Goal: Task Accomplishment & Management: Use online tool/utility

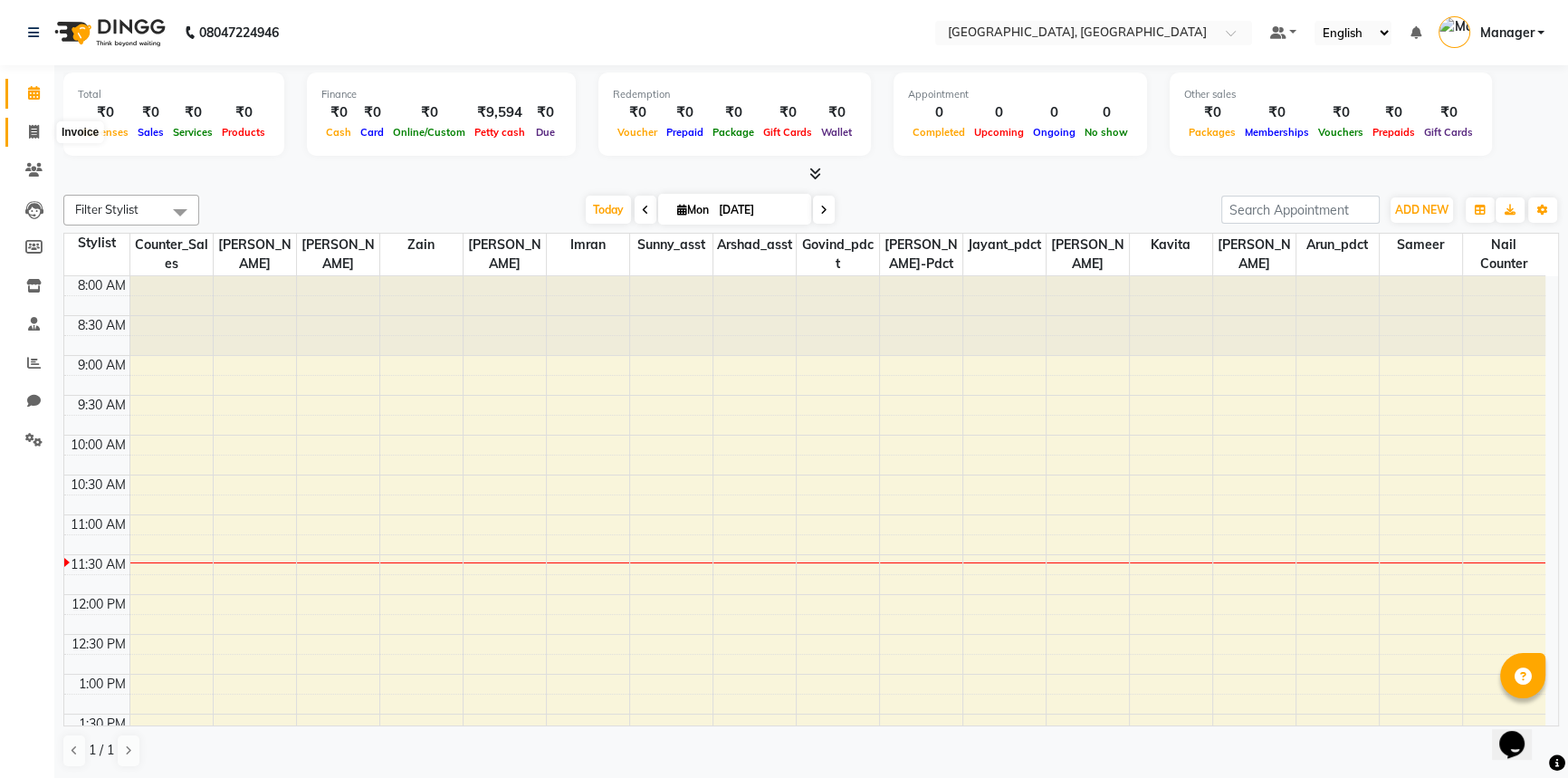
click at [33, 123] on span at bounding box center [33, 132] width 31 height 21
select select "service"
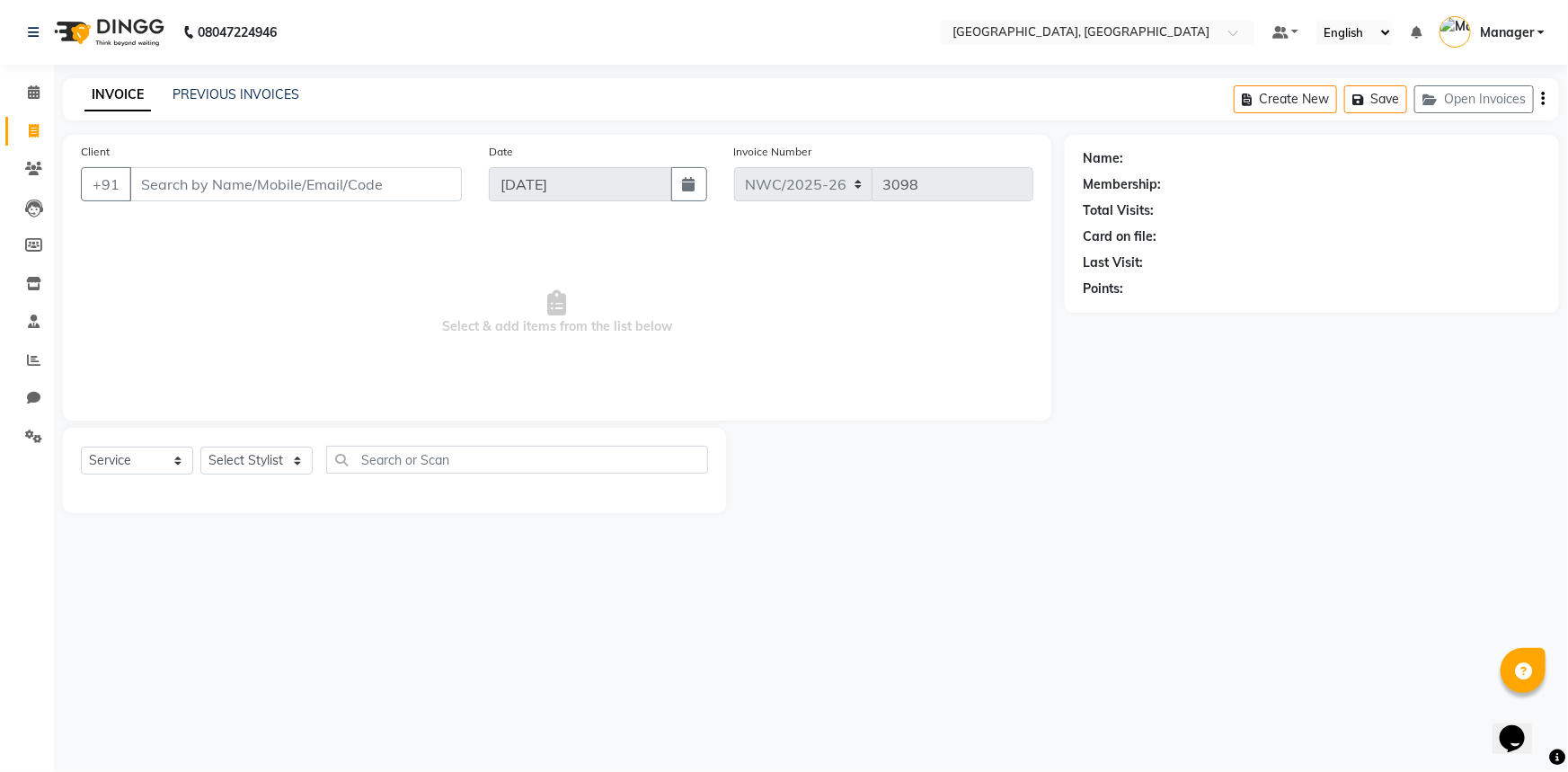
click at [166, 186] on input "Client" at bounding box center [295, 184] width 332 height 34
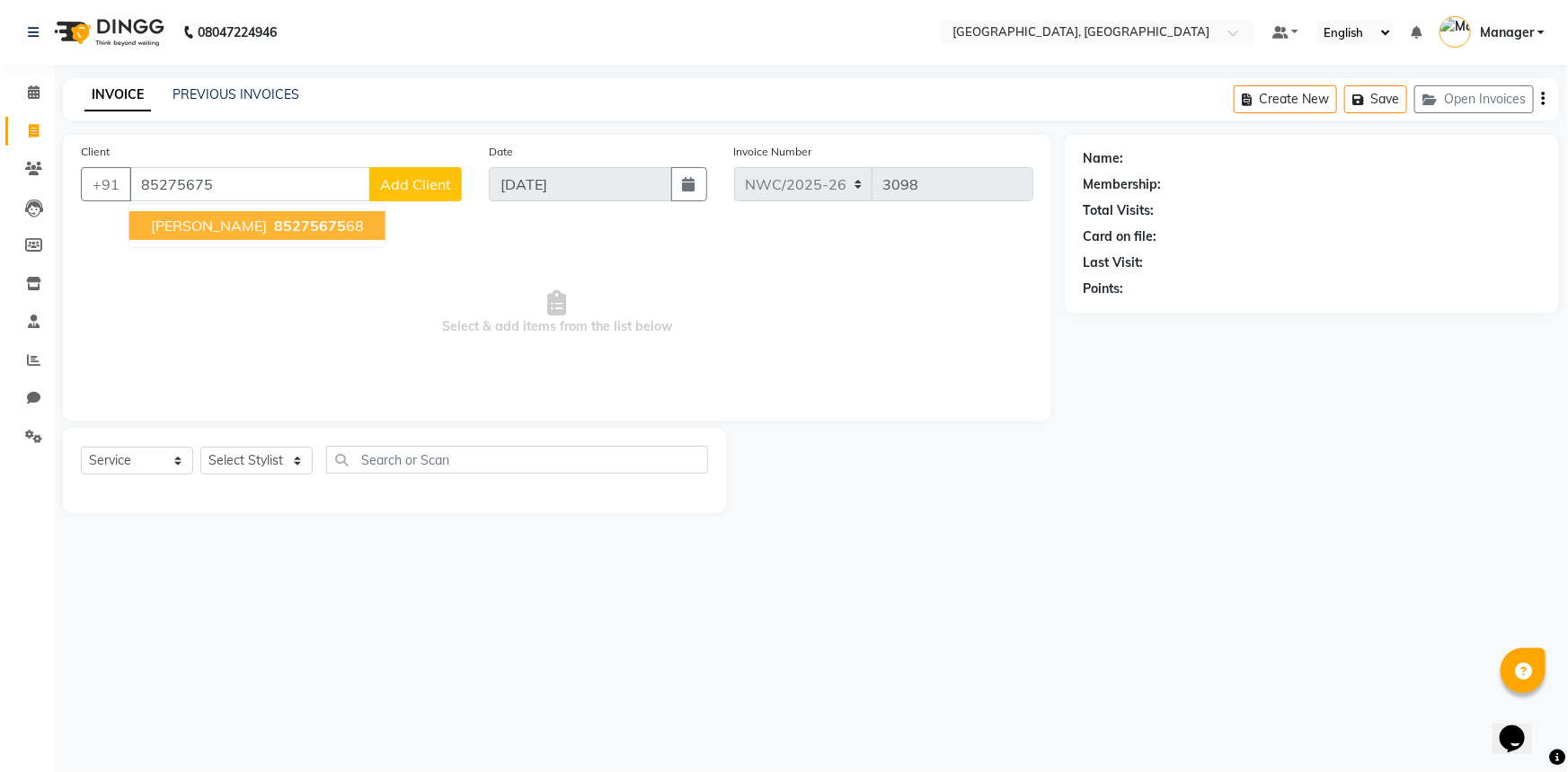
click at [215, 224] on span "[PERSON_NAME]" at bounding box center [208, 225] width 116 height 18
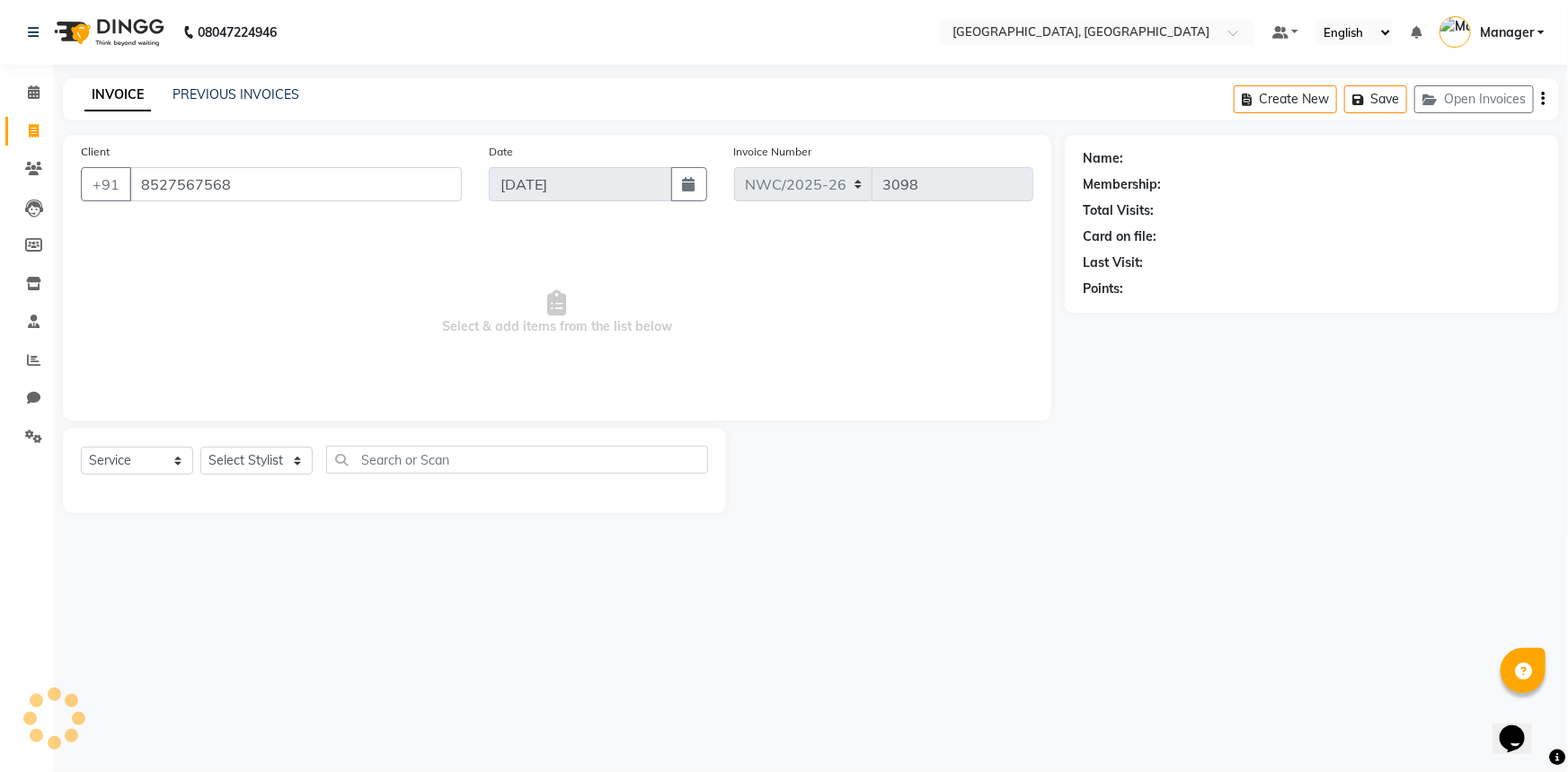
type input "8527567568"
select select "1: Object"
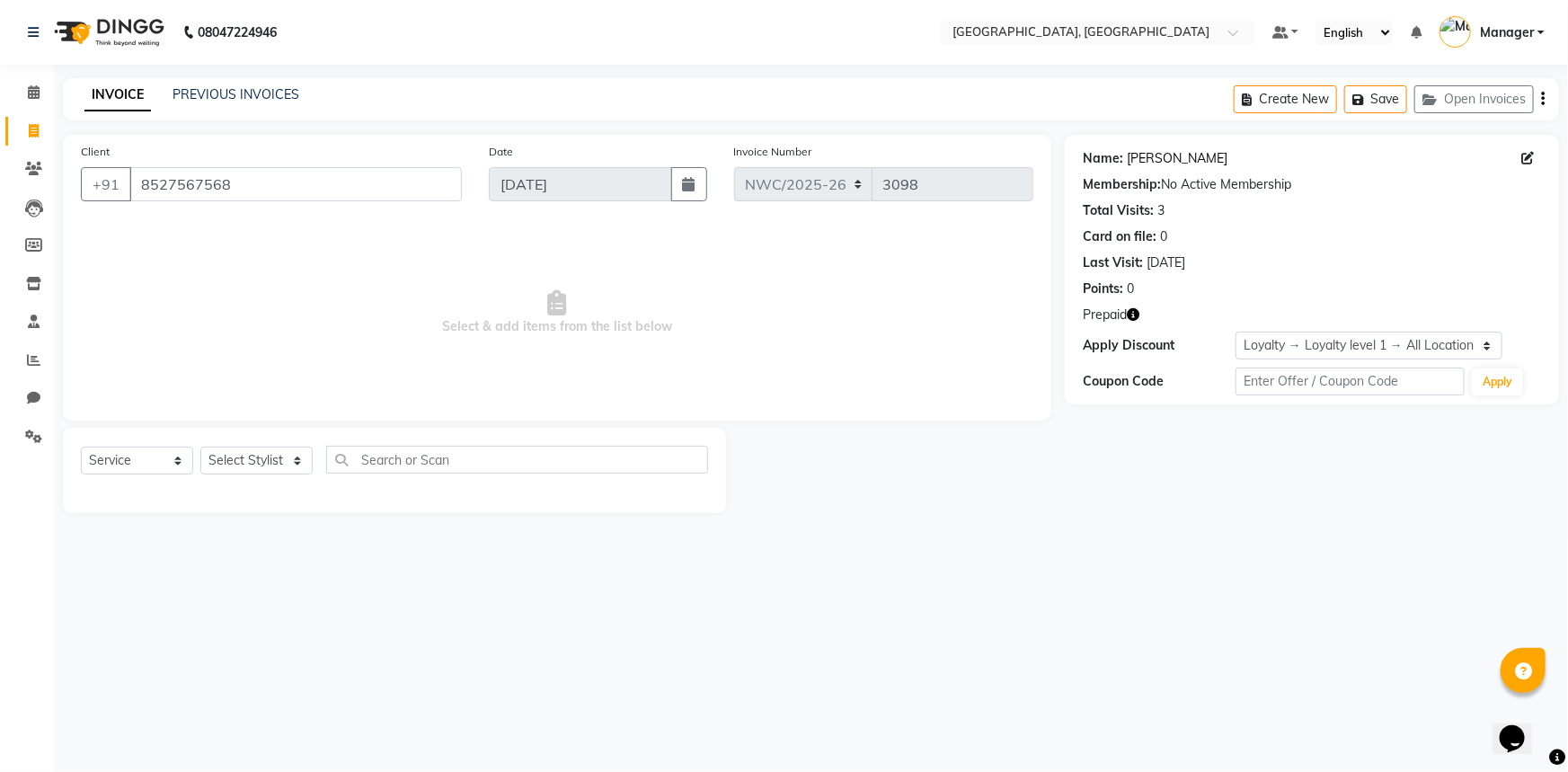
click at [1153, 154] on link "[PERSON_NAME]" at bounding box center [1176, 158] width 100 height 18
click at [1133, 310] on icon "button" at bounding box center [1133, 314] width 13 height 13
click at [252, 455] on select "Select Stylist [PERSON_NAME]-pdct Arshad_asst Arun_pdct Counter_Sales [PERSON_N…" at bounding box center [256, 460] width 112 height 28
select select "84843"
click at [201, 447] on select "Select Stylist [PERSON_NAME]-pdct Arshad_asst Arun_pdct Counter_Sales [PERSON_N…" at bounding box center [256, 460] width 112 height 28
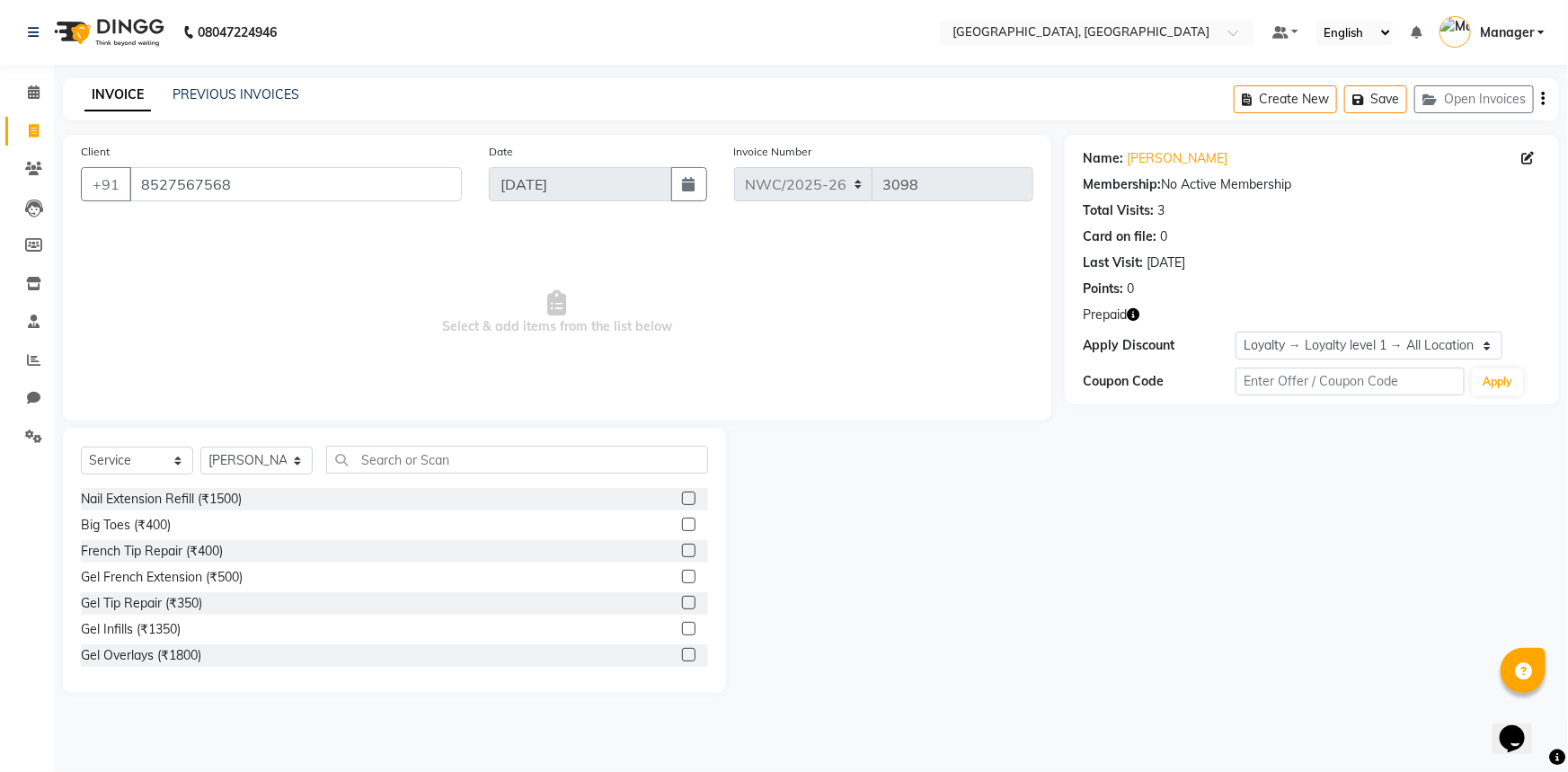
click at [682, 529] on label at bounding box center [689, 525] width 14 height 14
click at [682, 529] on input "checkbox" at bounding box center [688, 525] width 12 height 12
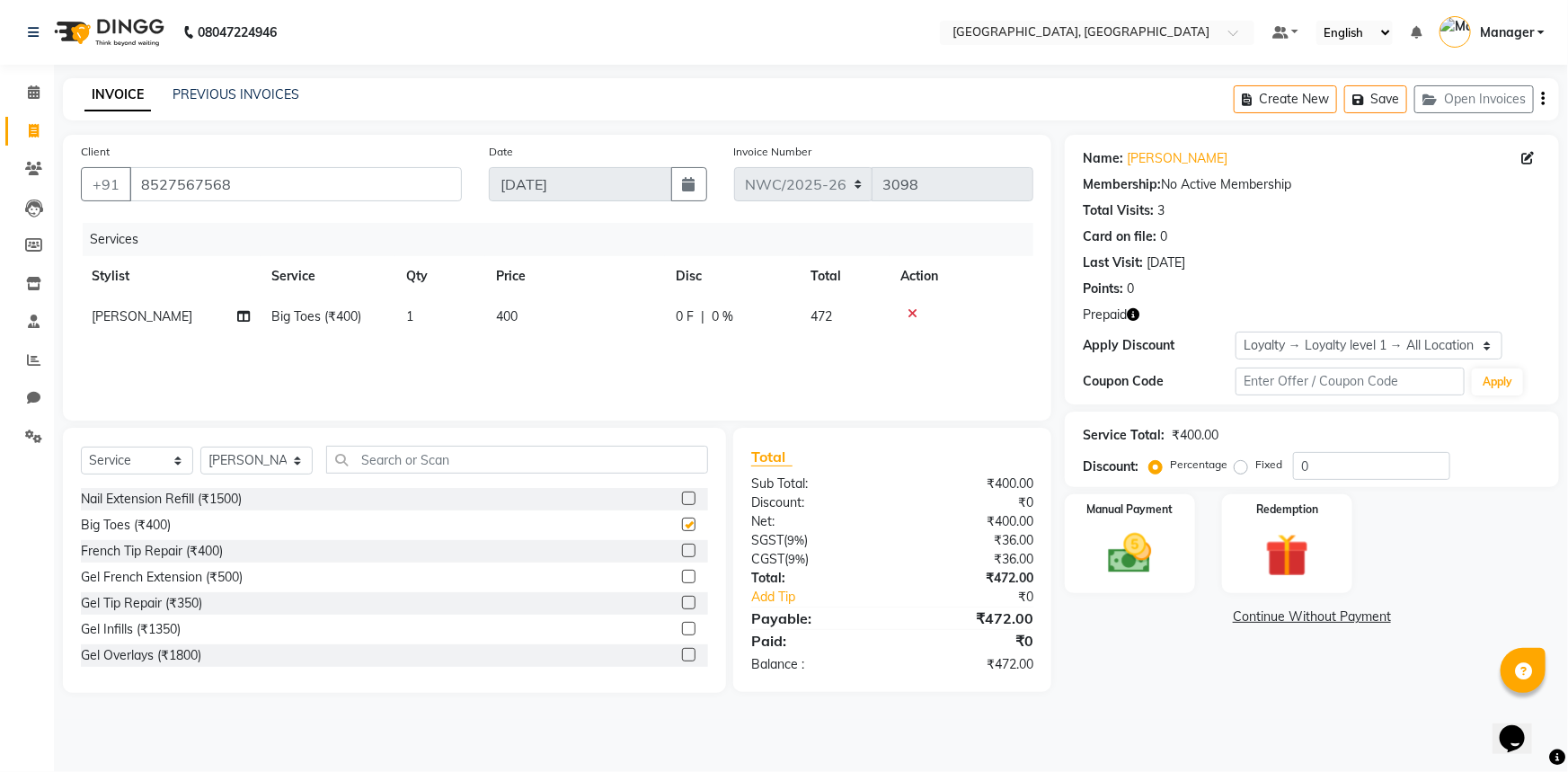
checkbox input "false"
click at [1304, 550] on img at bounding box center [1288, 556] width 74 height 56
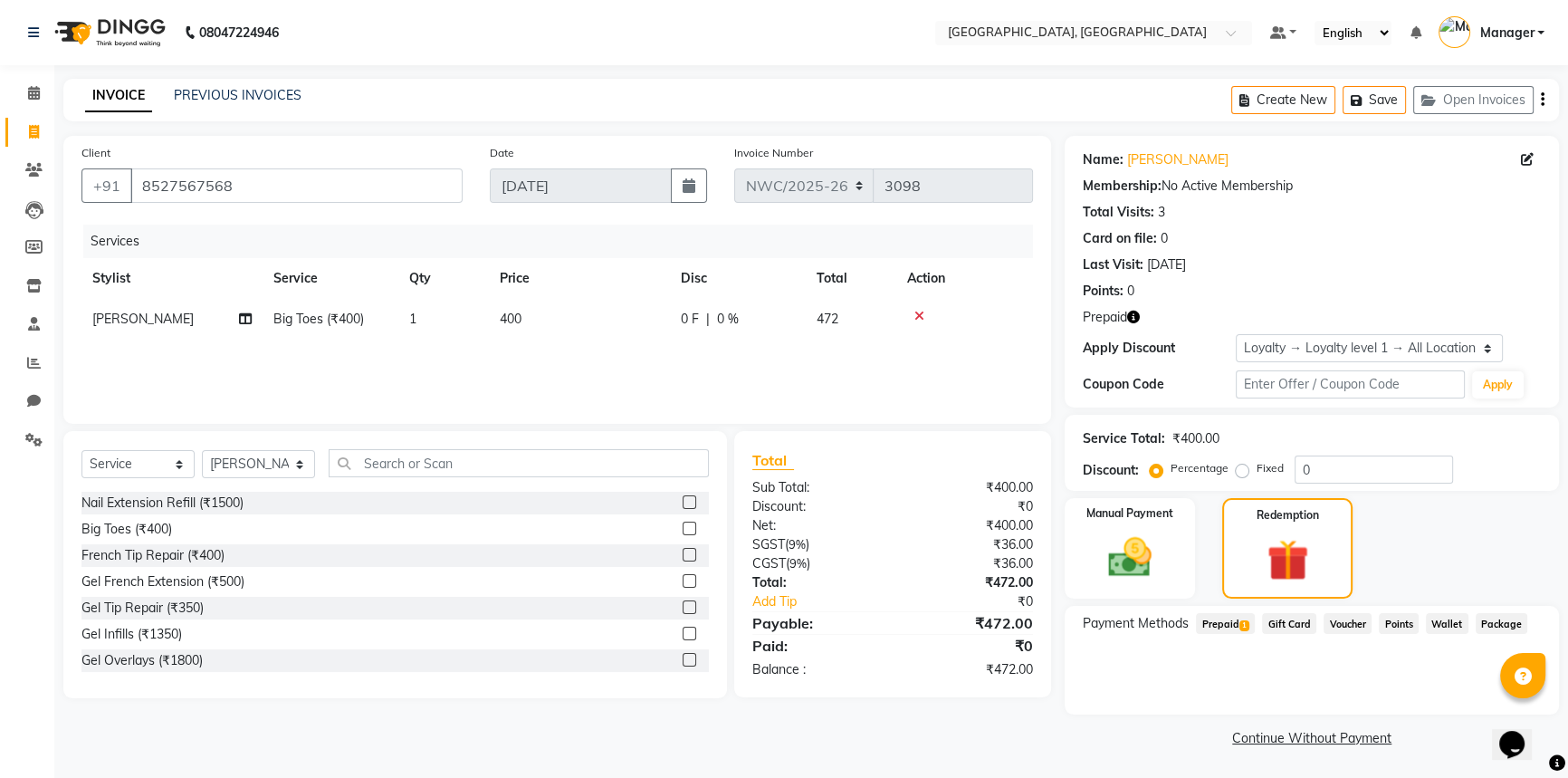
click at [1235, 628] on span "Prepaid 1" at bounding box center [1226, 623] width 59 height 21
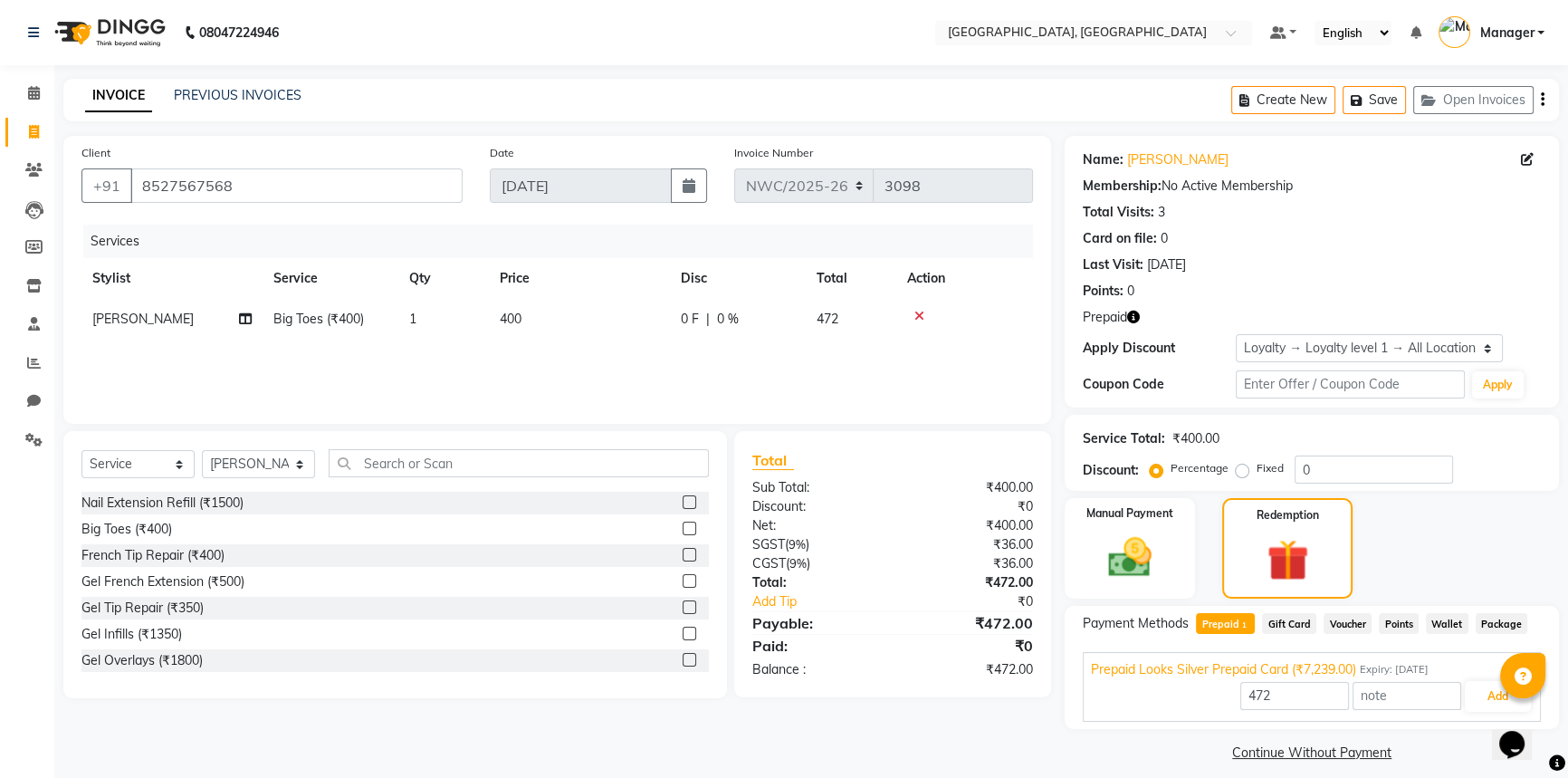
click at [1137, 320] on icon "button" at bounding box center [1133, 317] width 13 height 13
click at [1525, 548] on div "Manual Payment Redemption" at bounding box center [1312, 548] width 522 height 100
click at [922, 315] on icon at bounding box center [919, 316] width 10 height 13
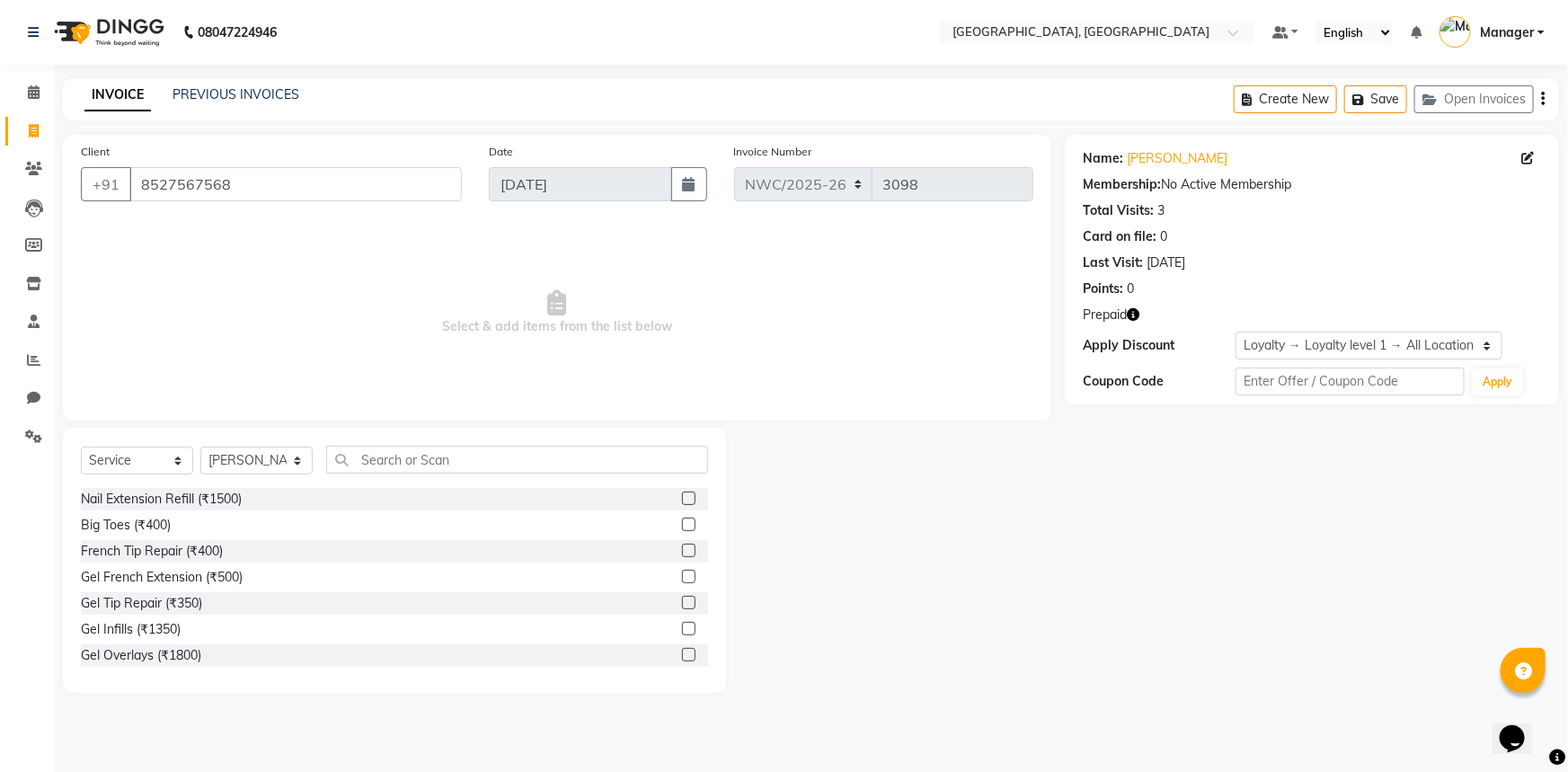
click at [1139, 314] on icon "button" at bounding box center [1133, 314] width 13 height 13
click at [1190, 157] on link "Vandana Singh" at bounding box center [1176, 158] width 100 height 18
click at [35, 126] on icon at bounding box center [34, 130] width 10 height 14
select select "service"
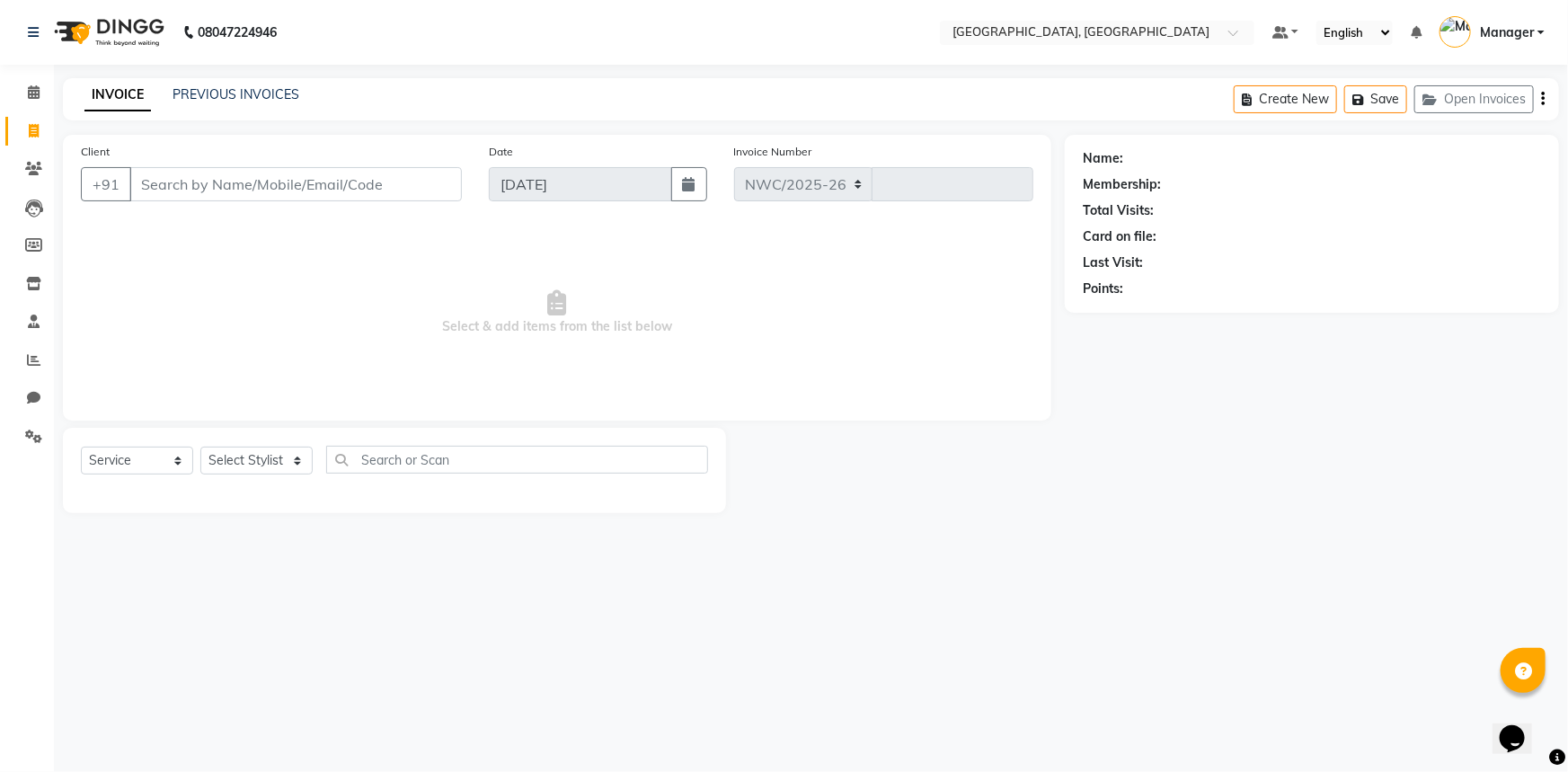
select select "8574"
type input "3098"
click at [248, 172] on input "Client" at bounding box center [295, 184] width 332 height 34
click at [215, 186] on input "7851000007" at bounding box center [249, 184] width 241 height 34
type input "7851000007"
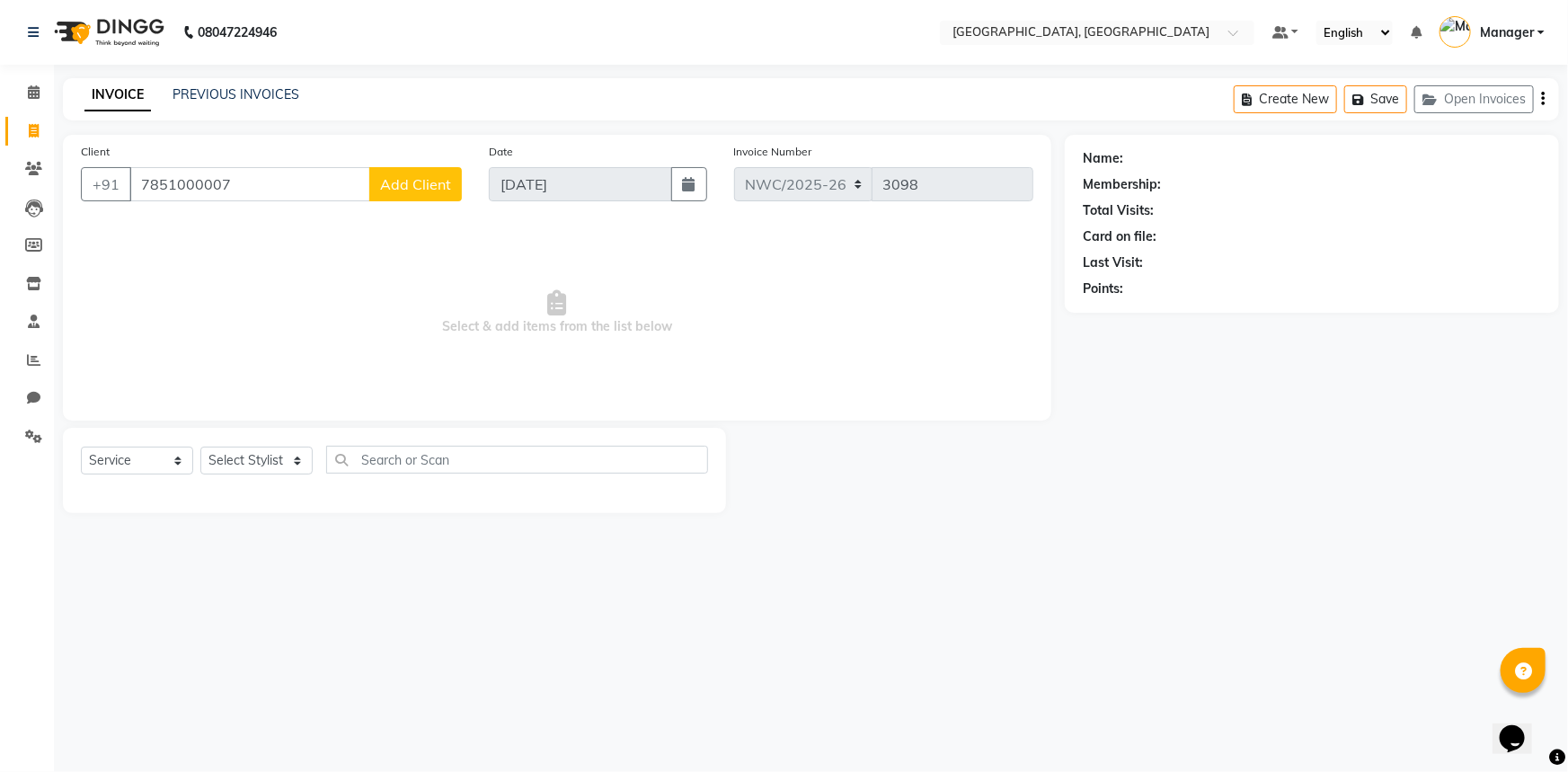
click at [424, 196] on button "Add Client" at bounding box center [415, 184] width 93 height 34
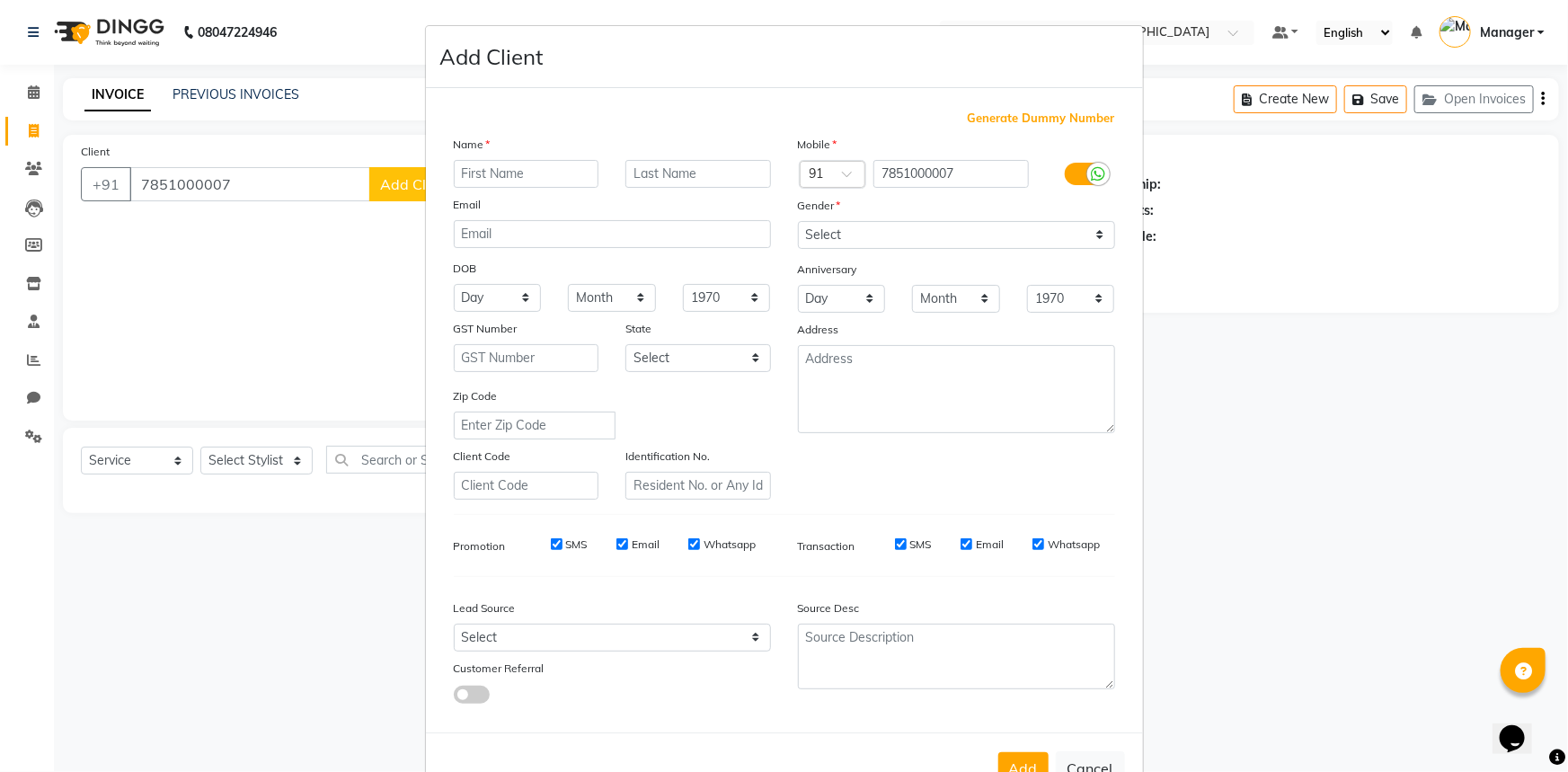
click at [502, 174] on input "text" at bounding box center [527, 173] width 146 height 28
type input "vikram"
click at [935, 400] on textarea at bounding box center [957, 388] width 317 height 88
click at [844, 377] on textarea at bounding box center [957, 388] width 317 height 88
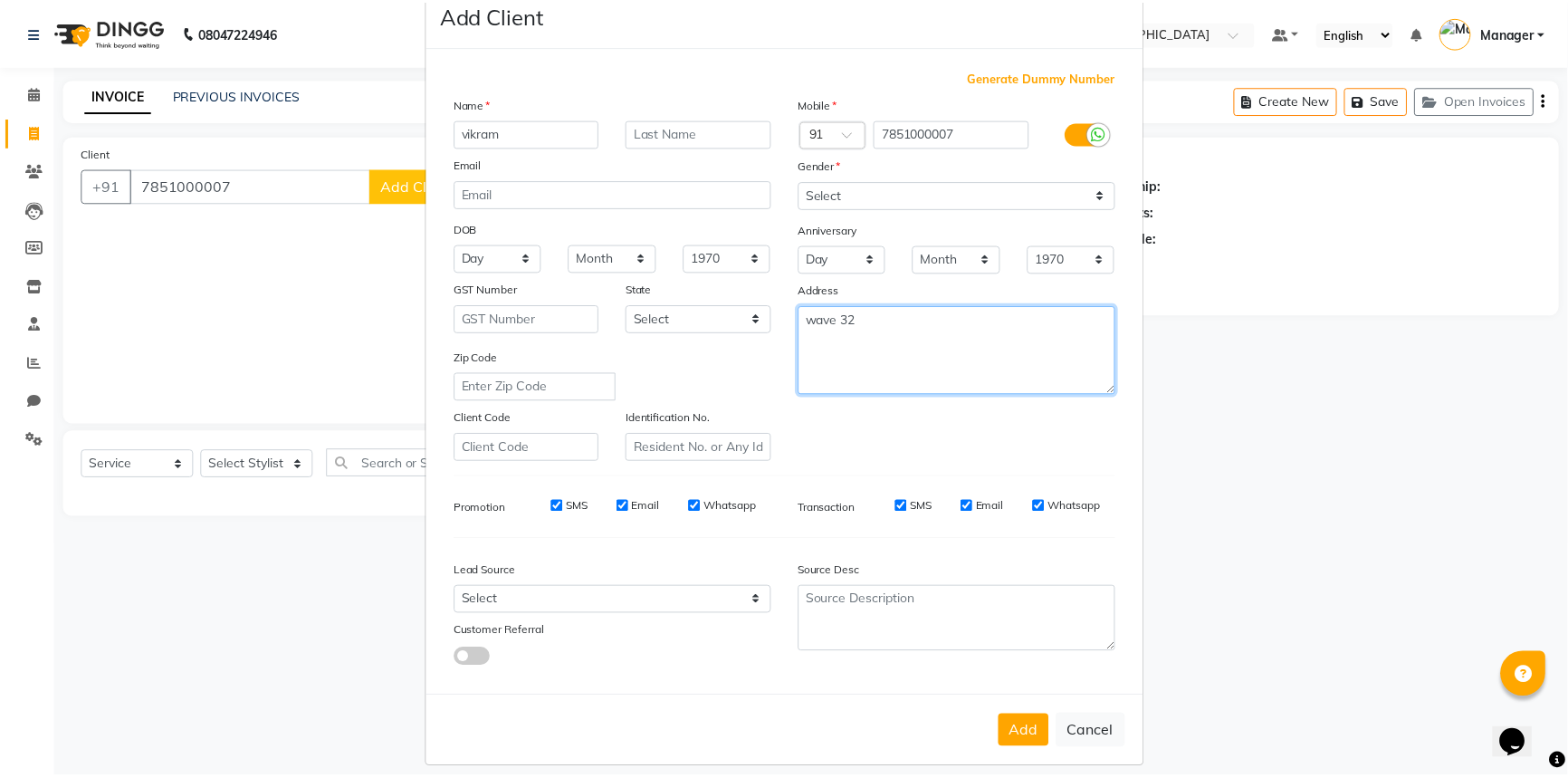
scroll to position [64, 0]
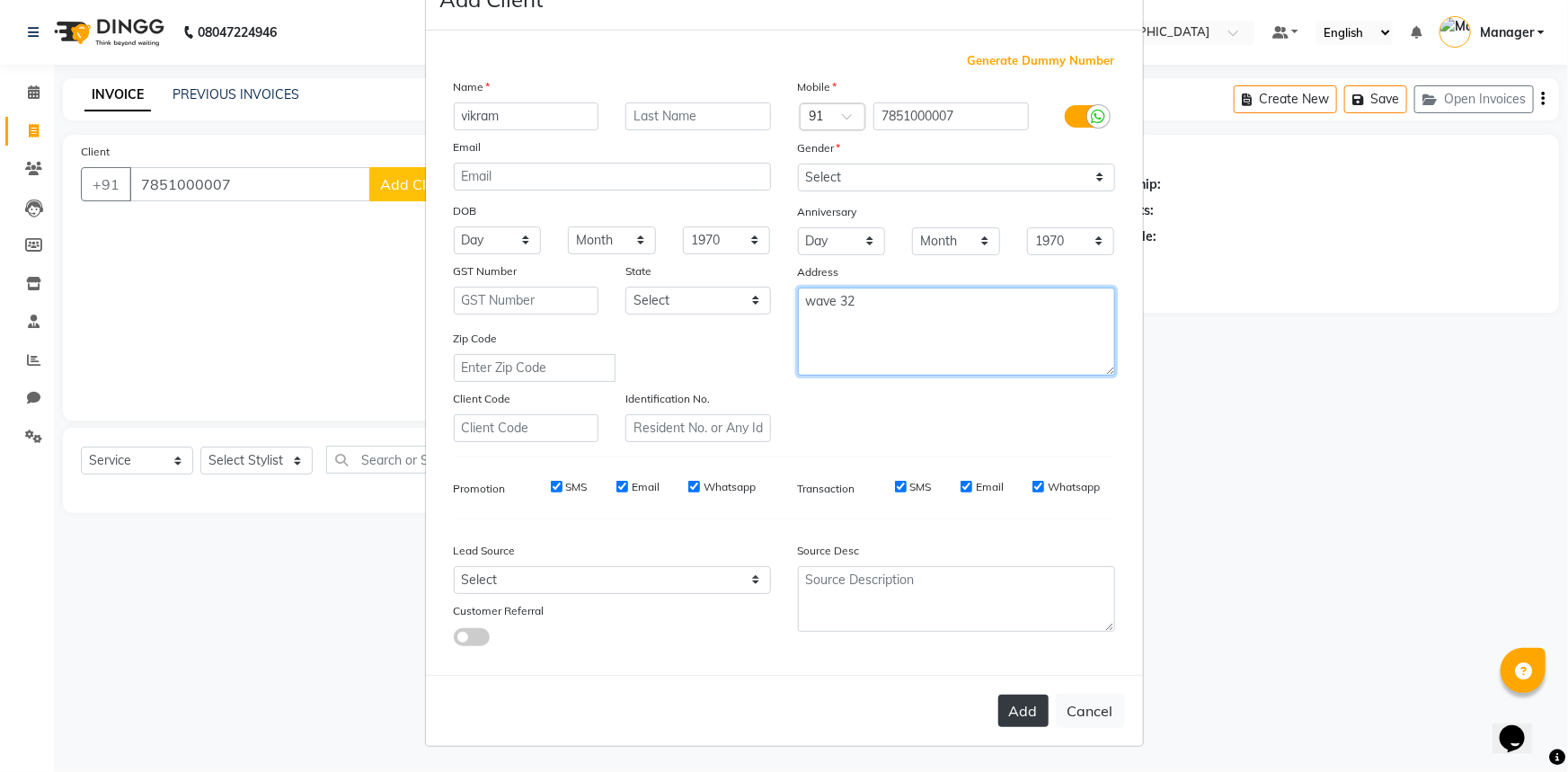
type textarea "wave 32"
click at [1021, 707] on button "Add" at bounding box center [1024, 710] width 51 height 32
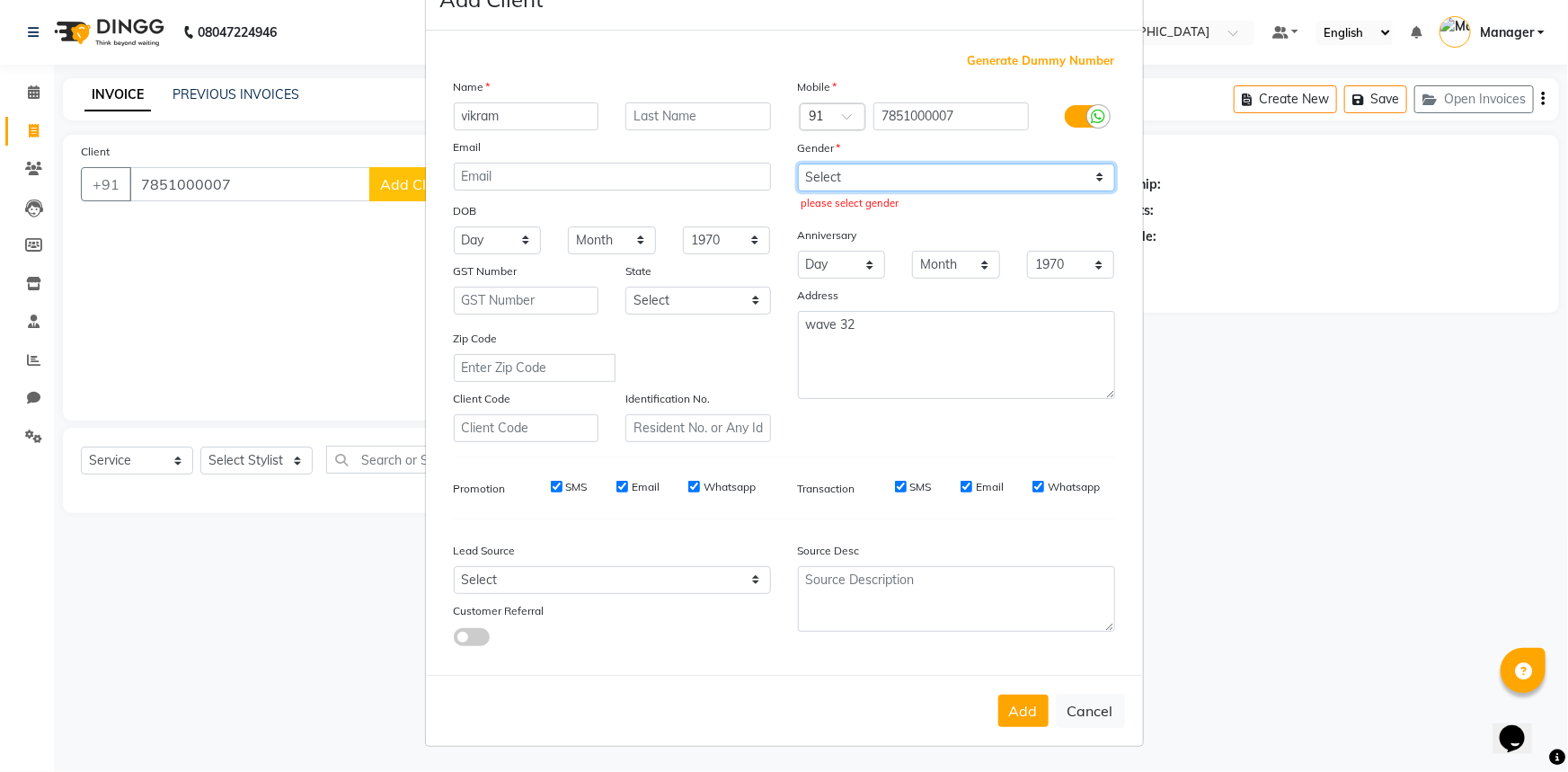
click at [902, 179] on select "Select Male Female Other Prefer Not To Say" at bounding box center [957, 177] width 317 height 28
select select "male"
click at [799, 164] on select "Select Male Female Other Prefer Not To Say" at bounding box center [957, 177] width 317 height 28
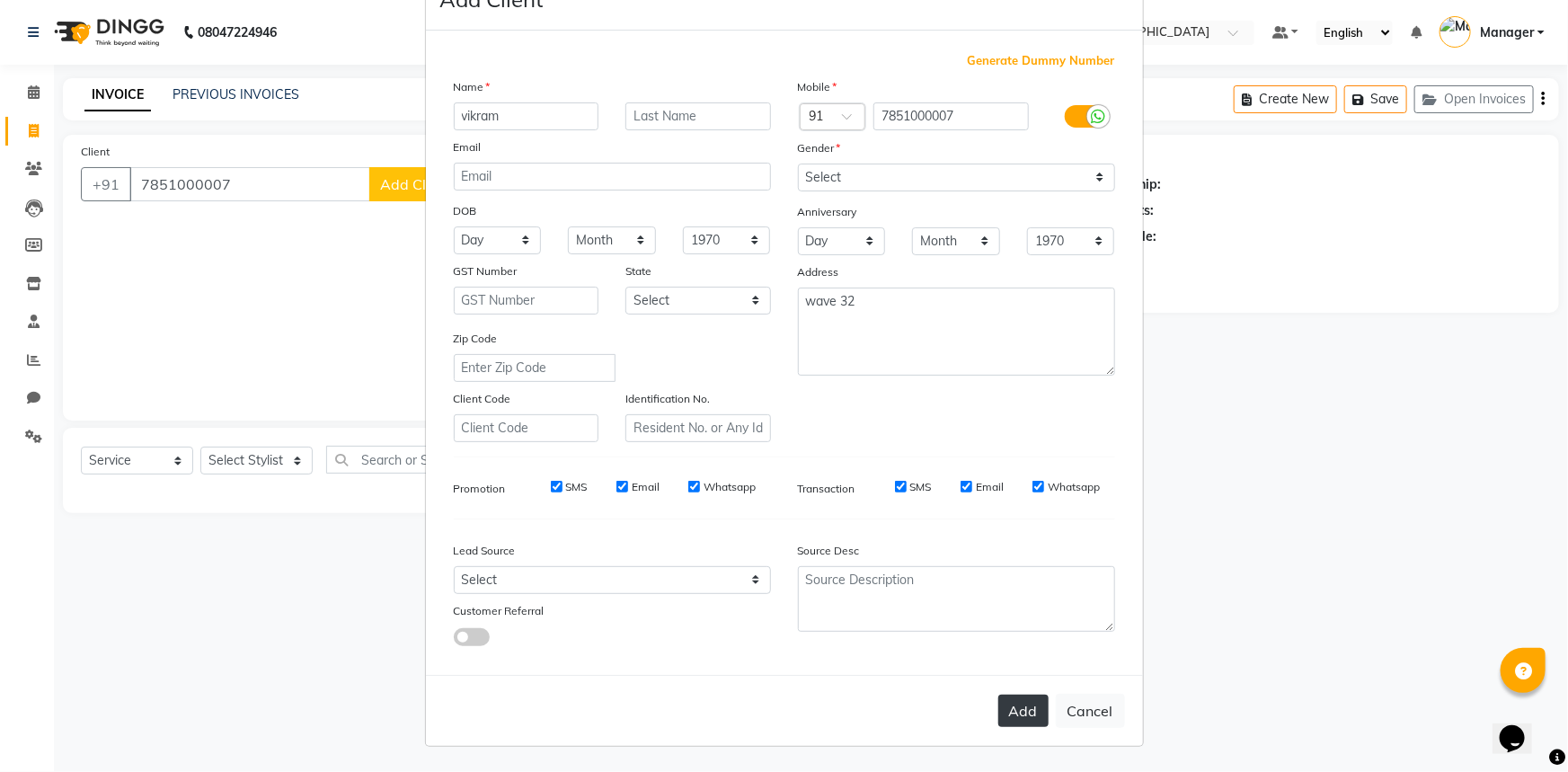
click at [1027, 710] on button "Add" at bounding box center [1024, 710] width 51 height 32
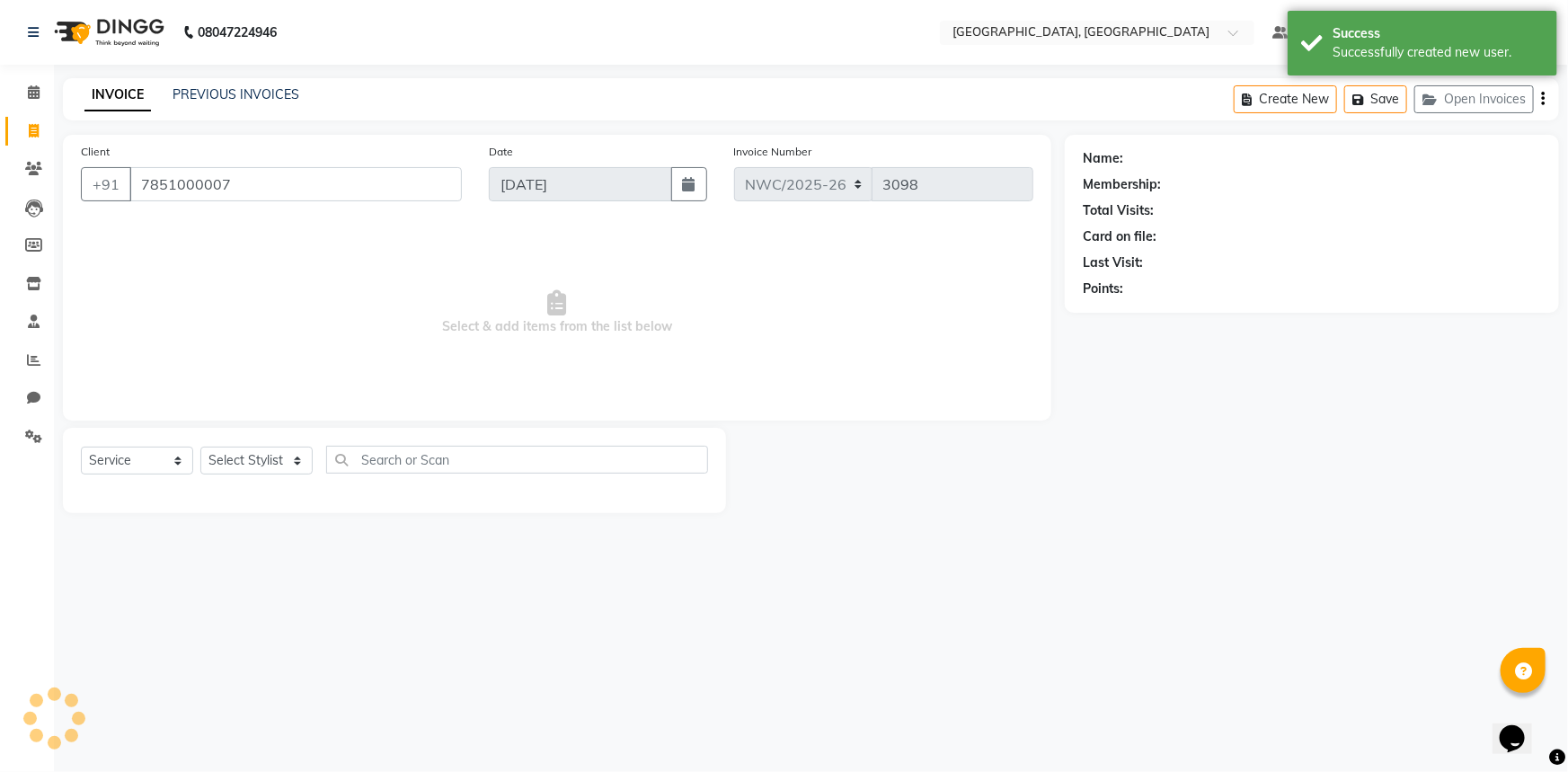
select select "1: Object"
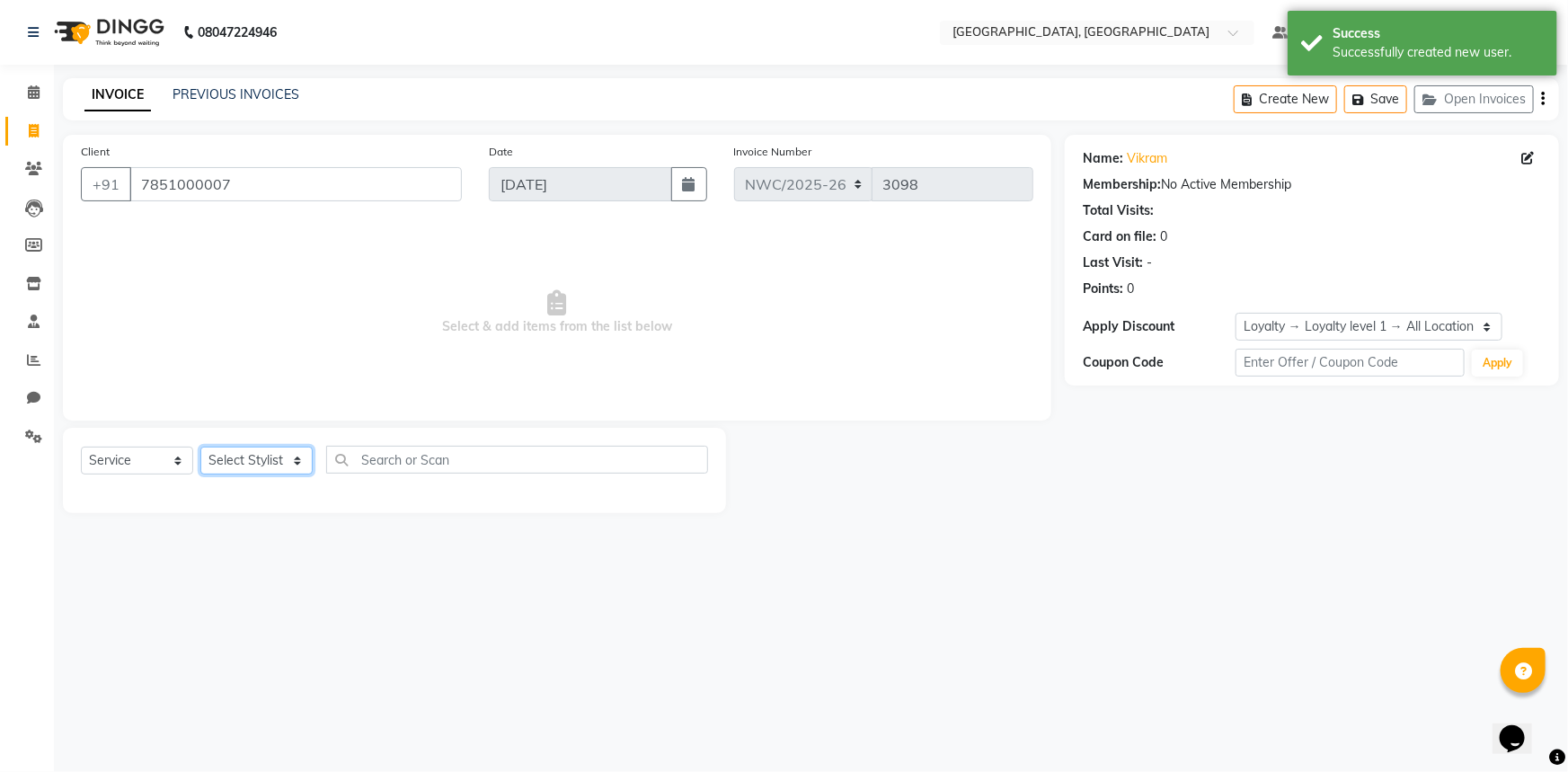
click at [272, 459] on select "Select Stylist Aneeta Ankush-pdct Arshad_asst Arun_pdct Counter_Sales Faheem Go…" at bounding box center [256, 460] width 112 height 28
select select "84834"
click at [201, 447] on select "Select Stylist Aneeta Ankush-pdct Arshad_asst Arun_pdct Counter_Sales Faheem Go…" at bounding box center [256, 460] width 112 height 28
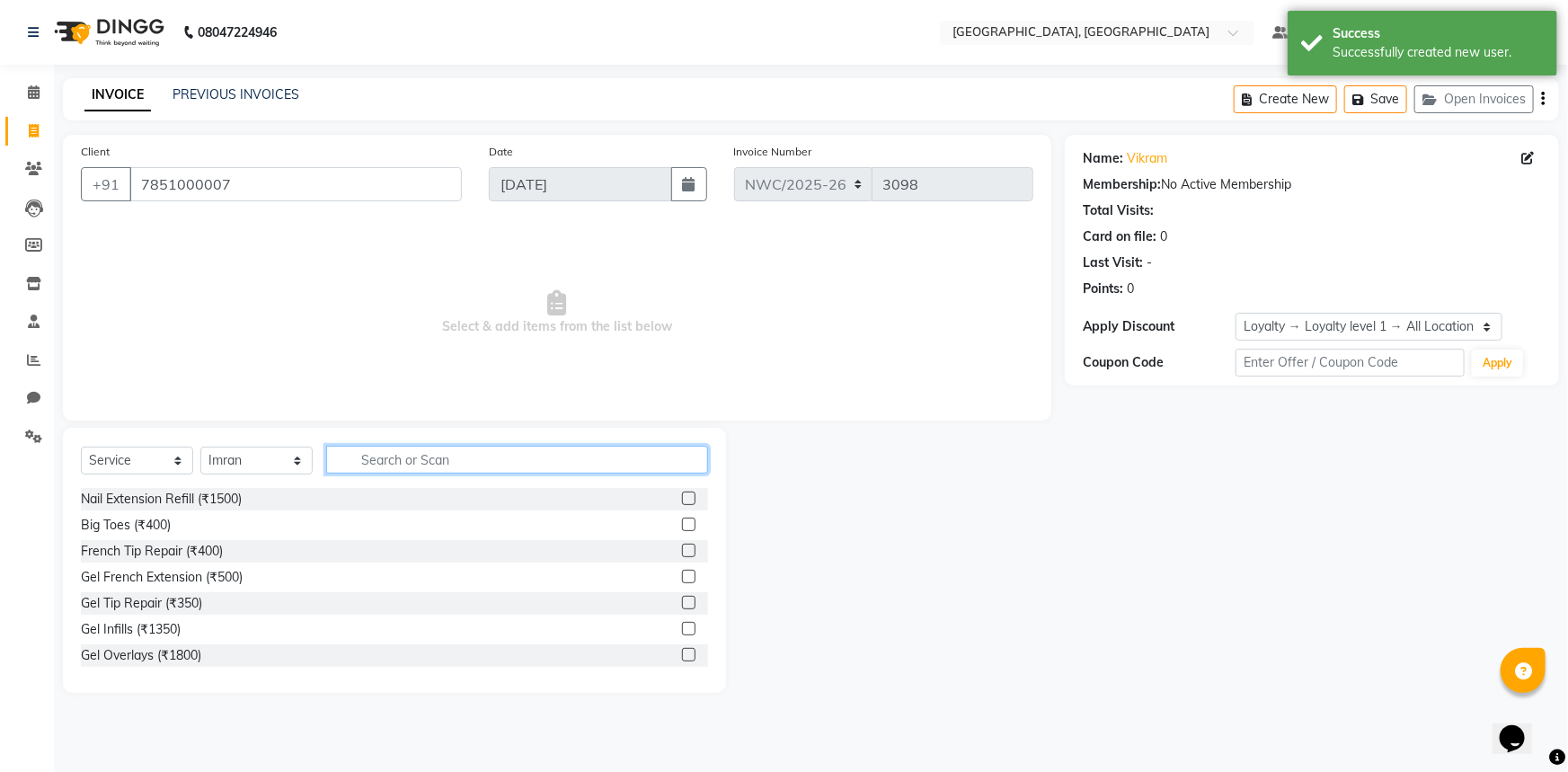
click at [422, 461] on input "text" at bounding box center [517, 460] width 382 height 28
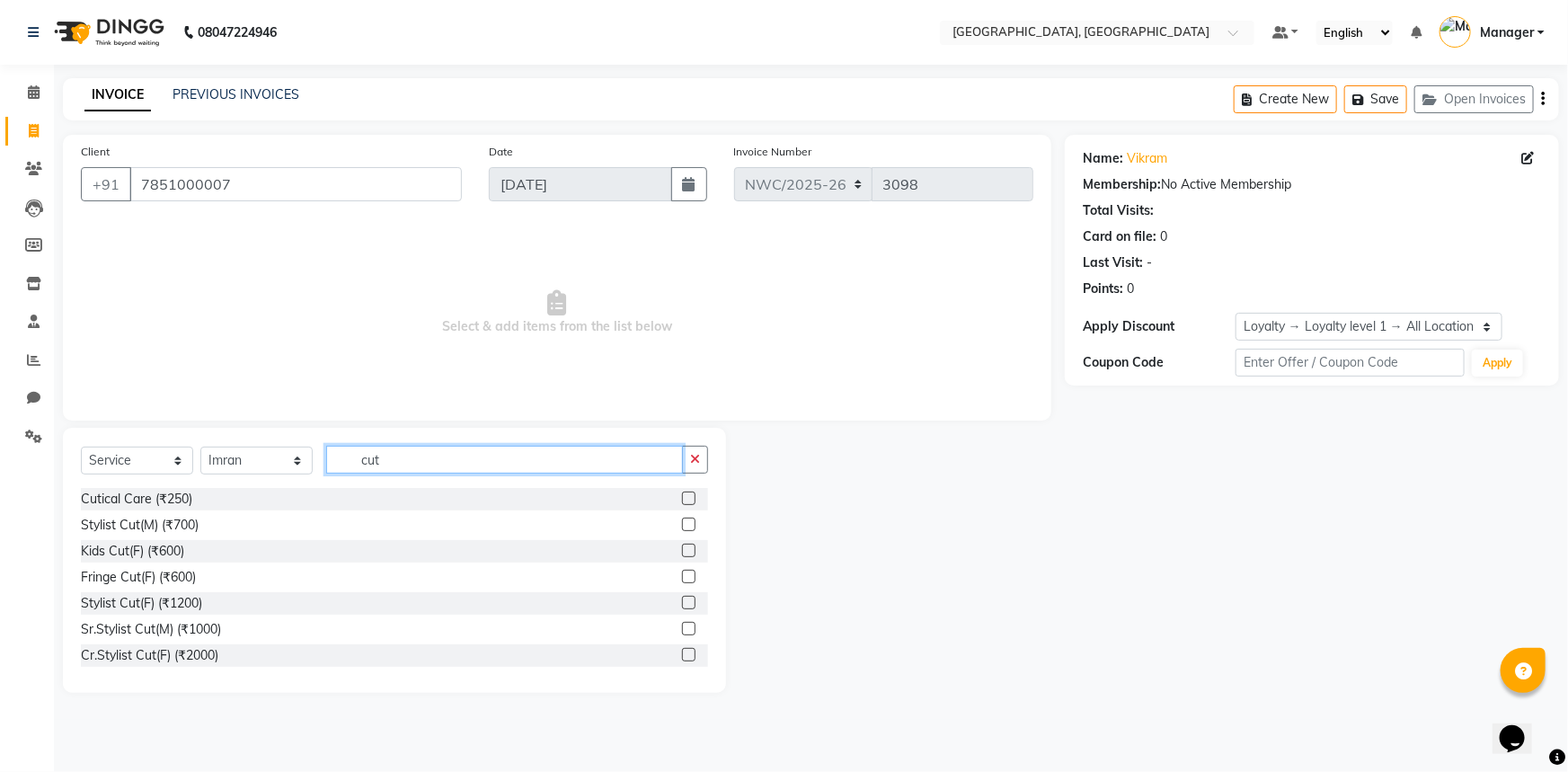
type input "cut"
click at [682, 526] on label at bounding box center [689, 525] width 14 height 14
click at [682, 526] on input "checkbox" at bounding box center [688, 525] width 12 height 12
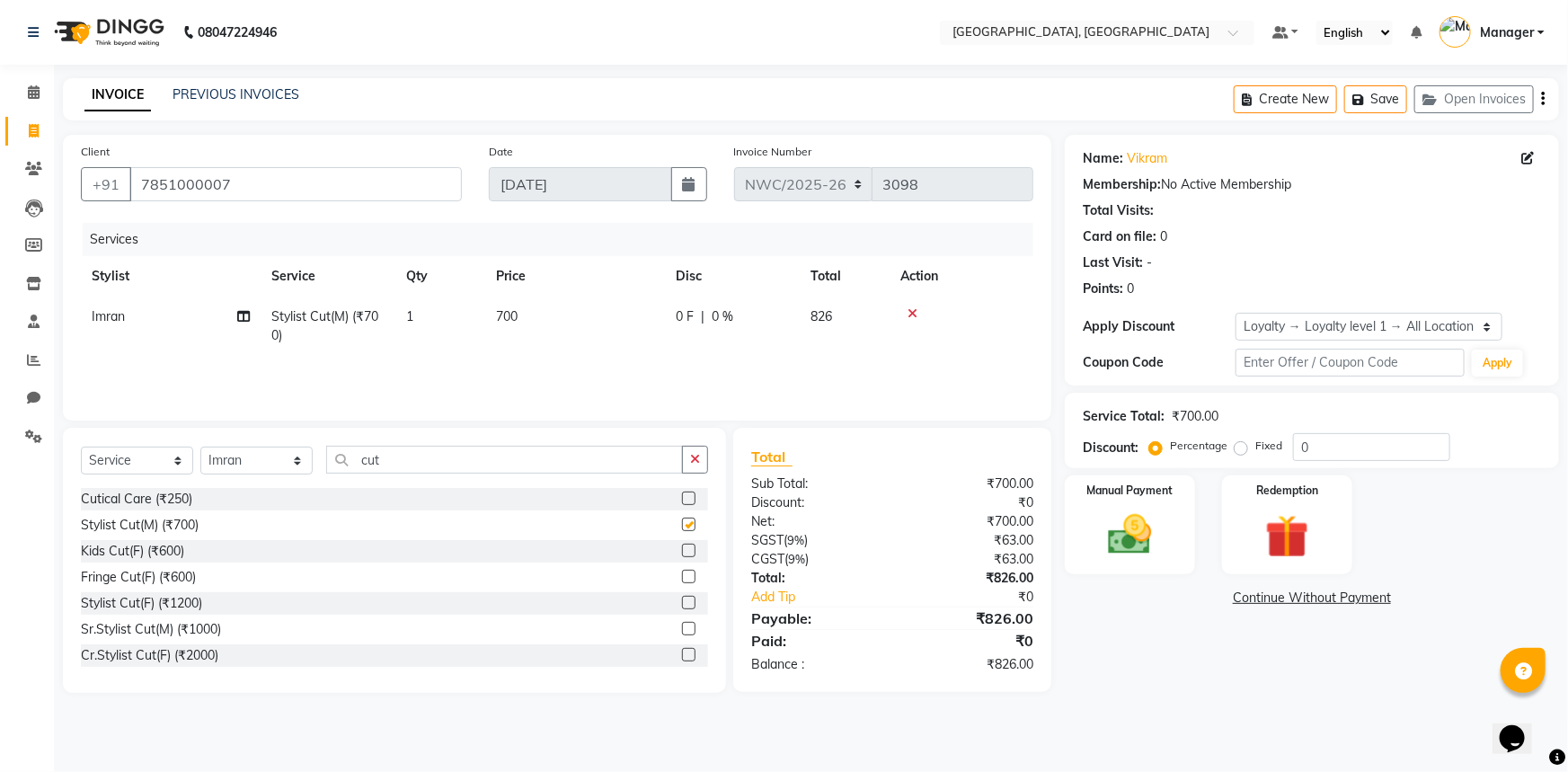
checkbox input "false"
drag, startPoint x: 394, startPoint y: 456, endPoint x: 239, endPoint y: 448, distance: 155.2
click at [239, 448] on div "Select Service Product Membership Package Voucher Prepaid Gift Card Select Styl…" at bounding box center [394, 466] width 627 height 42
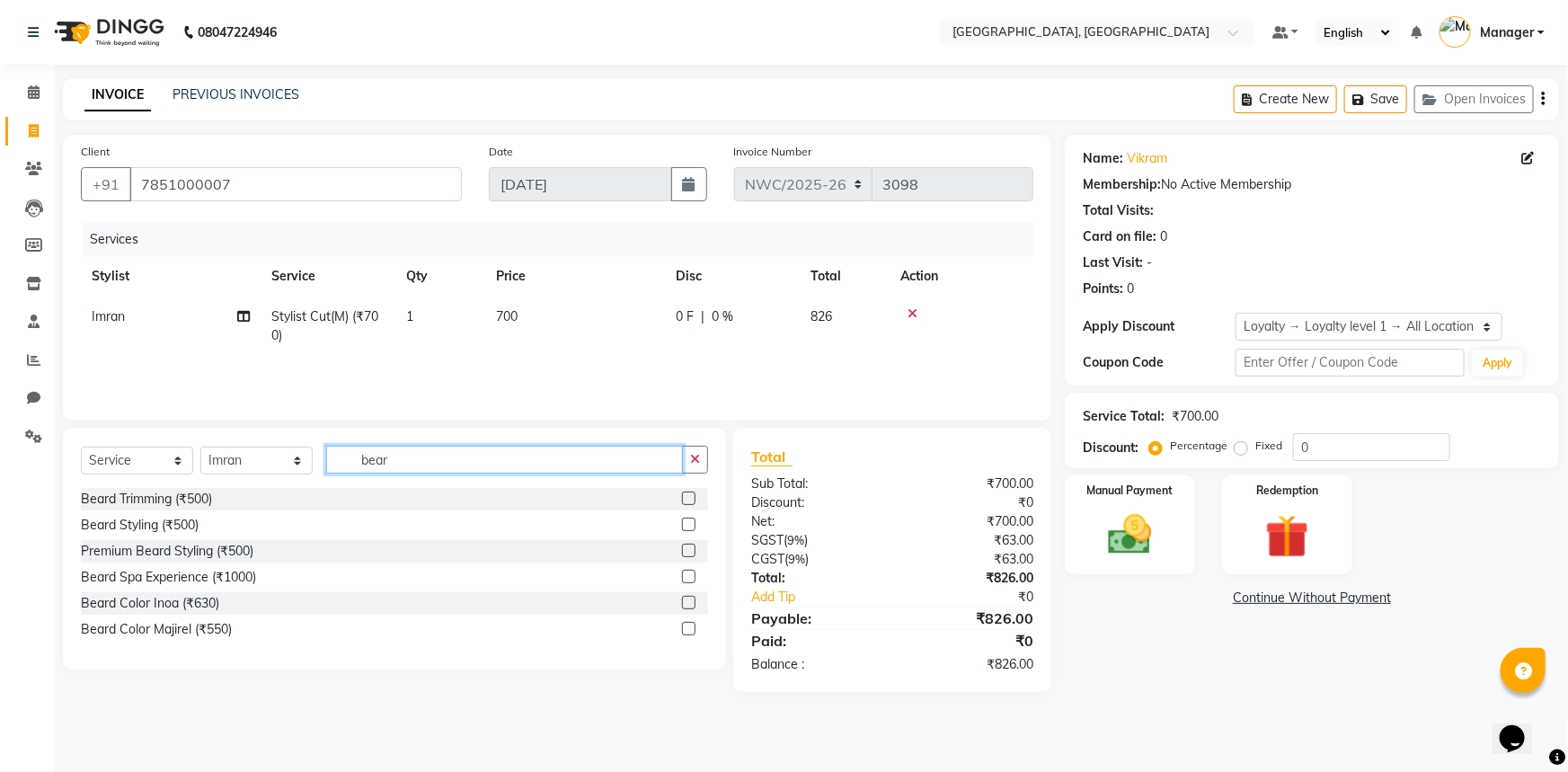
type input "bear"
click at [690, 500] on label at bounding box center [689, 498] width 14 height 14
click at [690, 500] on input "checkbox" at bounding box center [688, 499] width 12 height 12
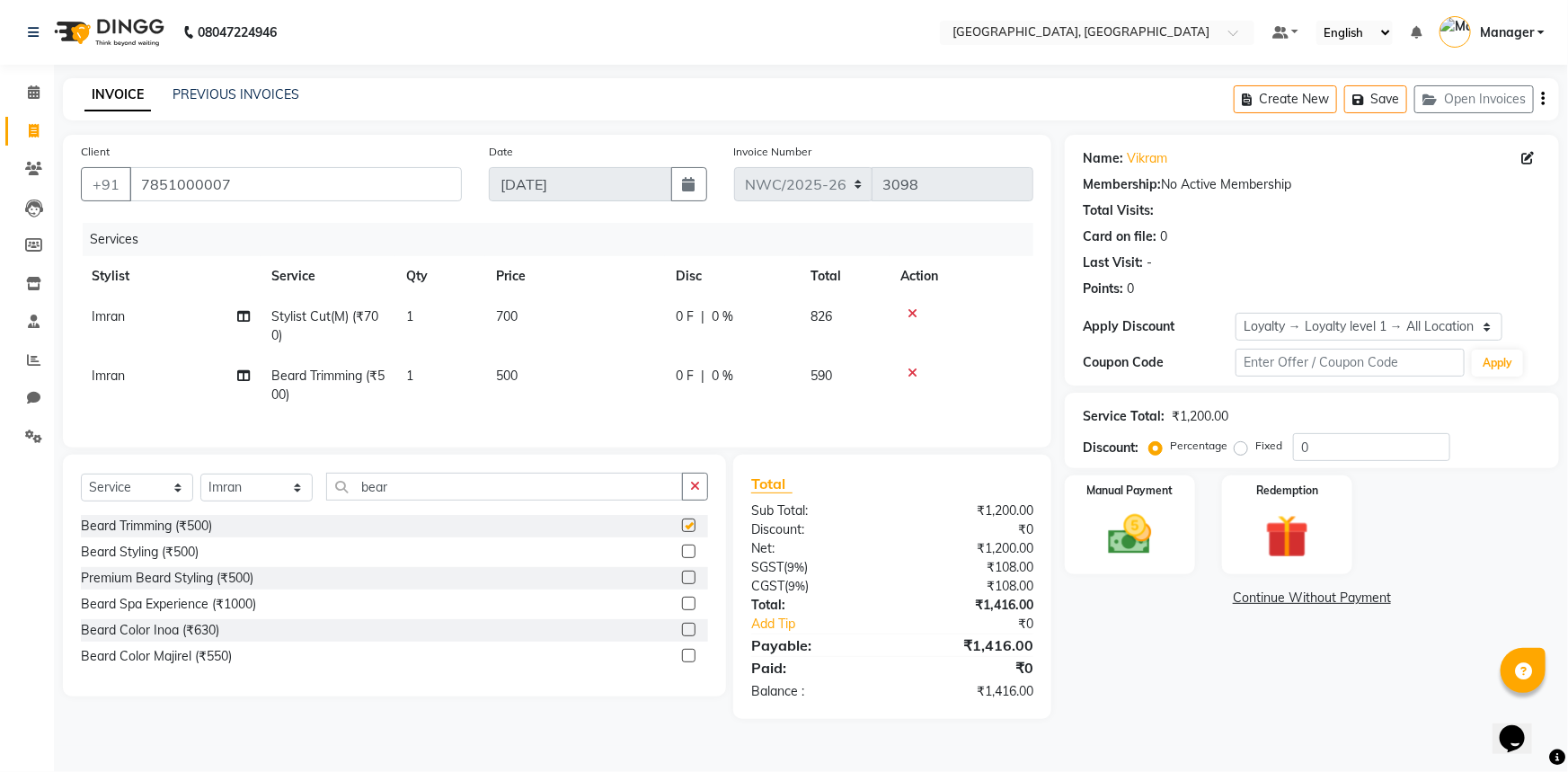
checkbox input "false"
drag, startPoint x: 401, startPoint y: 499, endPoint x: 322, endPoint y: 484, distance: 80.4
click at [322, 484] on div "Select Service Product Membership Package Voucher Prepaid Gift Card Select Styl…" at bounding box center [394, 575] width 663 height 241
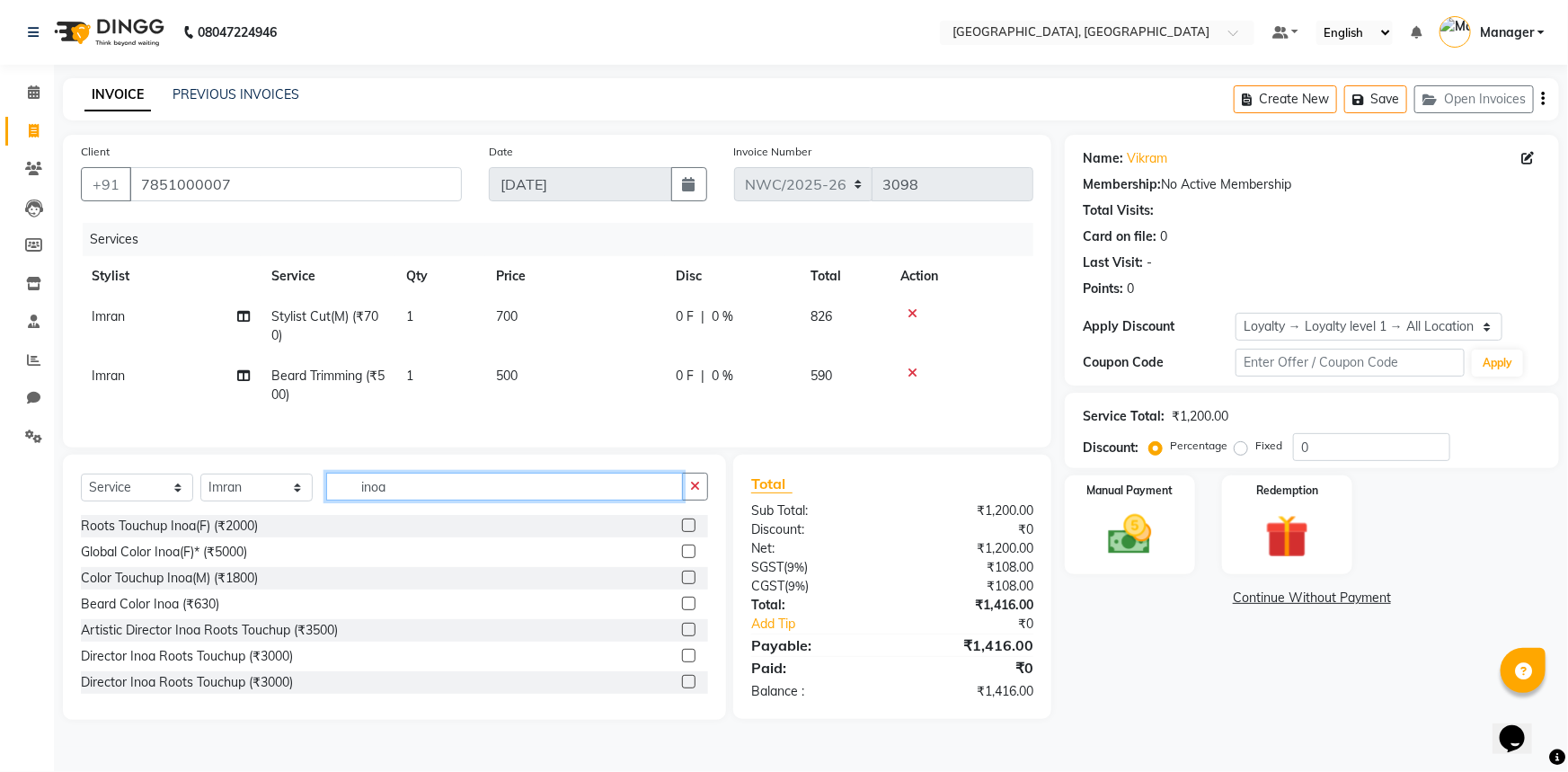
type input "inoa"
click at [682, 532] on label at bounding box center [689, 526] width 14 height 14
click at [682, 532] on input "checkbox" at bounding box center [688, 526] width 12 height 12
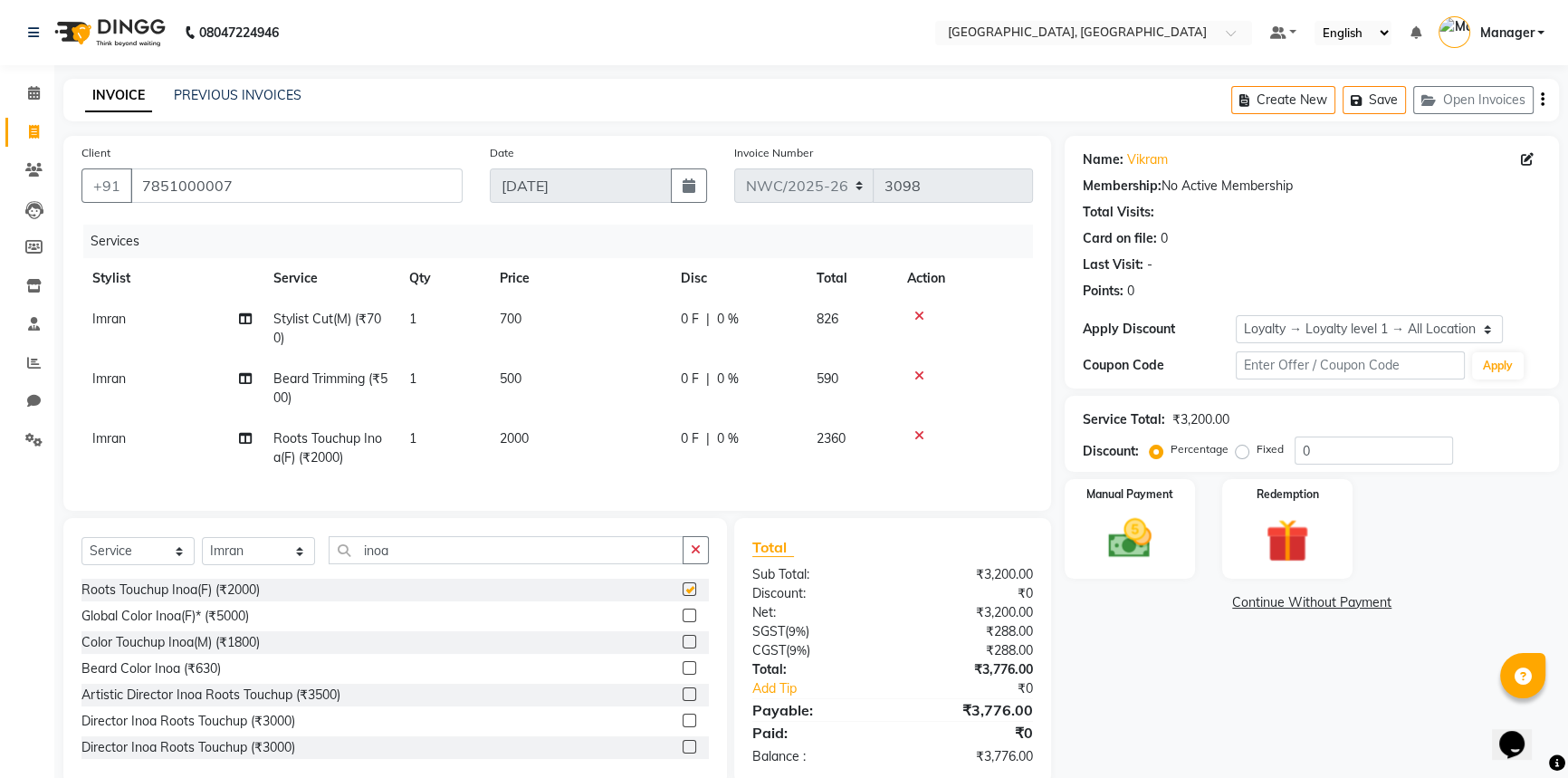
checkbox input "false"
click at [557, 438] on td "2000" at bounding box center [579, 447] width 182 height 60
select select "84834"
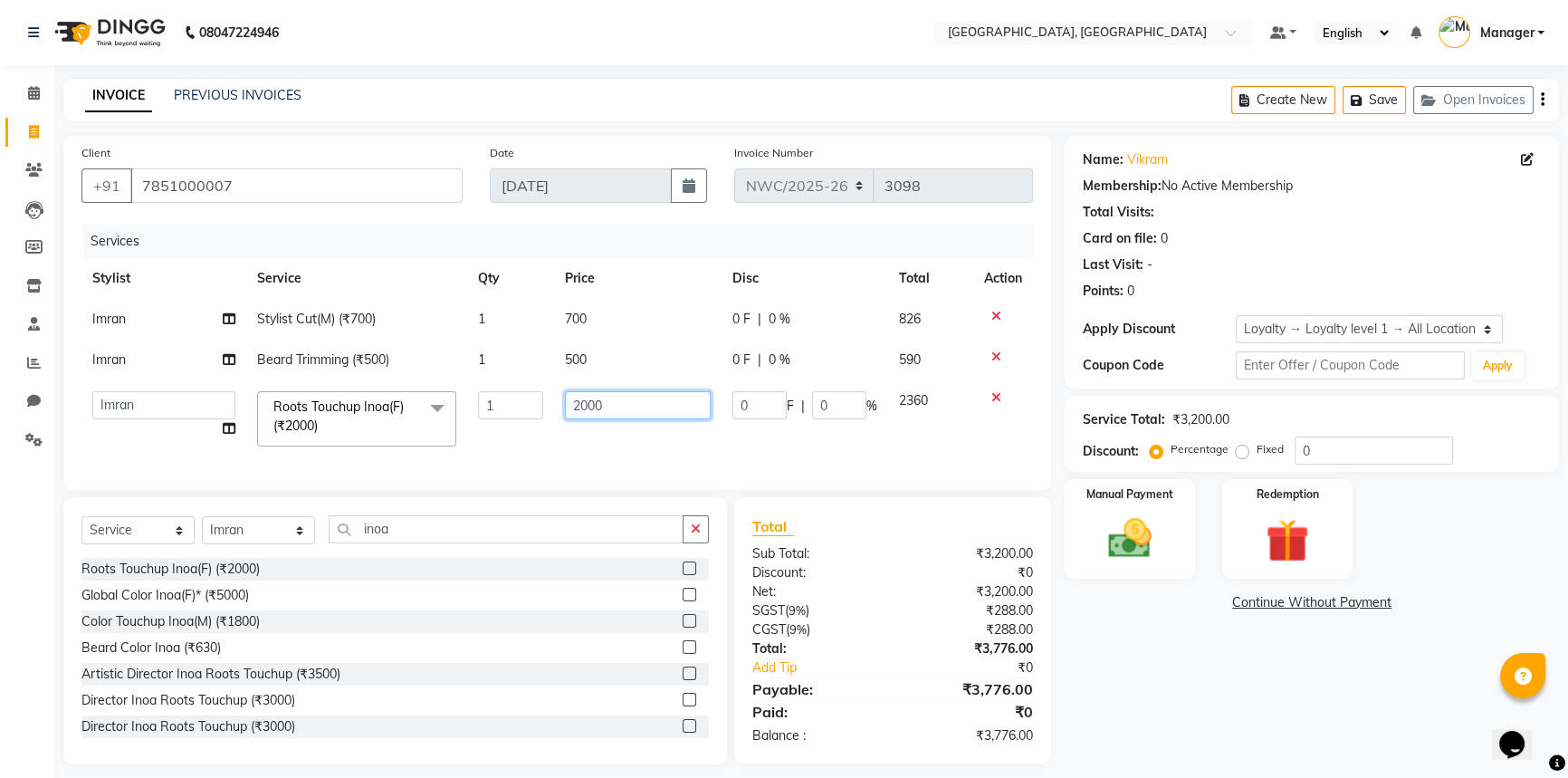
drag, startPoint x: 624, startPoint y: 402, endPoint x: 344, endPoint y: 401, distance: 280.0
click at [345, 401] on tr "Aneeta Ankush-pdct Arshad_asst Arun_pdct Counter_Sales Faheem Govind_pdct Imran…" at bounding box center [557, 419] width 952 height 77
type input "1500"
click at [990, 356] on tbody "Imran Stylist Cut(M) (₹700) 1 700 0 F | 0 % 826 Imran Beard Trimming (₹500) 1 5…" at bounding box center [557, 379] width 952 height 159
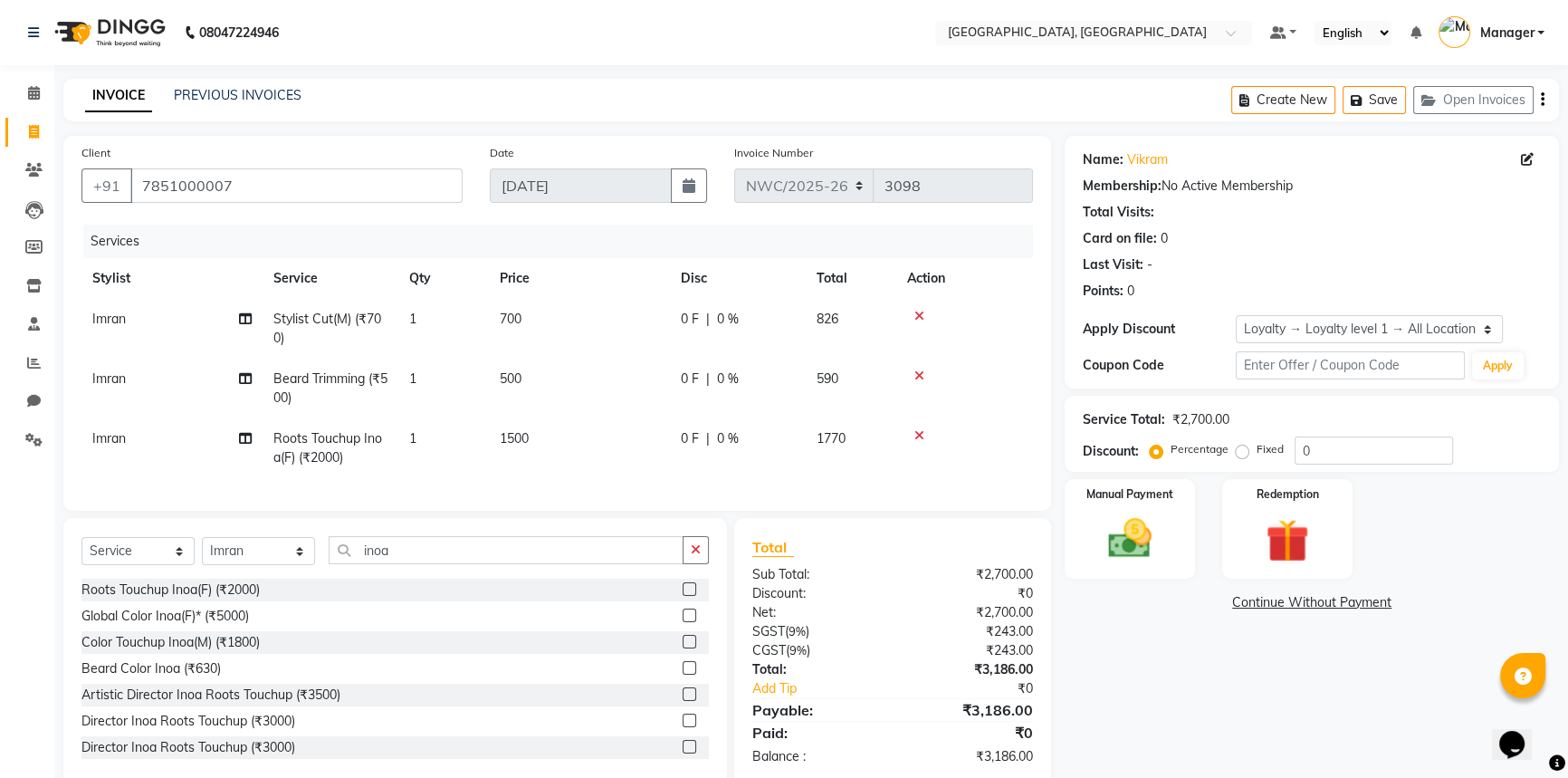
click at [919, 375] on icon at bounding box center [919, 376] width 10 height 13
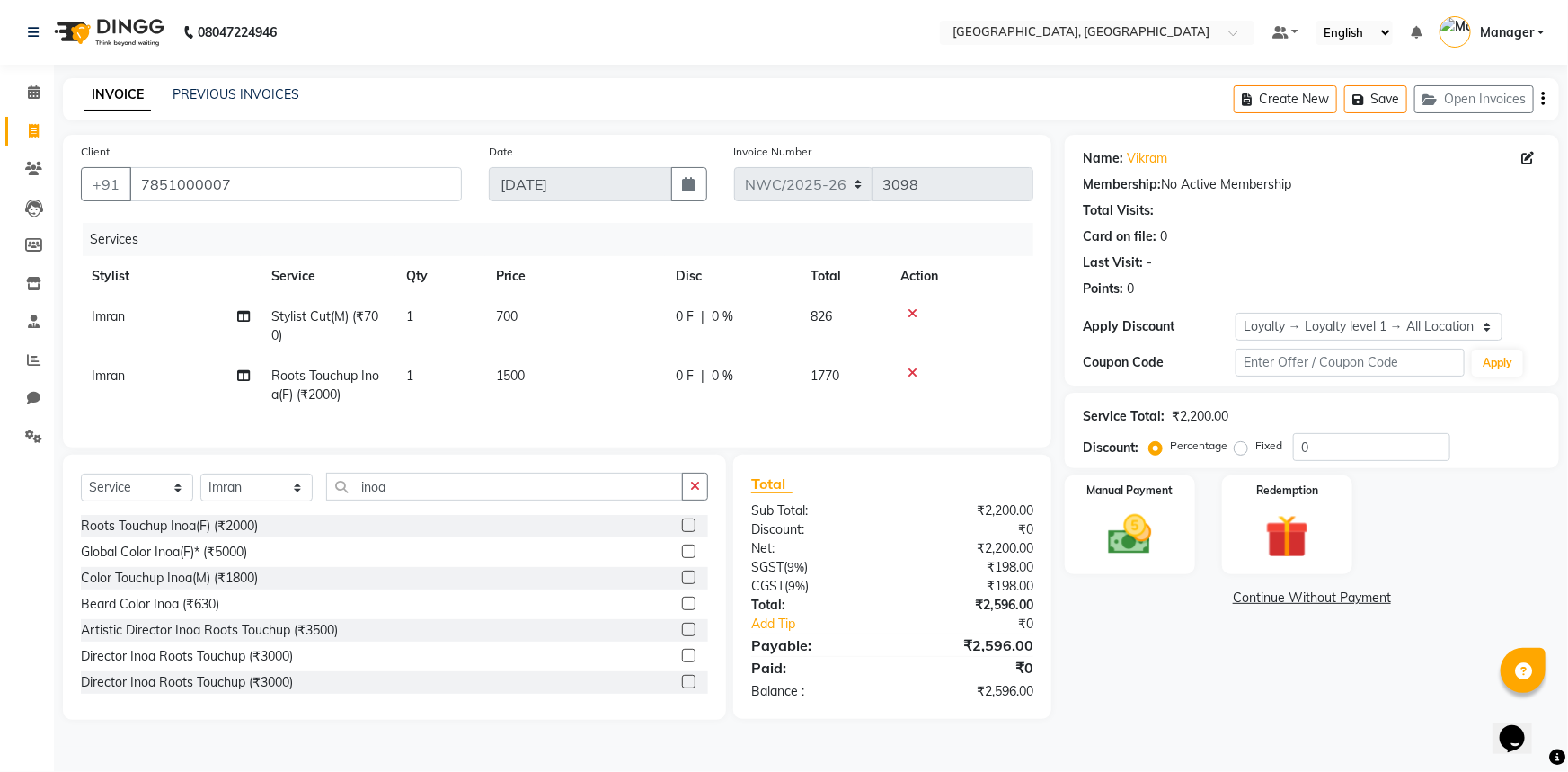
click at [559, 314] on td "700" at bounding box center [575, 326] width 180 height 59
select select "84834"
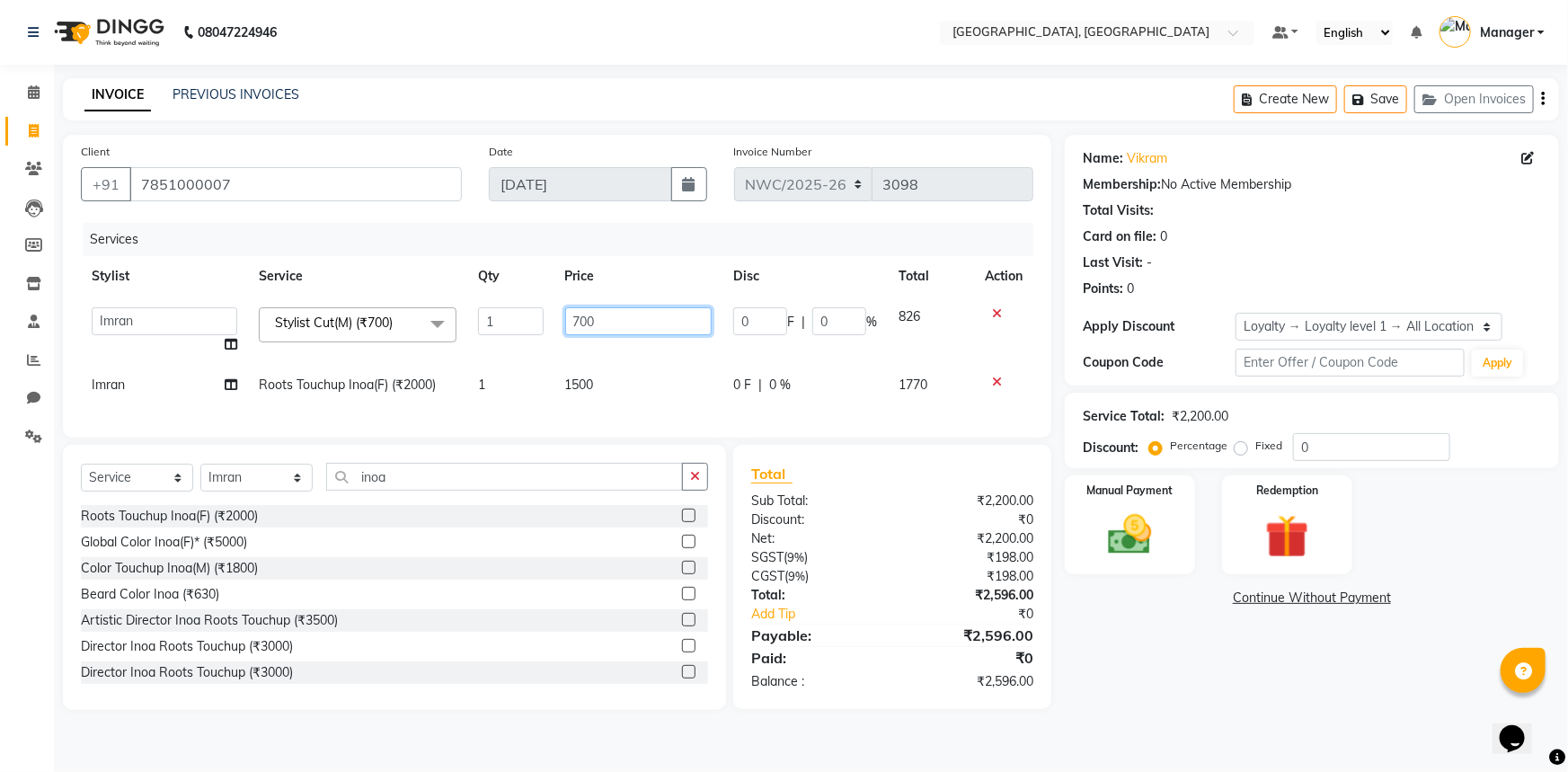
drag, startPoint x: 598, startPoint y: 292, endPoint x: 414, endPoint y: 249, distance: 189.0
click at [414, 249] on div "Services Stylist Service Qty Price Disc Total Action Aneeta Ankush-pdct Arshad_…" at bounding box center [557, 321] width 952 height 197
type input "500"
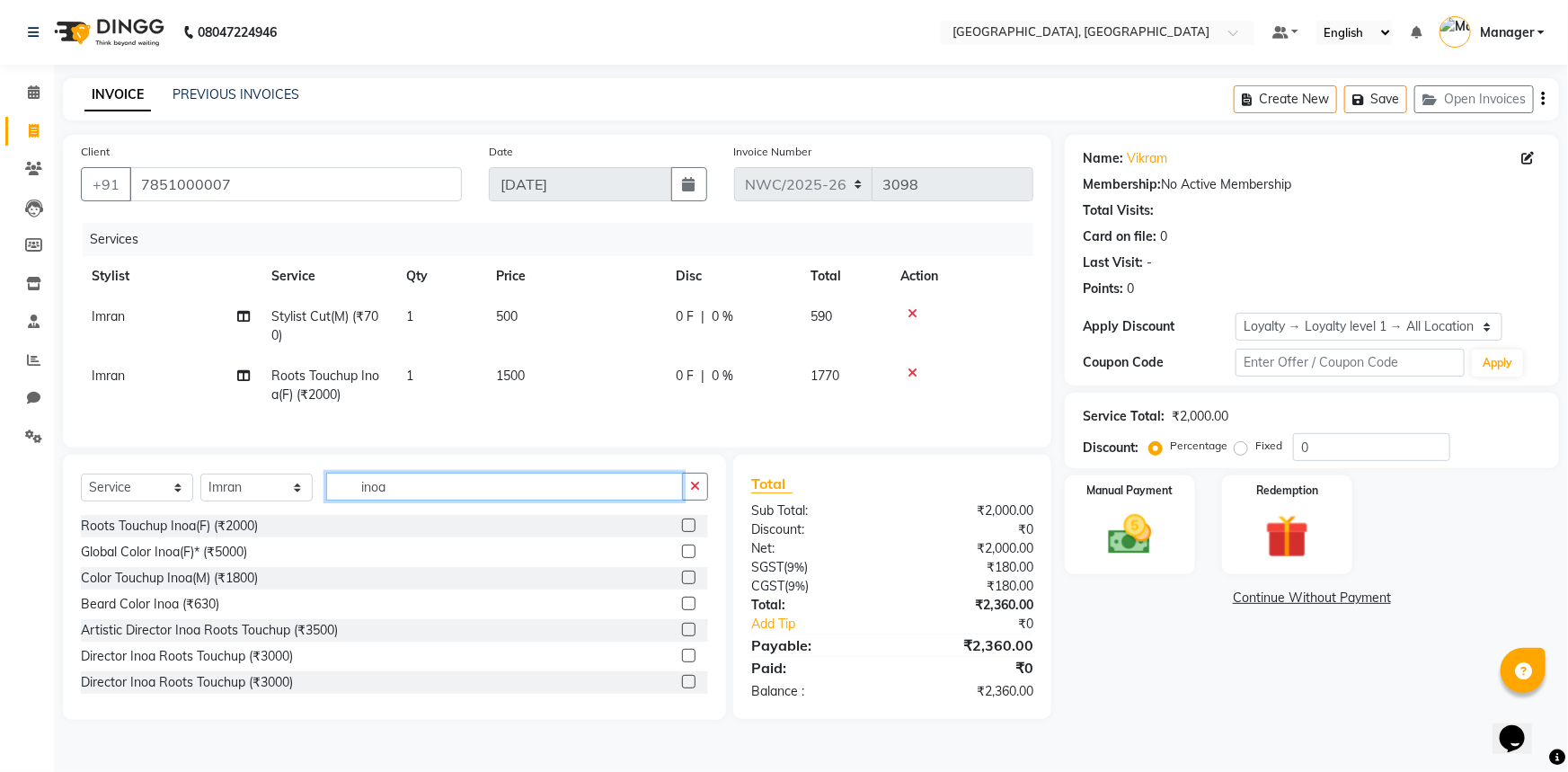
drag, startPoint x: 429, startPoint y: 484, endPoint x: 295, endPoint y: 478, distance: 134.1
click at [295, 478] on div "Select Service Product Membership Package Voucher Prepaid Gift Card Select Styl…" at bounding box center [394, 587] width 663 height 265
type input "shav"
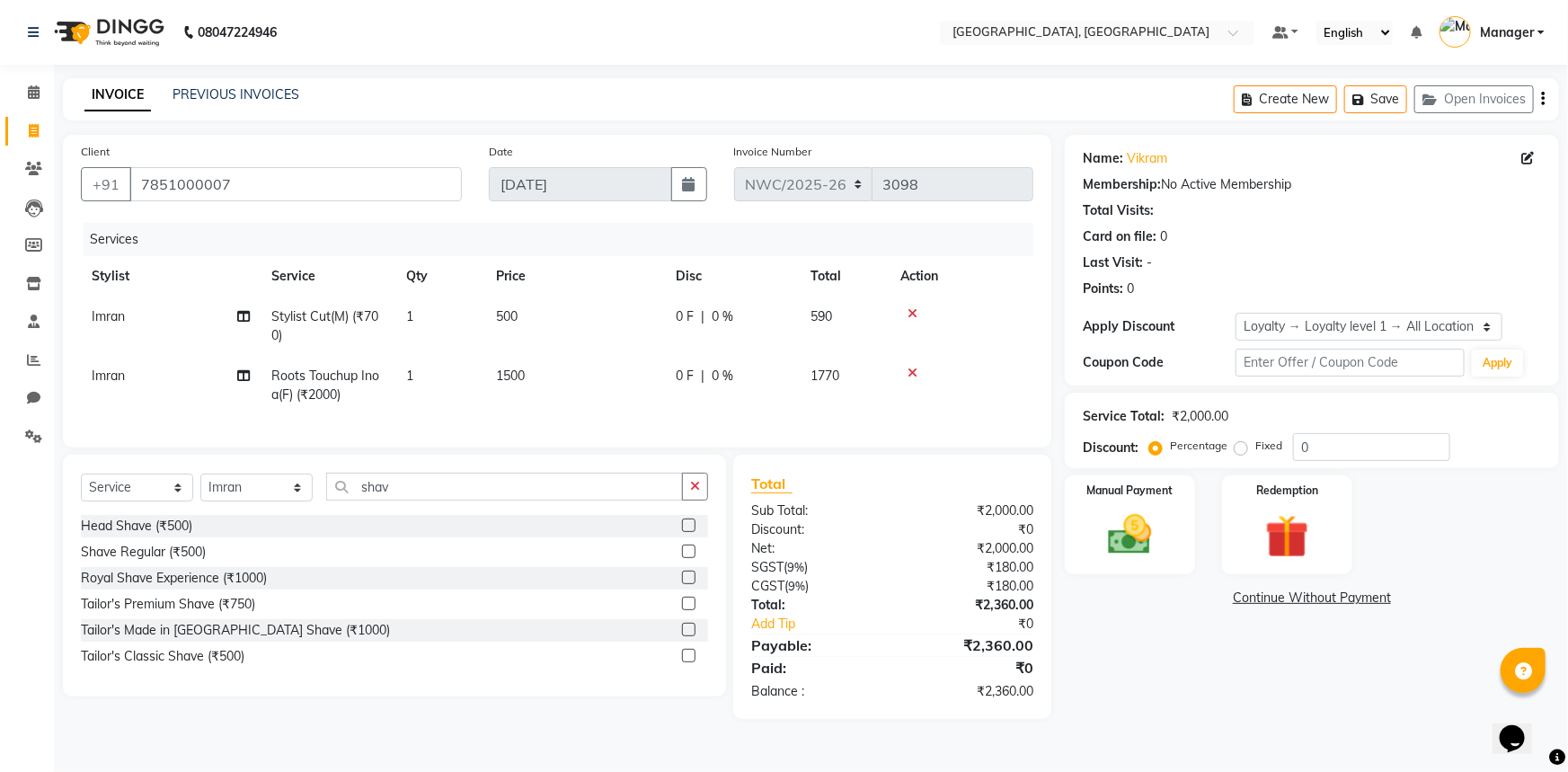
click at [691, 558] on label at bounding box center [689, 551] width 14 height 14
click at [691, 558] on input "checkbox" at bounding box center [688, 552] width 12 height 12
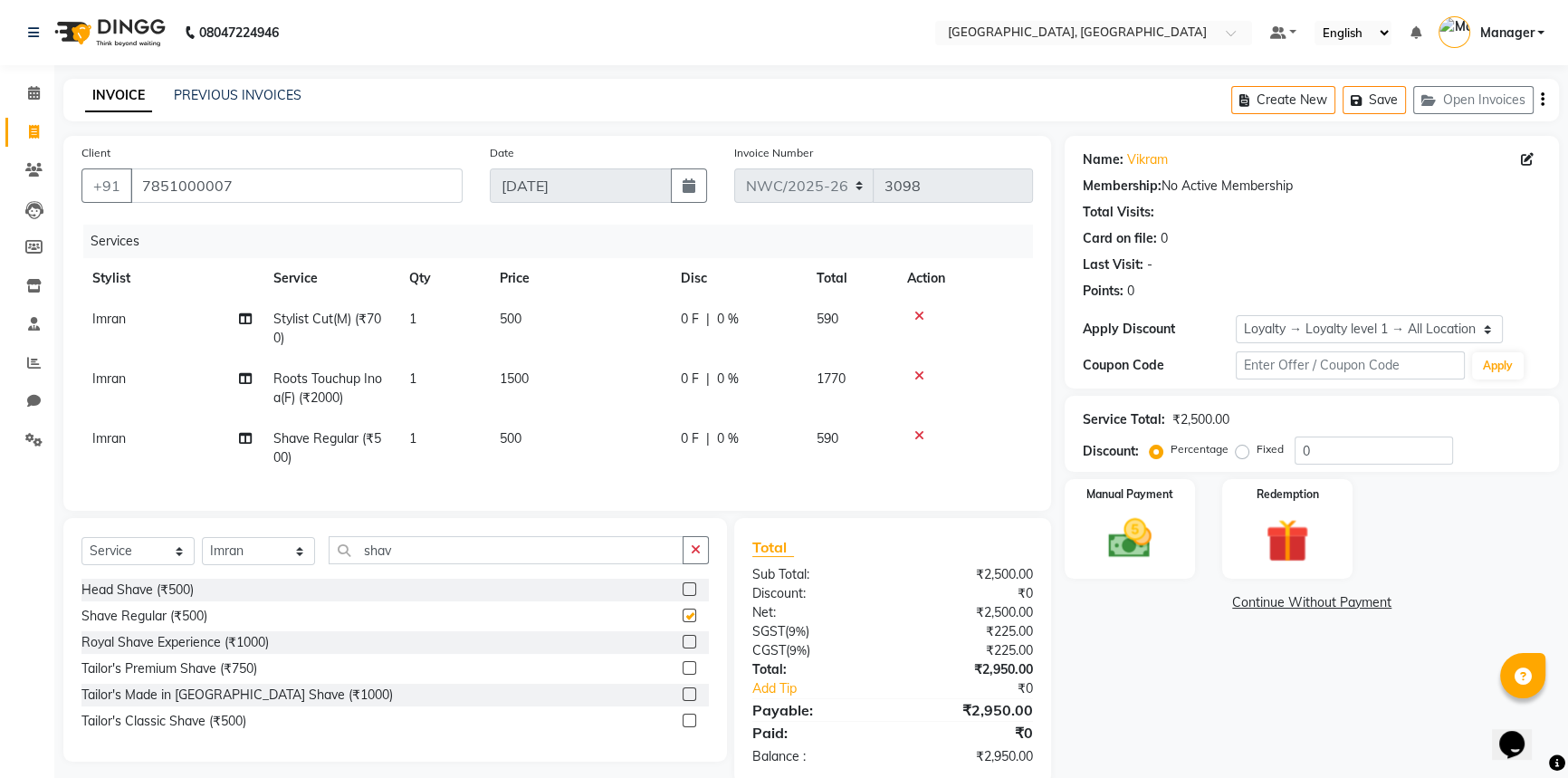
checkbox input "false"
click at [537, 445] on td "500" at bounding box center [579, 447] width 182 height 60
select select "84834"
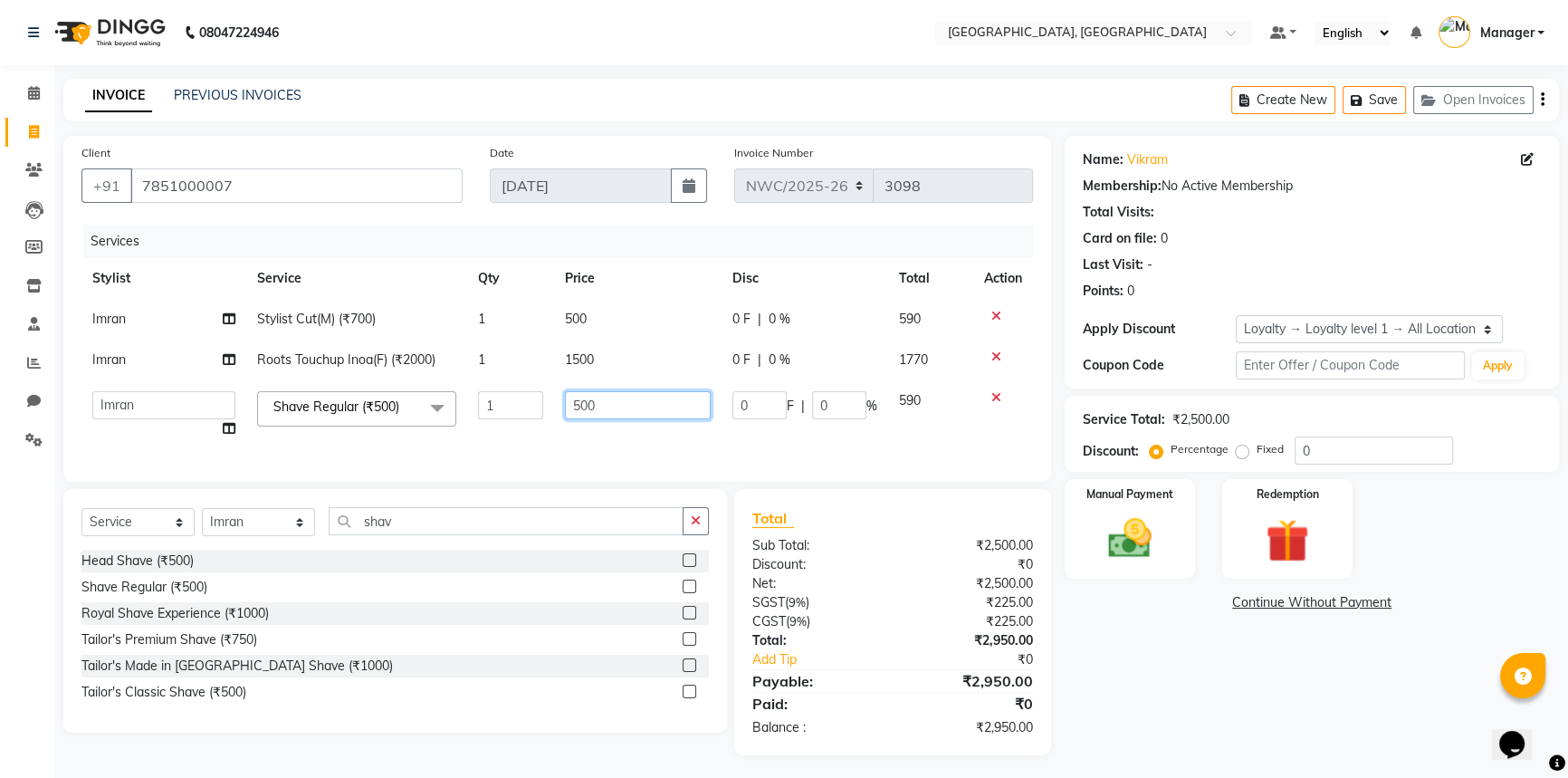
drag, startPoint x: 630, startPoint y: 409, endPoint x: 515, endPoint y: 405, distance: 115.1
click at [515, 405] on tr "Aneeta Ankush-pdct Arshad_asst Arun_pdct Counter_Sales Faheem Govind_pdct Imran…" at bounding box center [557, 415] width 952 height 69
type input "300"
click at [865, 436] on tr "Aneeta Ankush-pdct Arshad_asst Arun_pdct Counter_Sales Faheem Govind_pdct Imran…" at bounding box center [557, 415] width 952 height 69
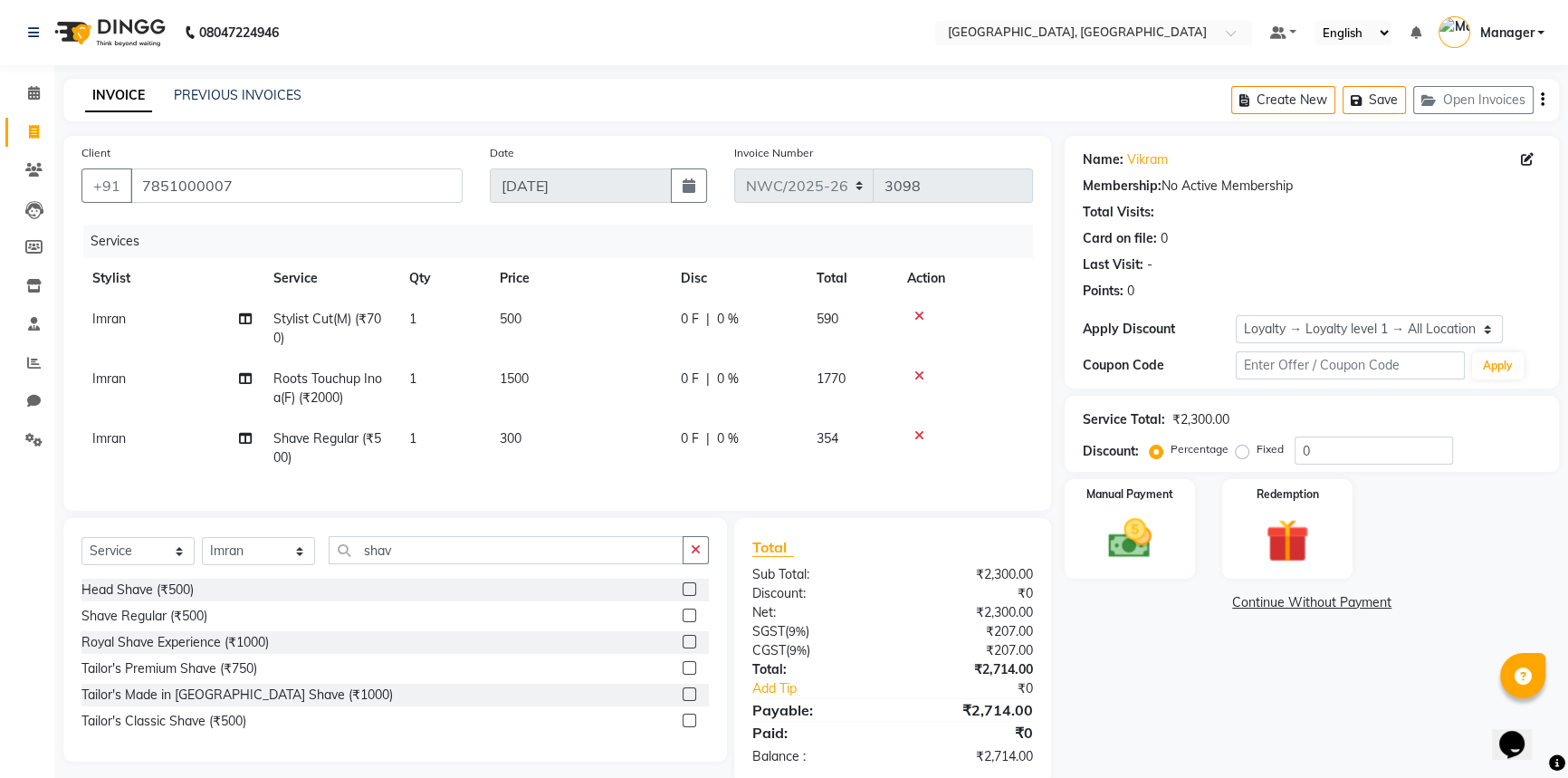
click at [728, 325] on span "0 %" at bounding box center [728, 319] width 22 height 19
select select "84834"
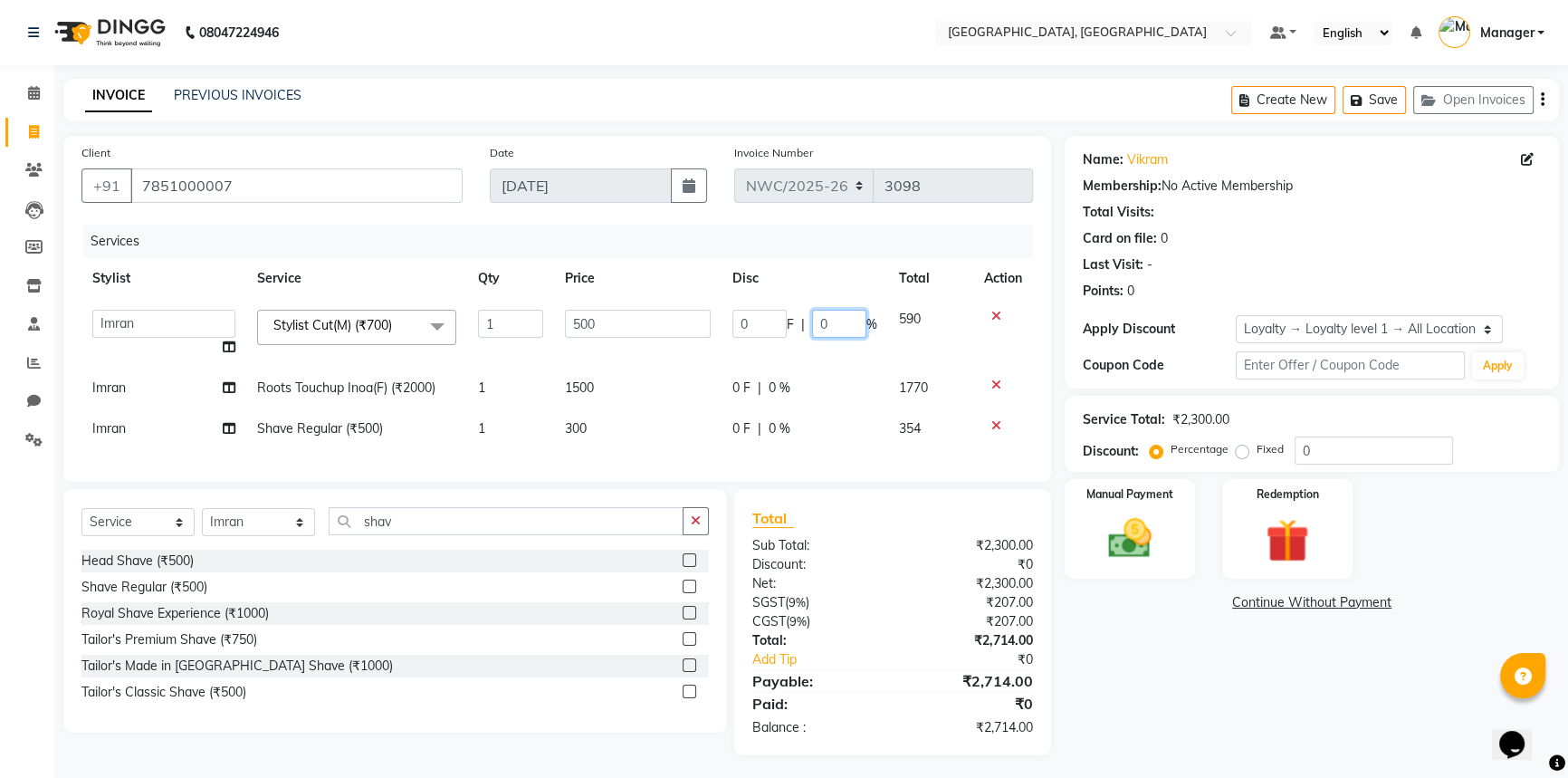
click at [816, 321] on input "0" at bounding box center [839, 324] width 54 height 28
type input "10"
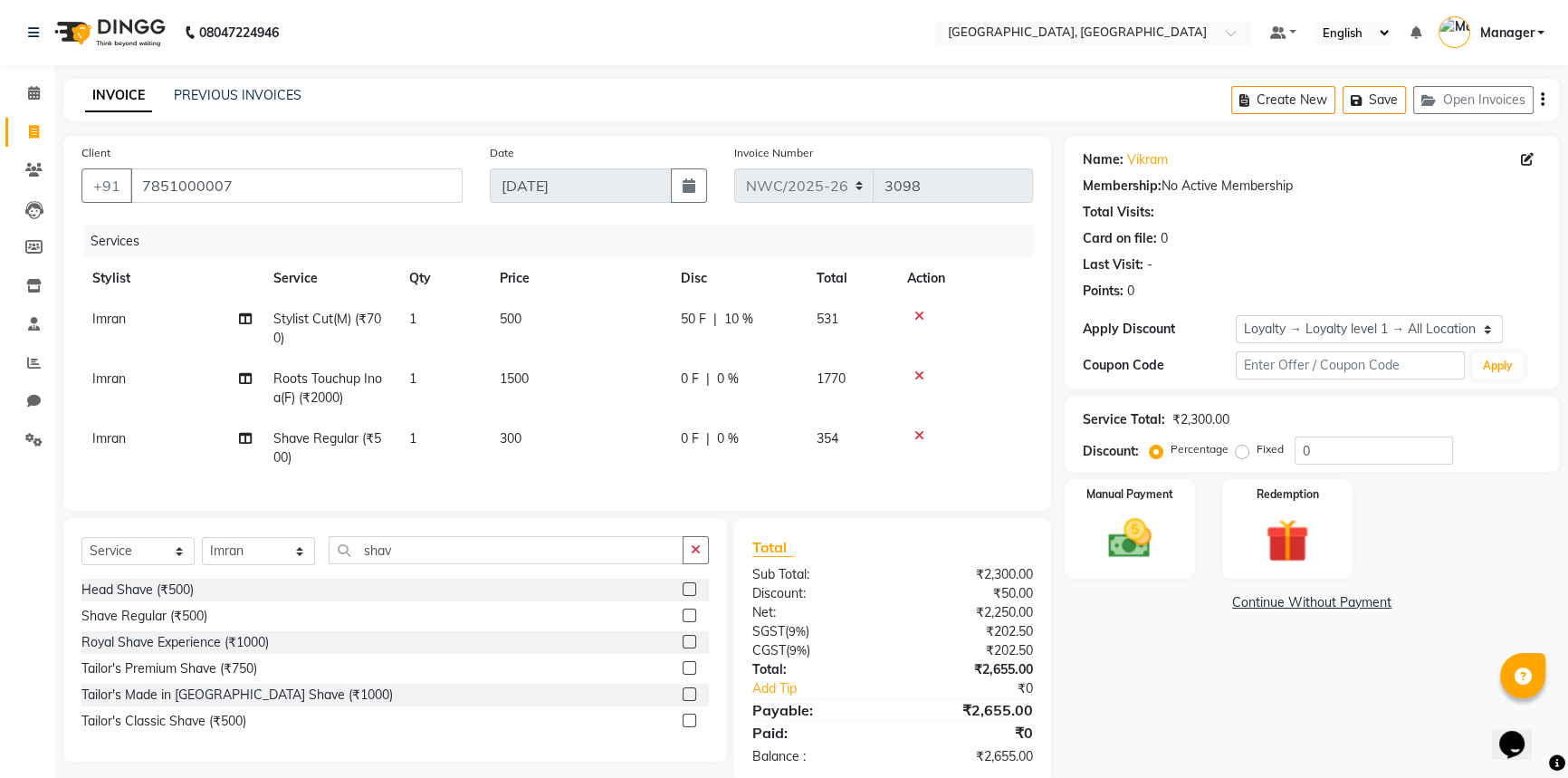
click at [796, 383] on td "0 F | 0 %" at bounding box center [738, 388] width 135 height 60
select select "84834"
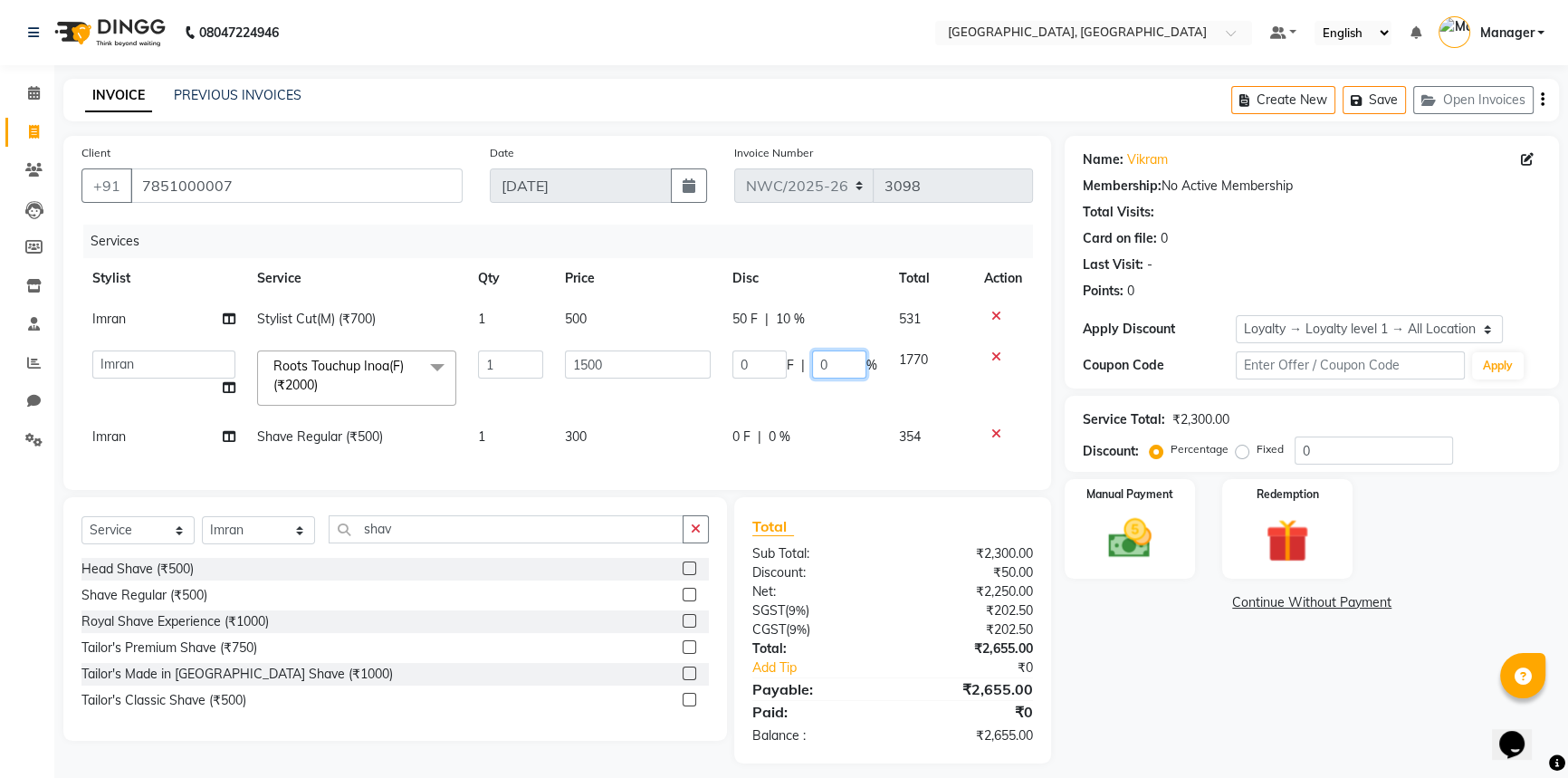
click at [817, 358] on input "0" at bounding box center [839, 364] width 54 height 28
type input "10"
click at [855, 442] on tr "Imran Shave Regular (₹500) 1 300 0 F | 0 % 354" at bounding box center [557, 438] width 952 height 41
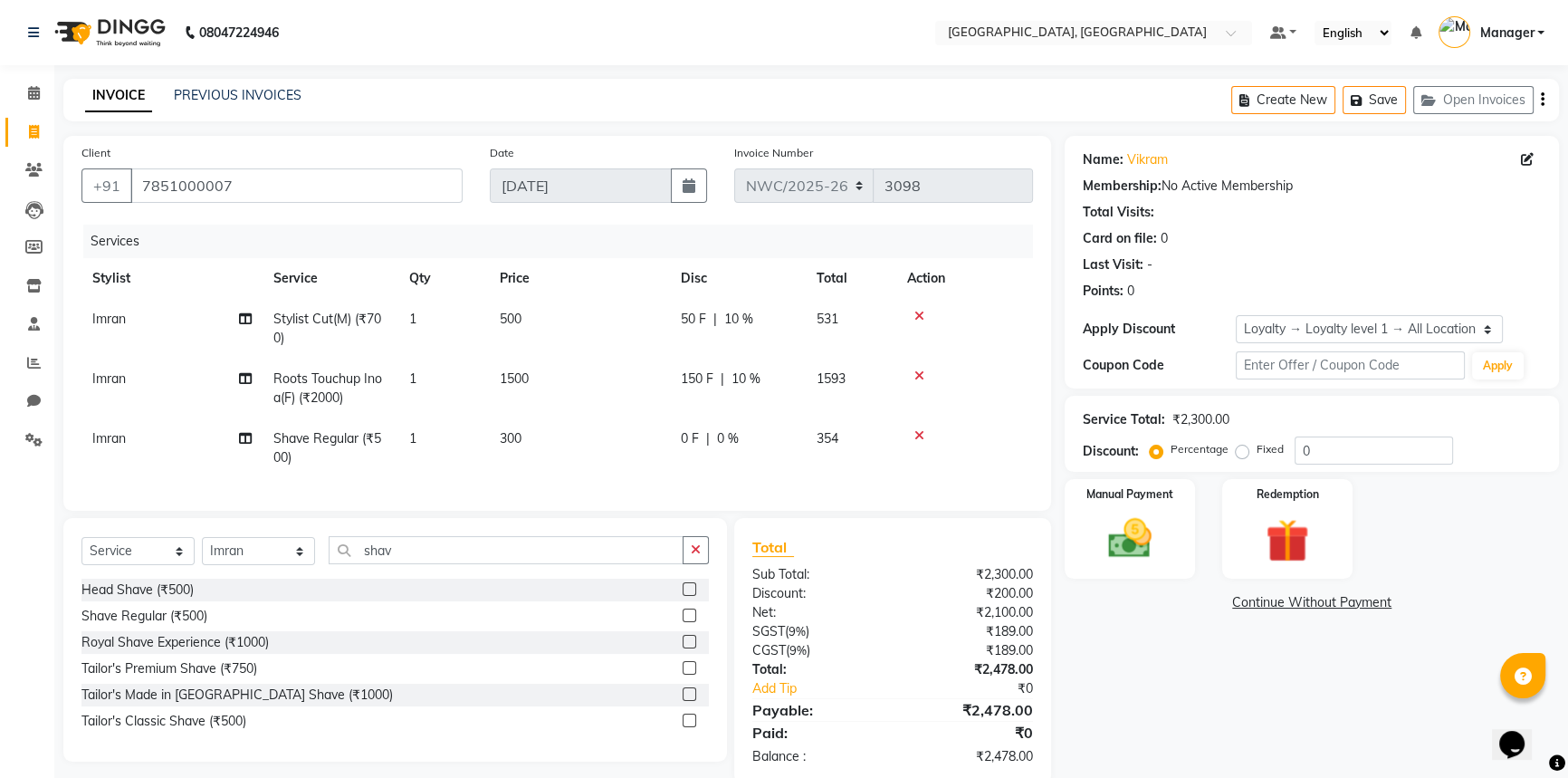
click at [715, 436] on div "0 F | 0 %" at bounding box center [738, 438] width 114 height 19
select select "84834"
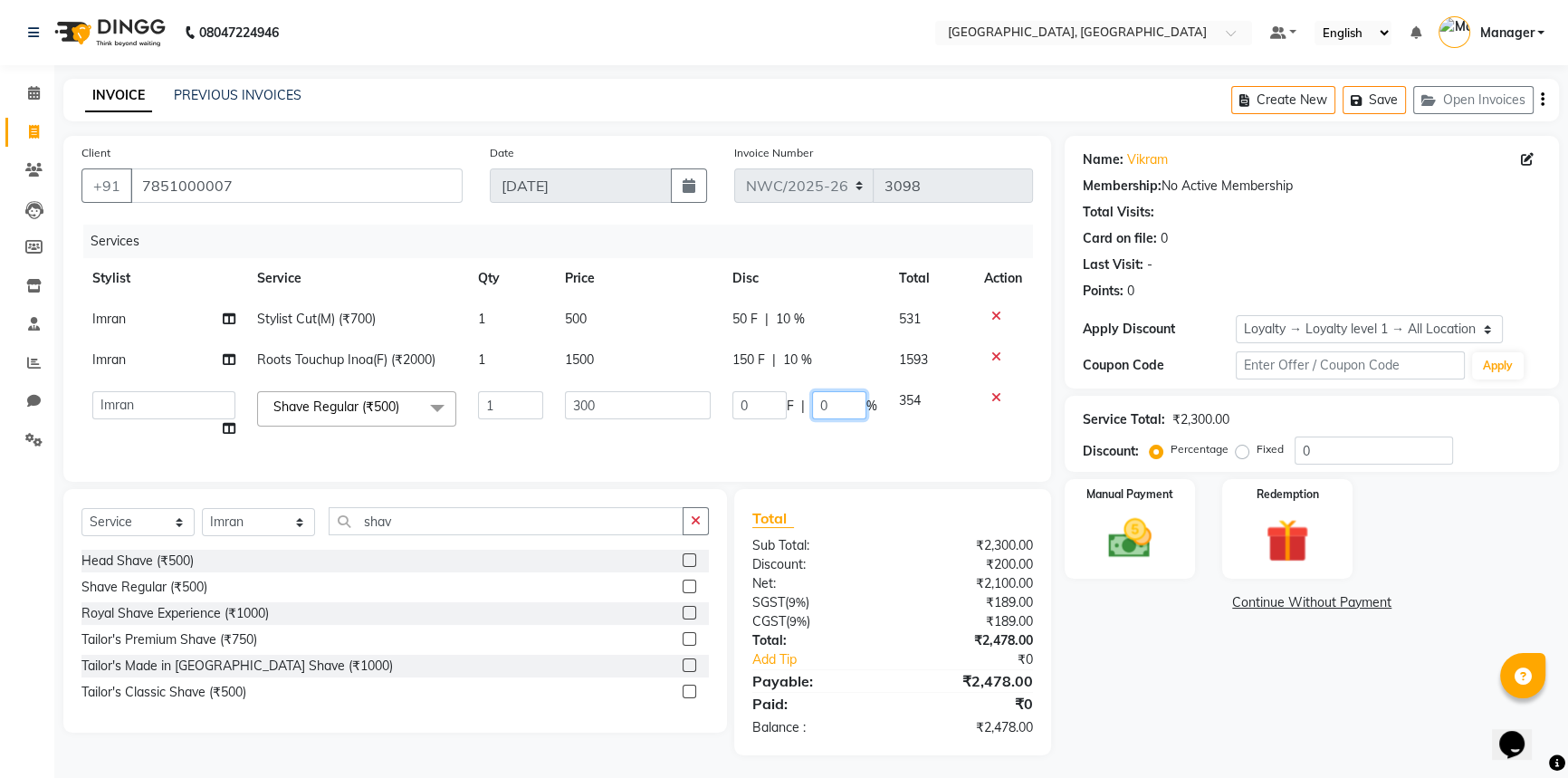
click at [816, 400] on input "0" at bounding box center [839, 405] width 54 height 28
type input "10"
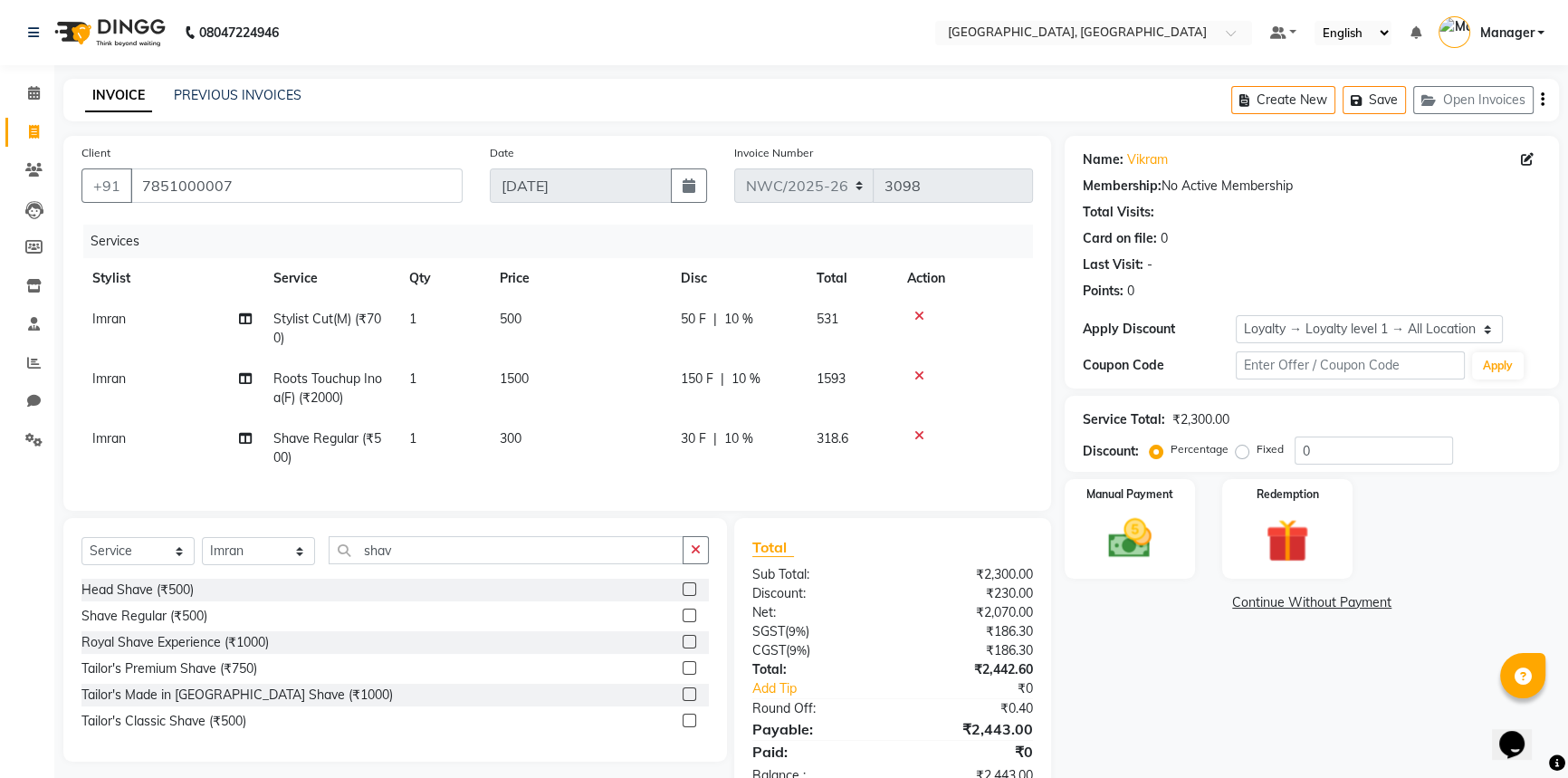
click at [1286, 716] on div "Name: Vikram Membership: No Active Membership Total Visits: Card on file: 0 Las…" at bounding box center [1319, 469] width 508 height 667
click at [1154, 554] on img at bounding box center [1130, 538] width 74 height 52
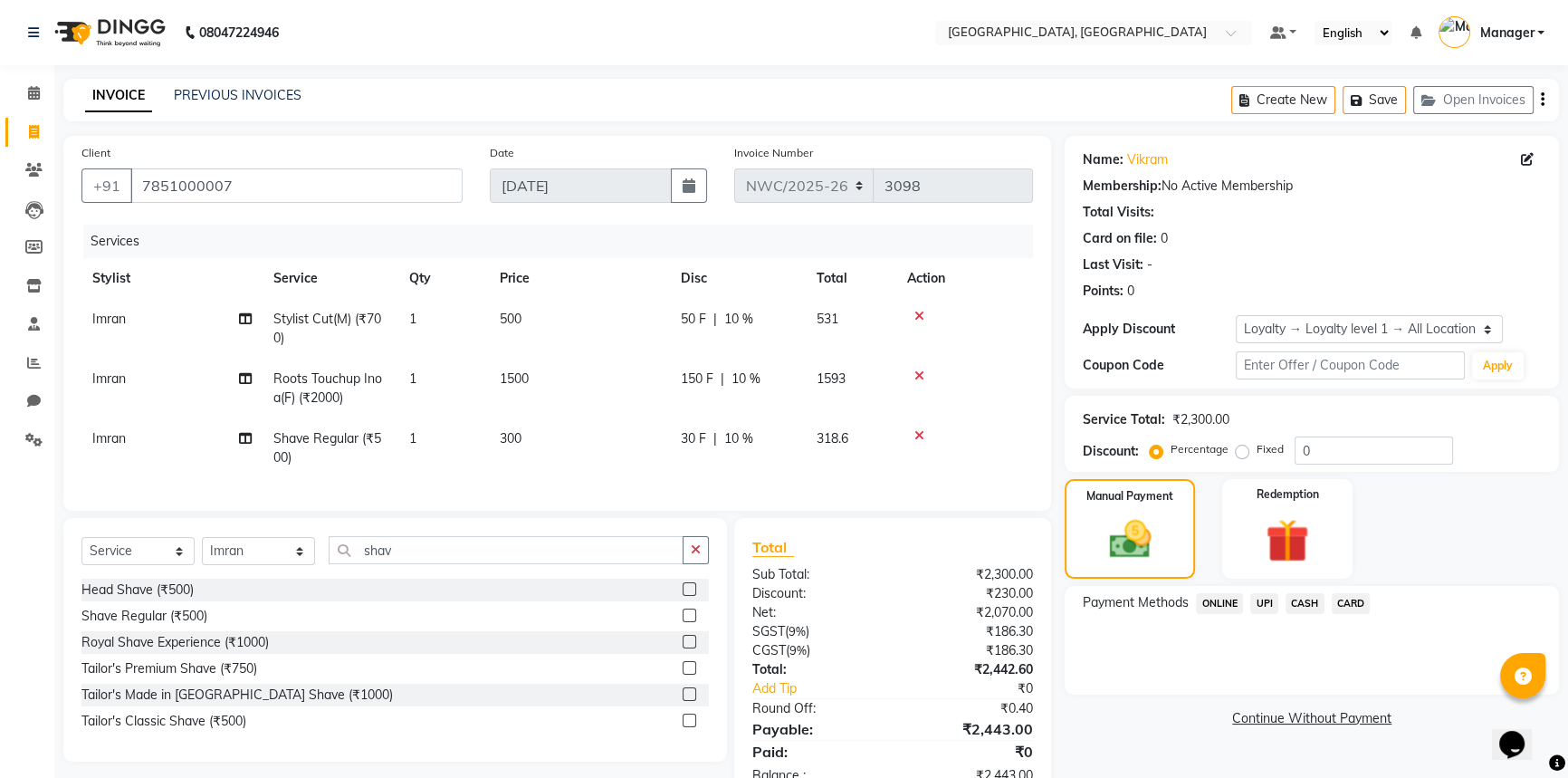
click at [1297, 599] on span "CASH" at bounding box center [1306, 603] width 39 height 21
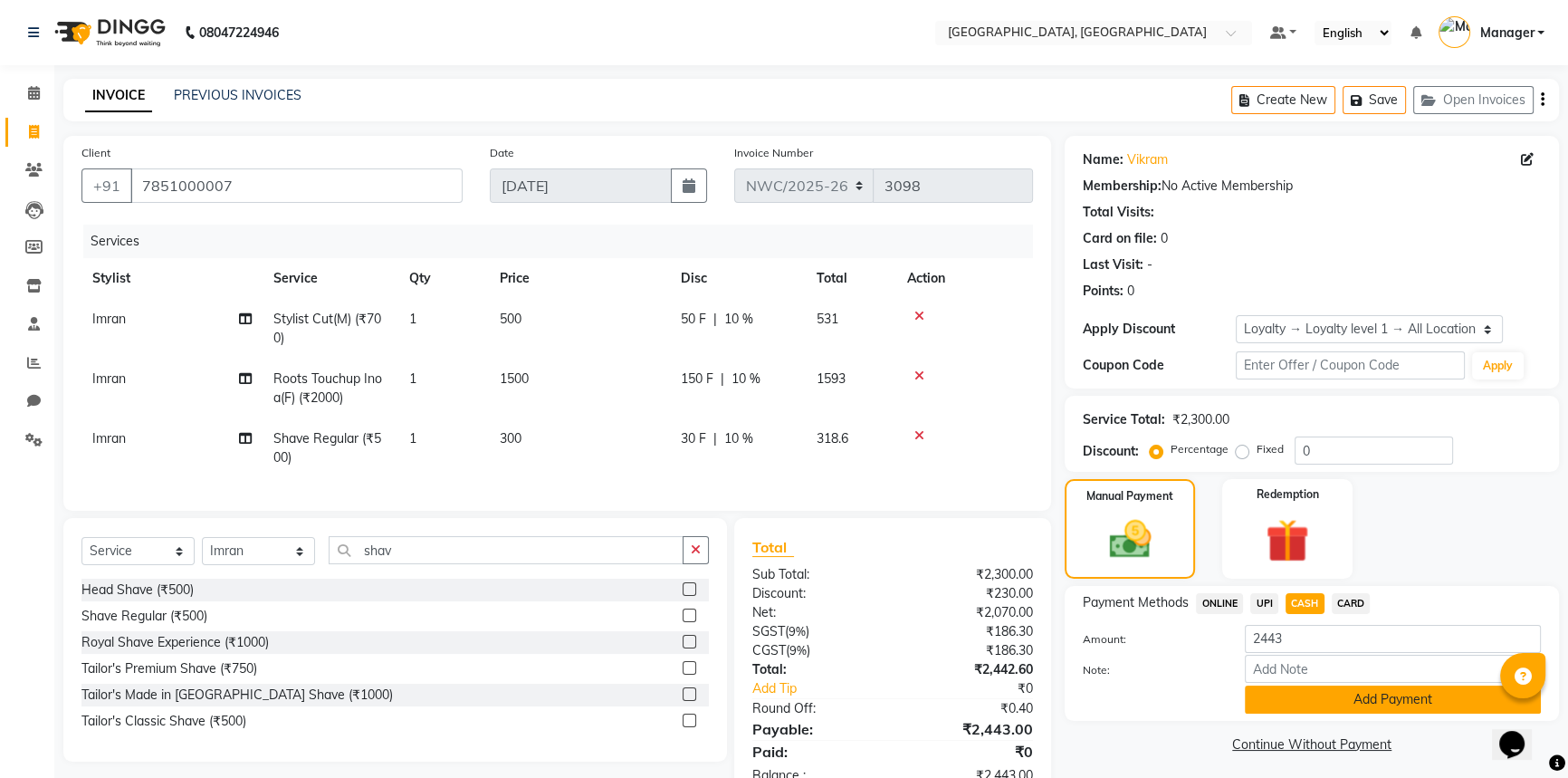
click at [1320, 702] on button "Add Payment" at bounding box center [1393, 700] width 296 height 28
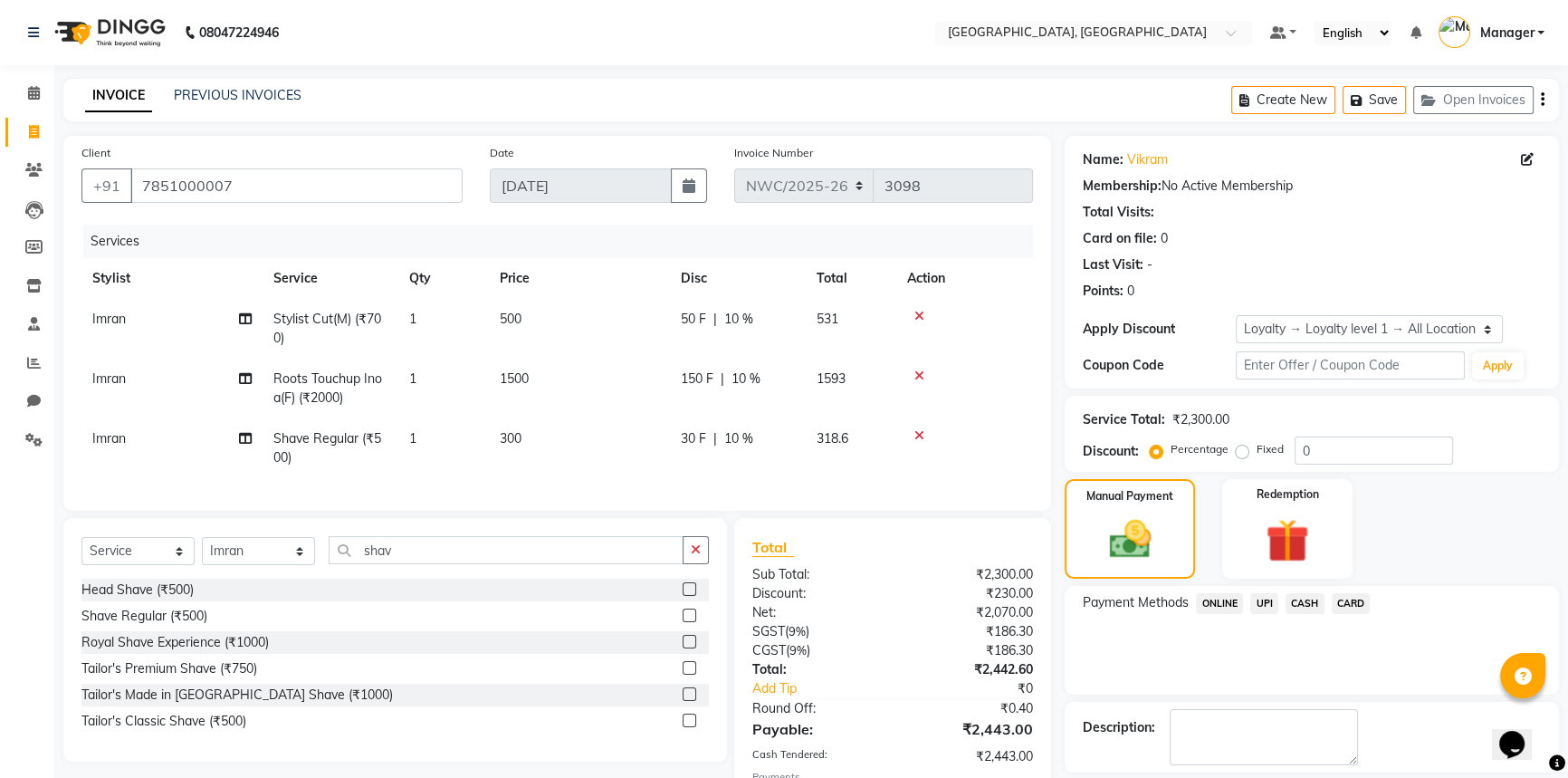
scroll to position [219, 0]
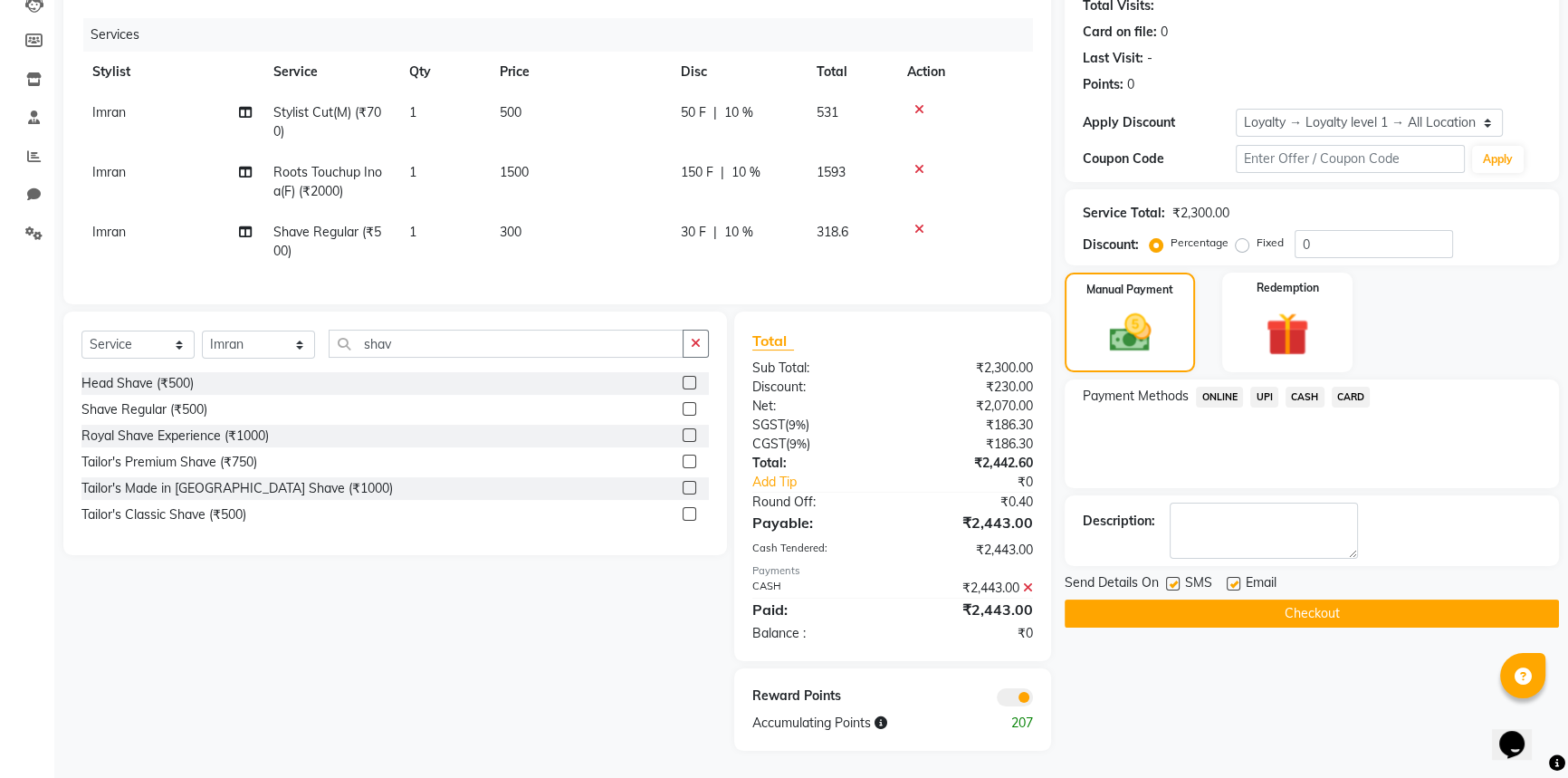
click at [1177, 599] on button "Checkout" at bounding box center [1312, 613] width 495 height 28
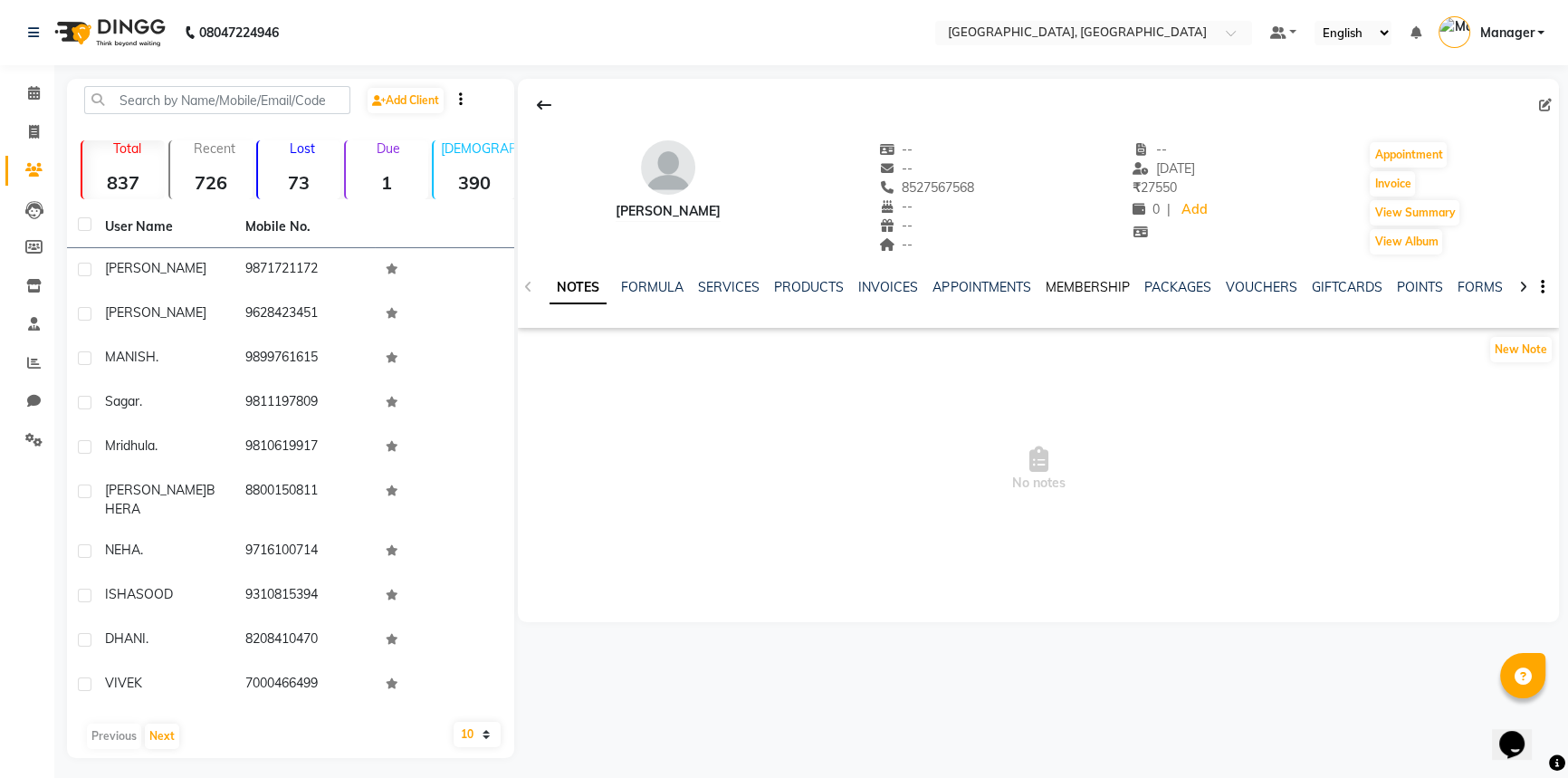
click at [1069, 287] on link "MEMBERSHIP" at bounding box center [1087, 286] width 84 height 17
click at [1095, 286] on link "PACKAGES" at bounding box center [1103, 286] width 67 height 17
click at [1149, 286] on link "VOUCHERS" at bounding box center [1172, 286] width 72 height 17
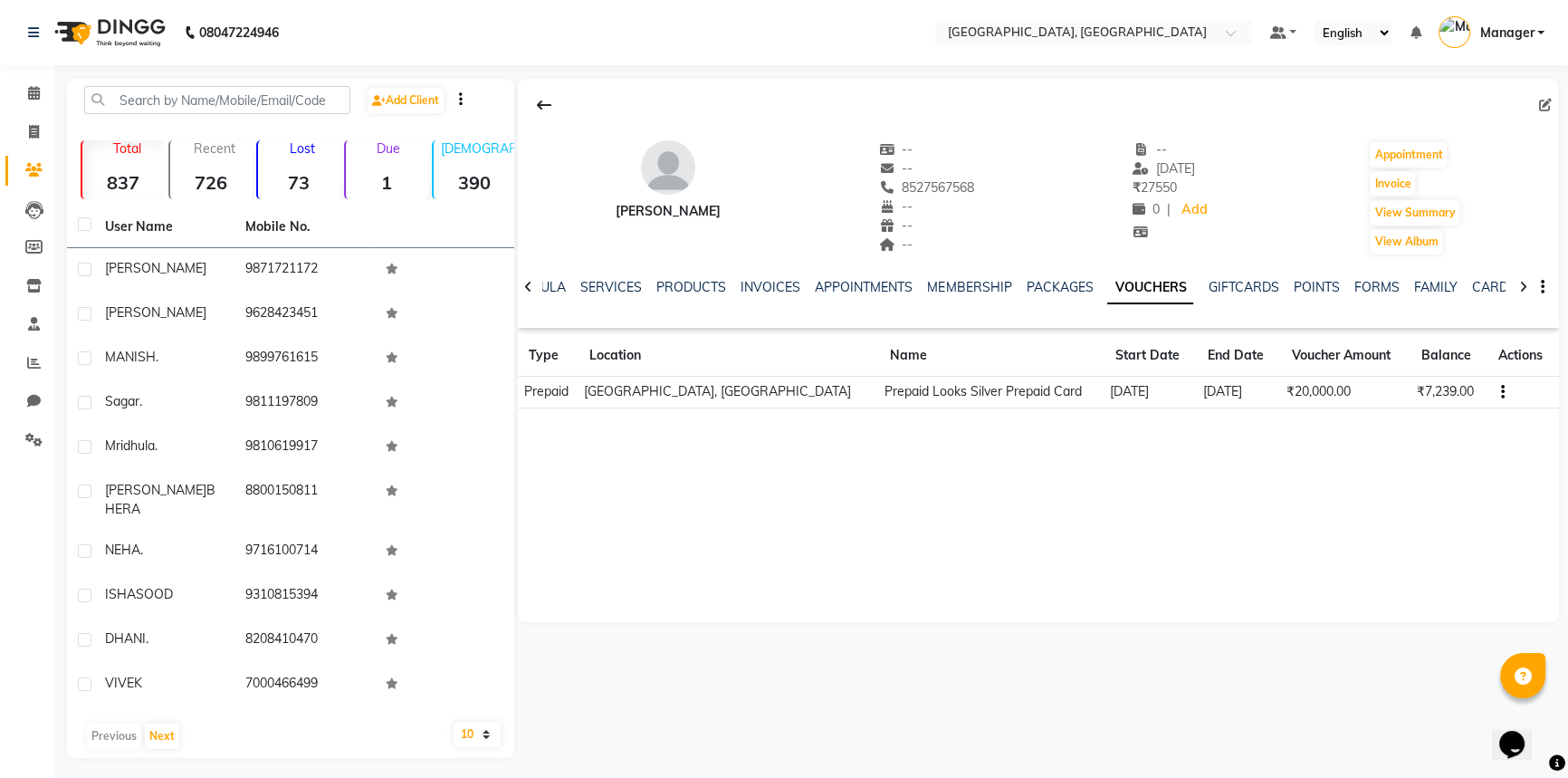
click at [1447, 358] on th "Balance" at bounding box center [1449, 355] width 77 height 41
click at [1246, 285] on link "GIFTCARDS" at bounding box center [1243, 286] width 71 height 17
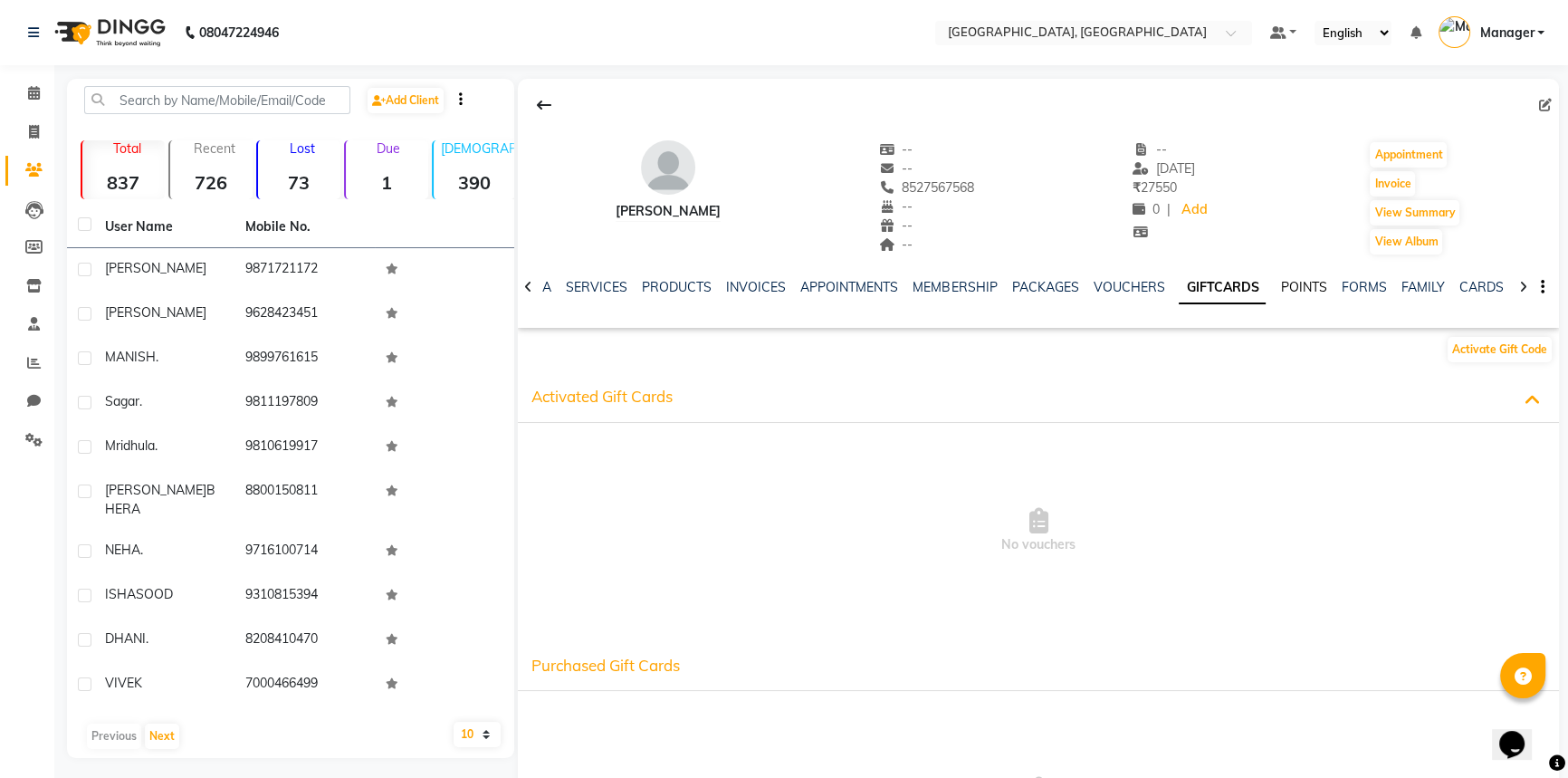
click at [1297, 281] on link "POINTS" at bounding box center [1303, 286] width 46 height 17
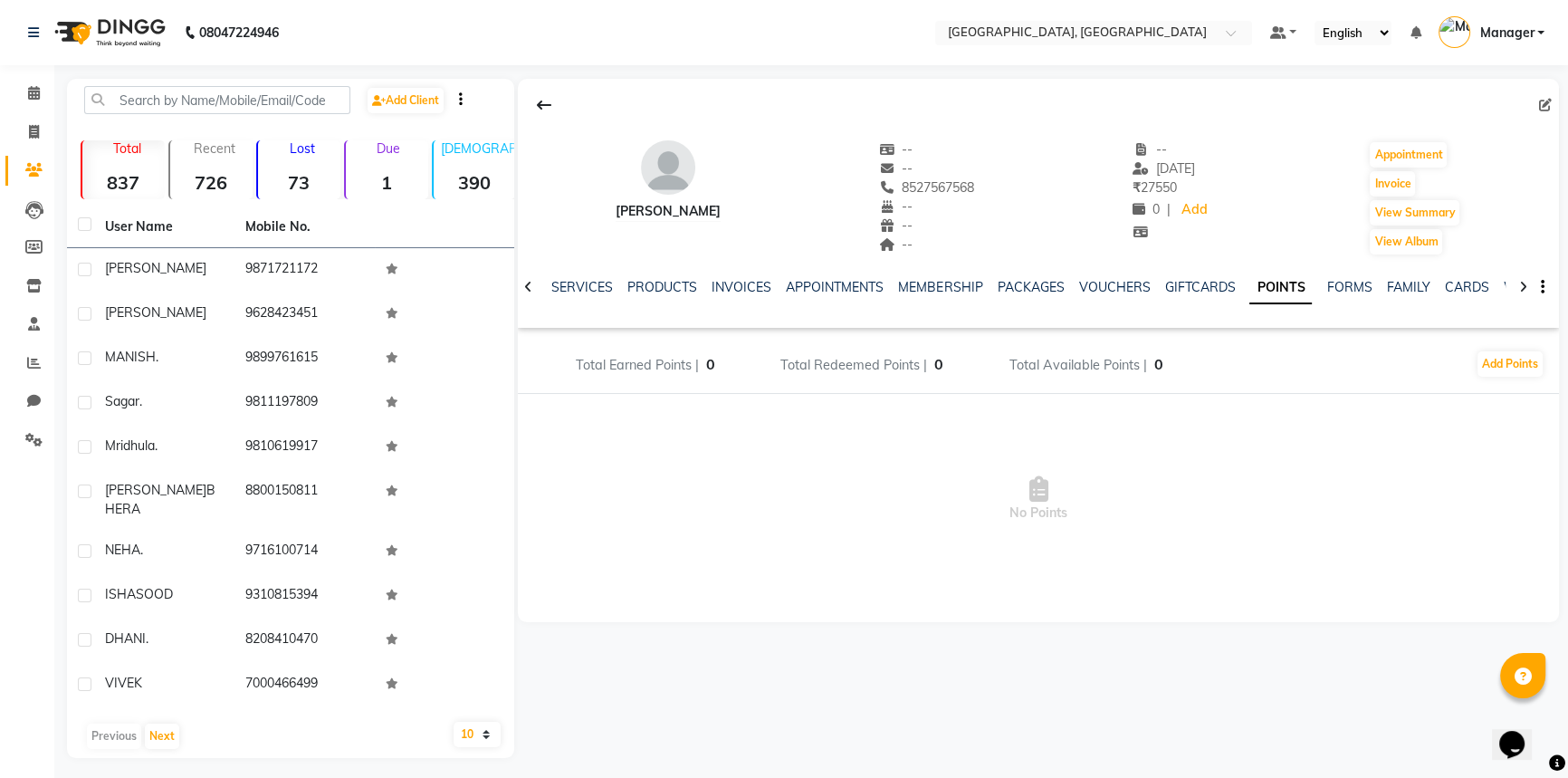
click at [1327, 278] on div "FORMS" at bounding box center [1349, 286] width 45 height 19
click at [1327, 282] on link "FORMS" at bounding box center [1349, 286] width 45 height 17
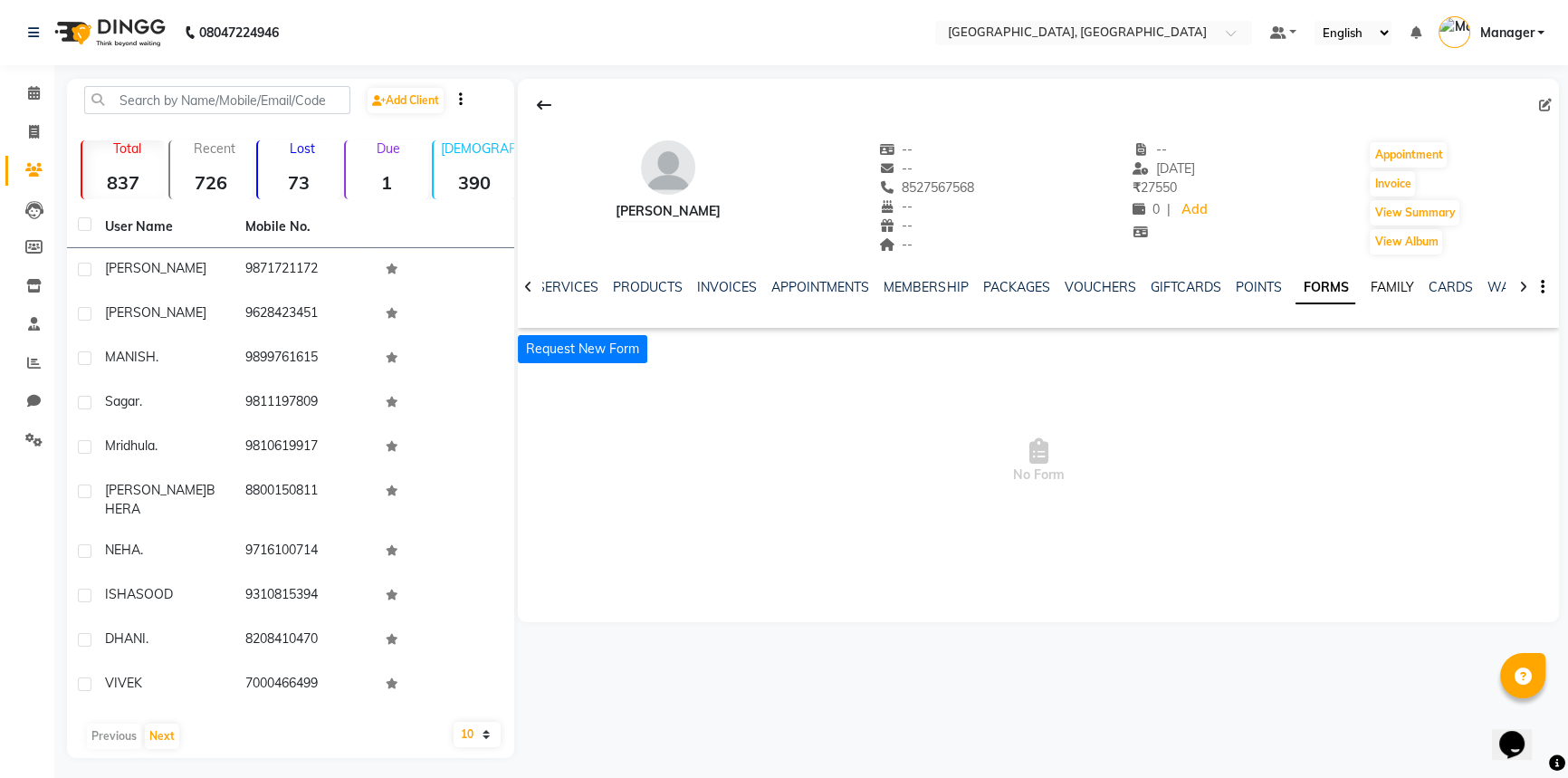
click at [1370, 283] on link "FAMILY" at bounding box center [1391, 286] width 43 height 17
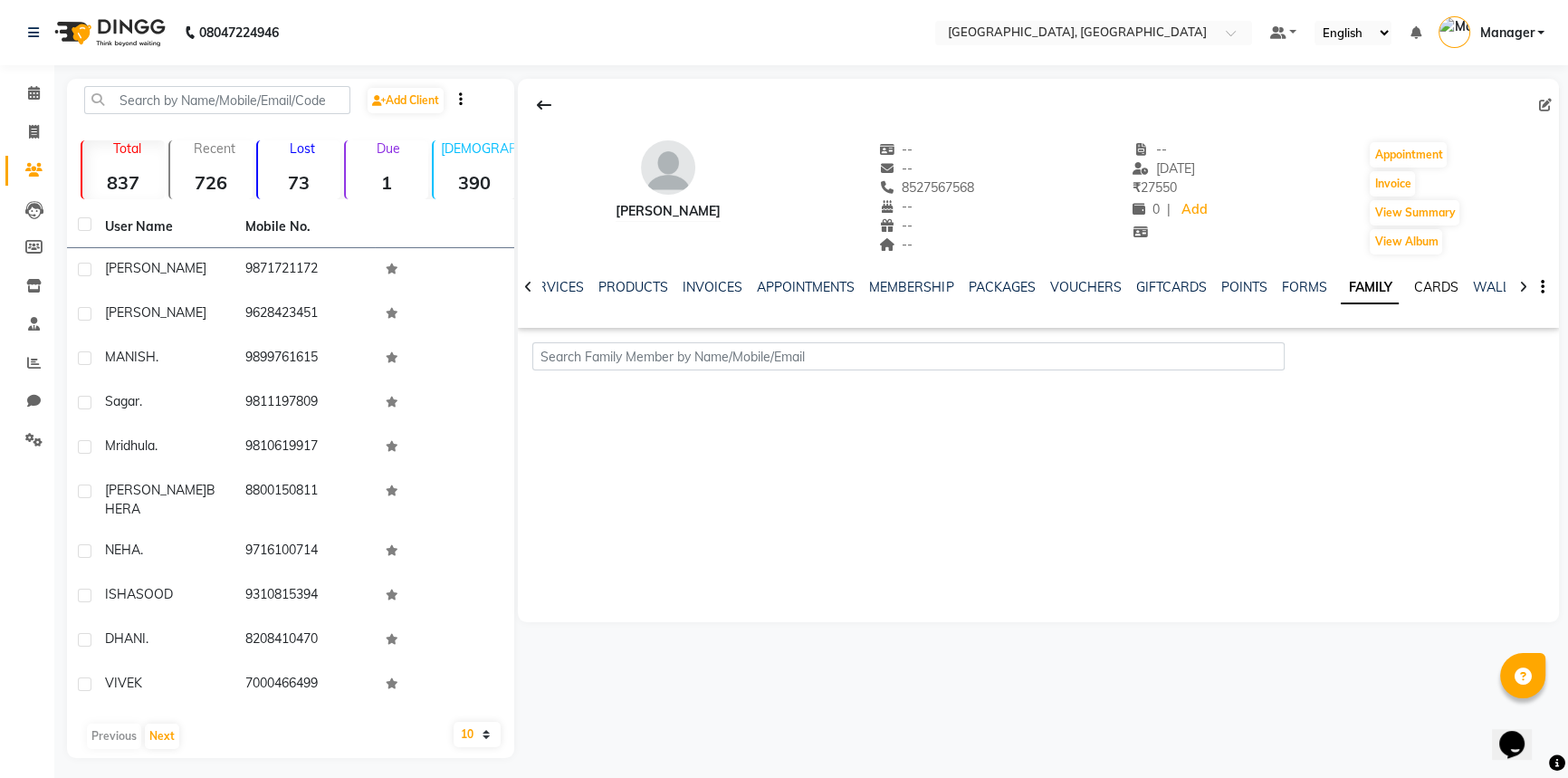
click at [1414, 283] on link "CARDS" at bounding box center [1436, 286] width 44 height 17
click at [1459, 283] on link "WALLET" at bounding box center [1485, 286] width 52 height 17
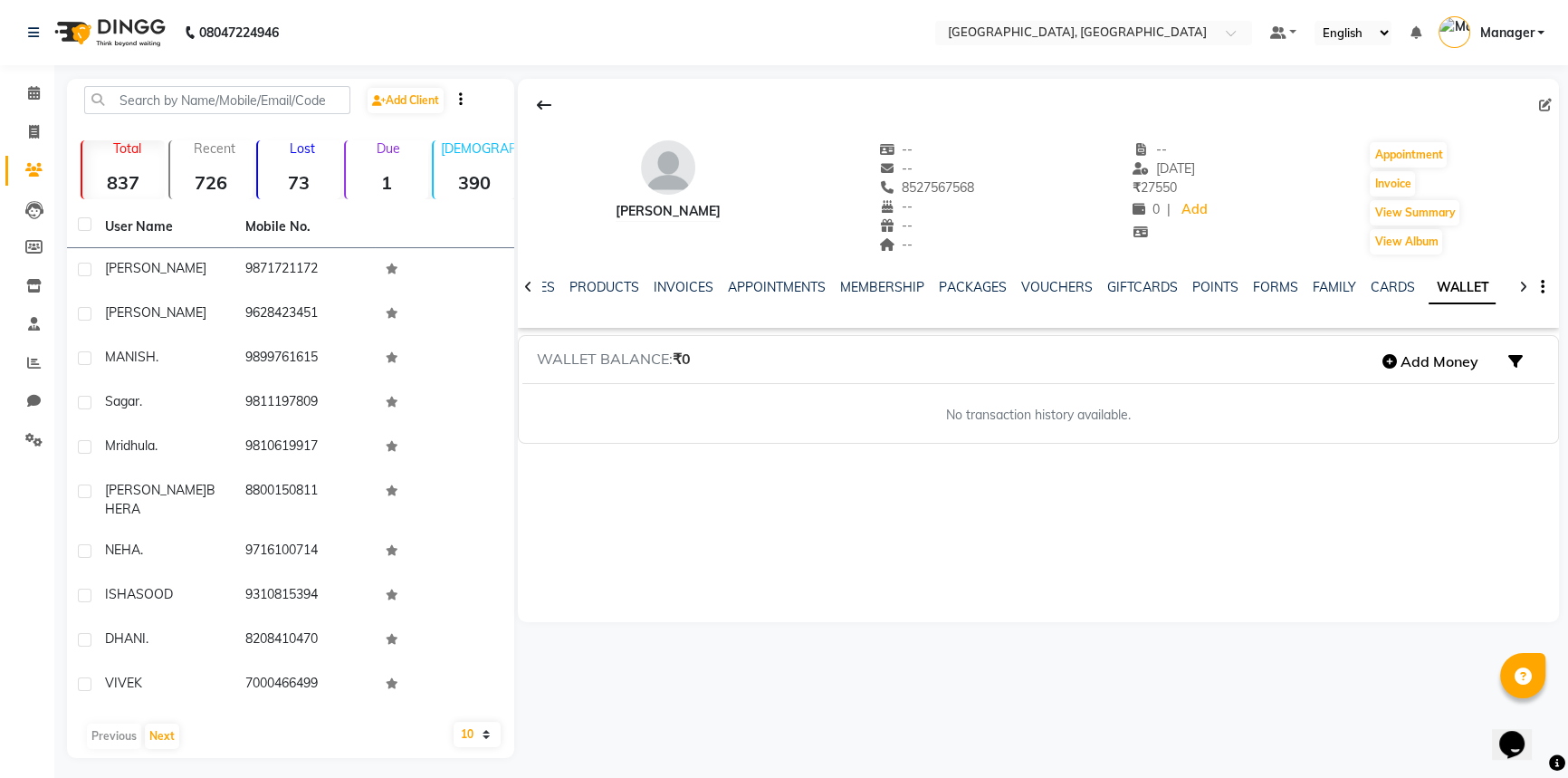
click at [1523, 282] on icon at bounding box center [1524, 286] width 8 height 13
click at [864, 283] on link "MEMBERSHIP" at bounding box center [868, 286] width 84 height 17
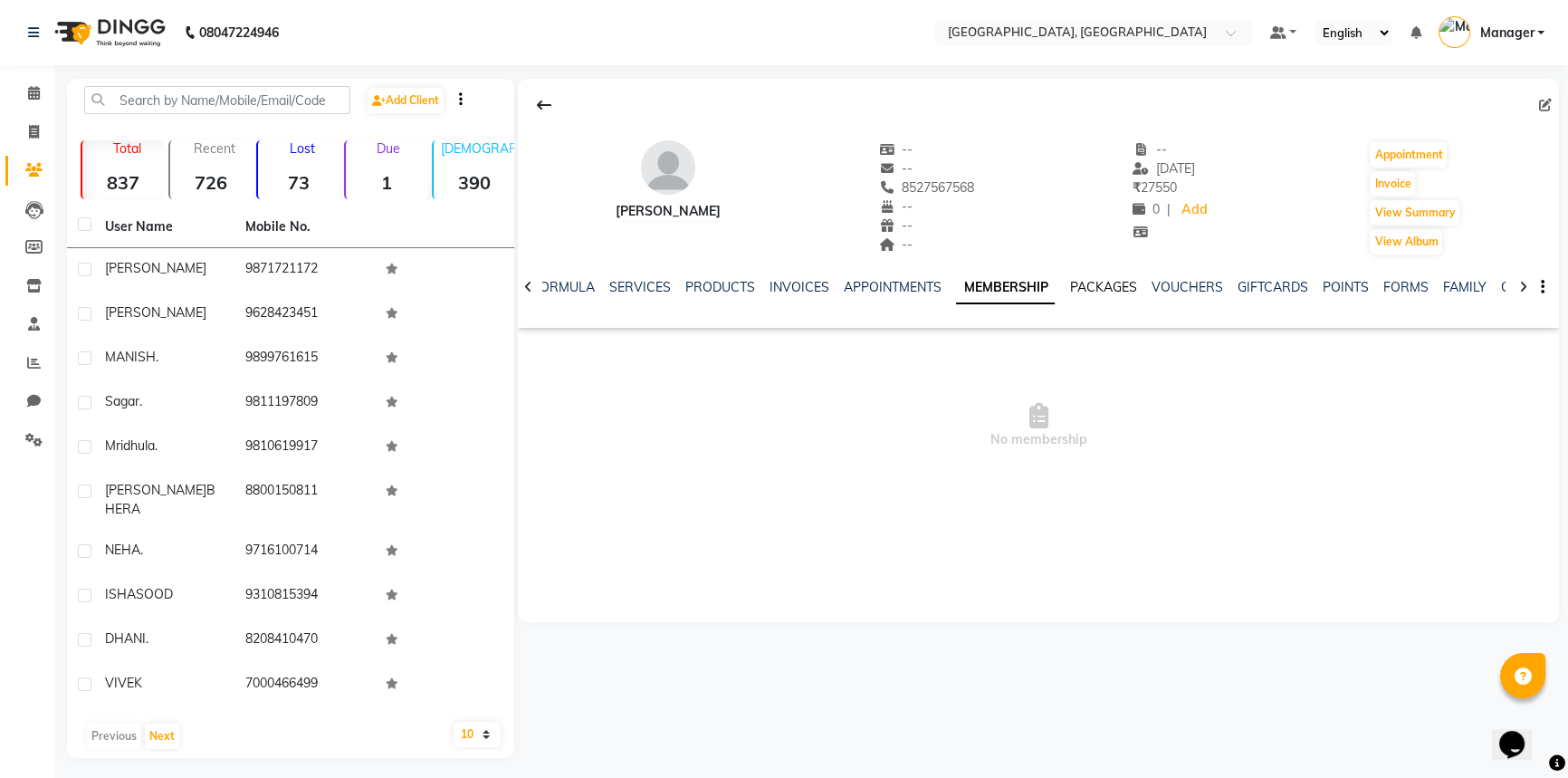
click at [1117, 281] on link "PACKAGES" at bounding box center [1103, 286] width 67 height 17
click at [1174, 283] on link "VOUCHERS" at bounding box center [1172, 286] width 72 height 17
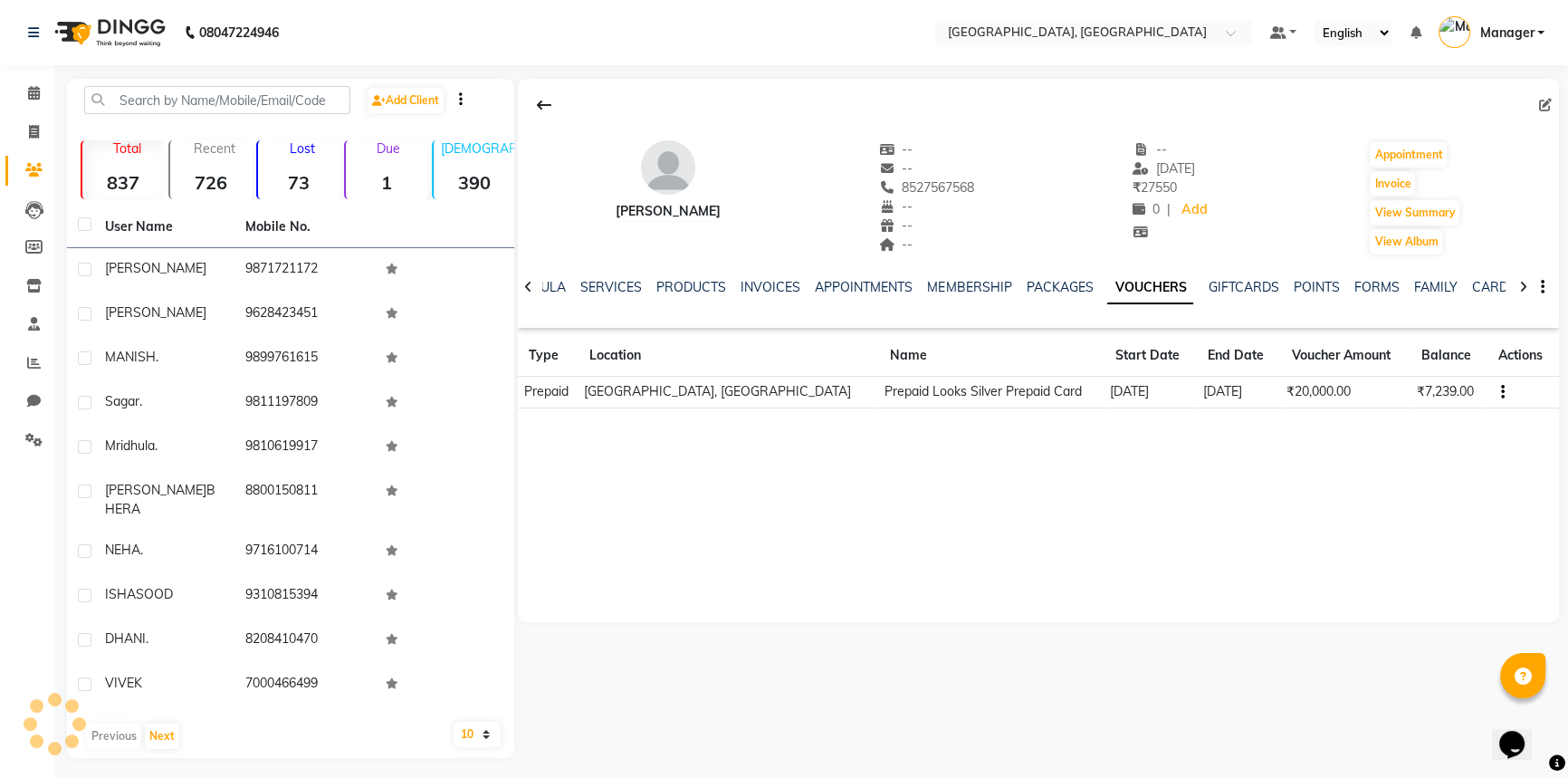
click at [1501, 392] on icon "button" at bounding box center [1503, 392] width 4 height 1
click at [1420, 395] on td "Redemption History" at bounding box center [1417, 391] width 113 height 21
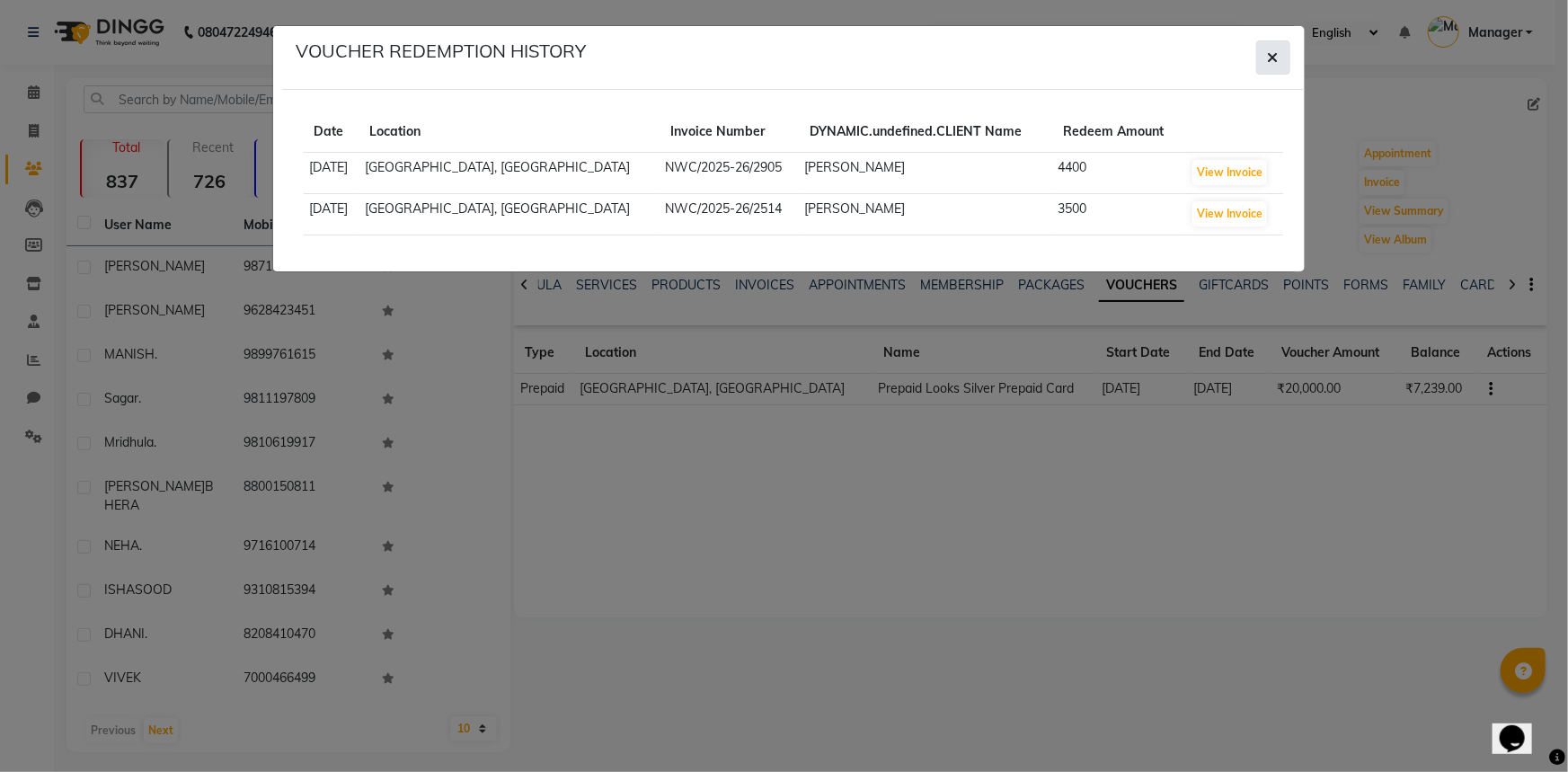
click at [1277, 49] on span "button" at bounding box center [1273, 57] width 11 height 18
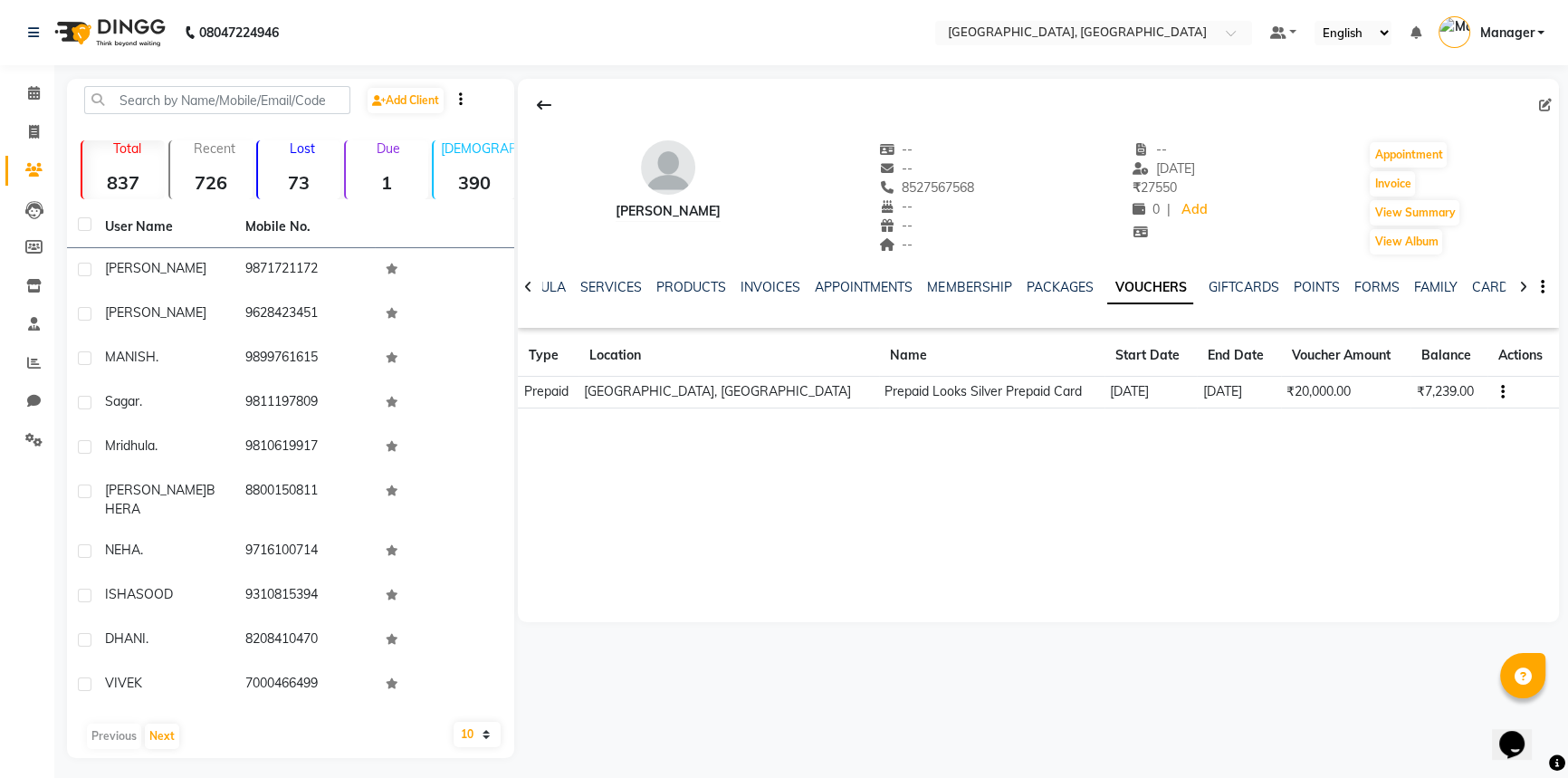
click at [746, 295] on div "INVOICES" at bounding box center [770, 286] width 60 height 19
click at [747, 290] on link "INVOICES" at bounding box center [770, 286] width 60 height 17
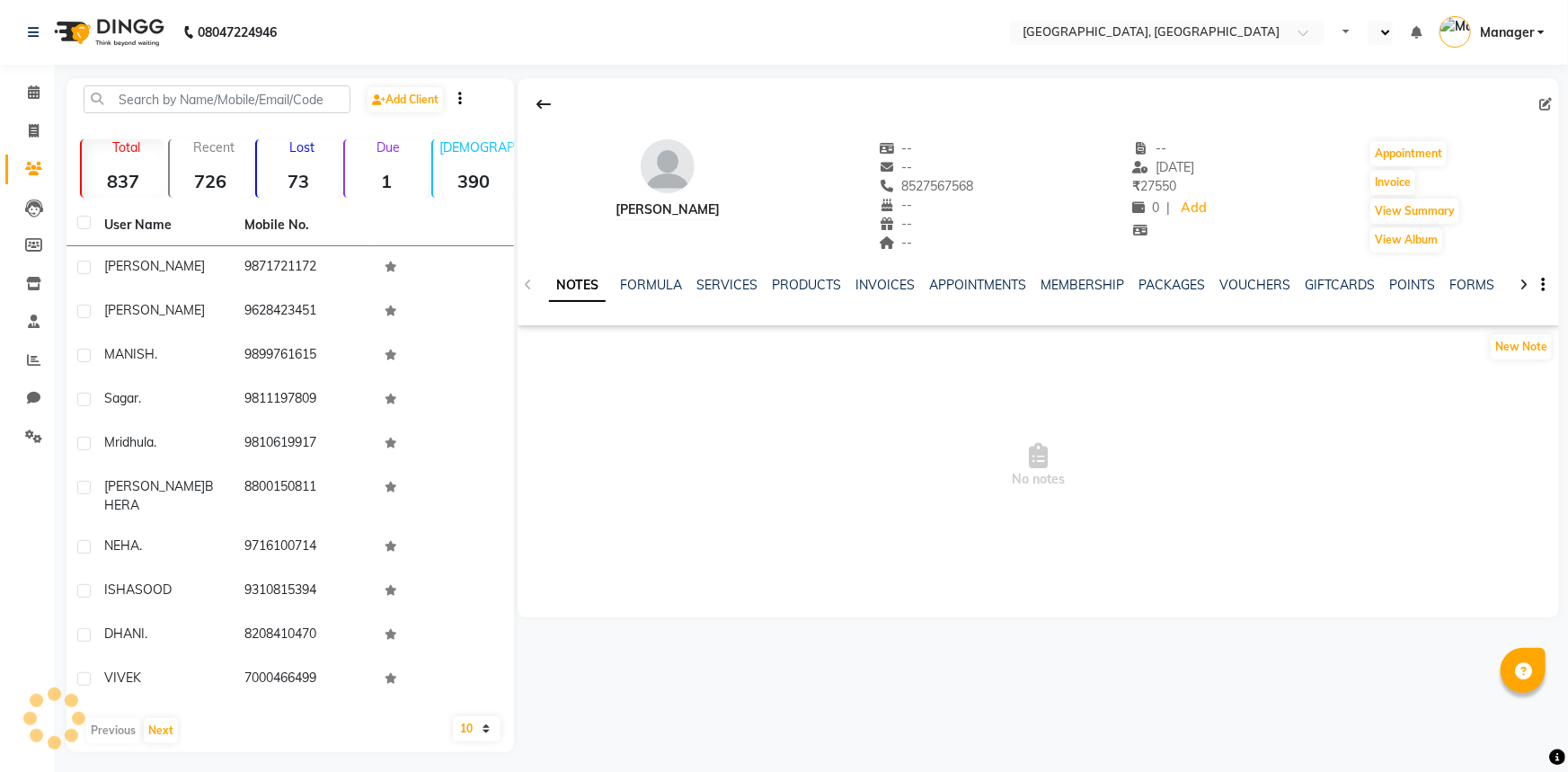
select select "en"
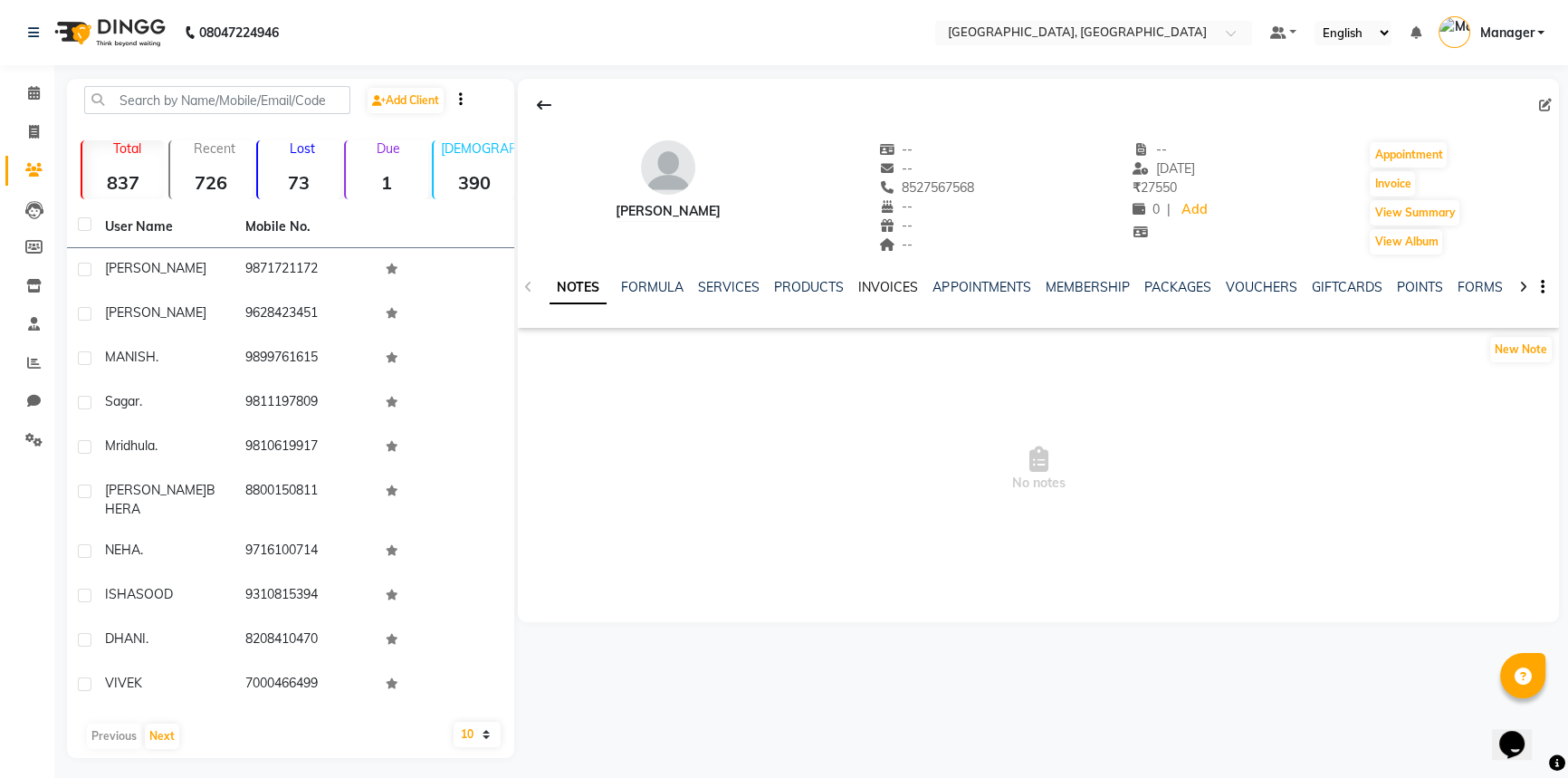
click at [867, 281] on link "INVOICES" at bounding box center [888, 286] width 60 height 17
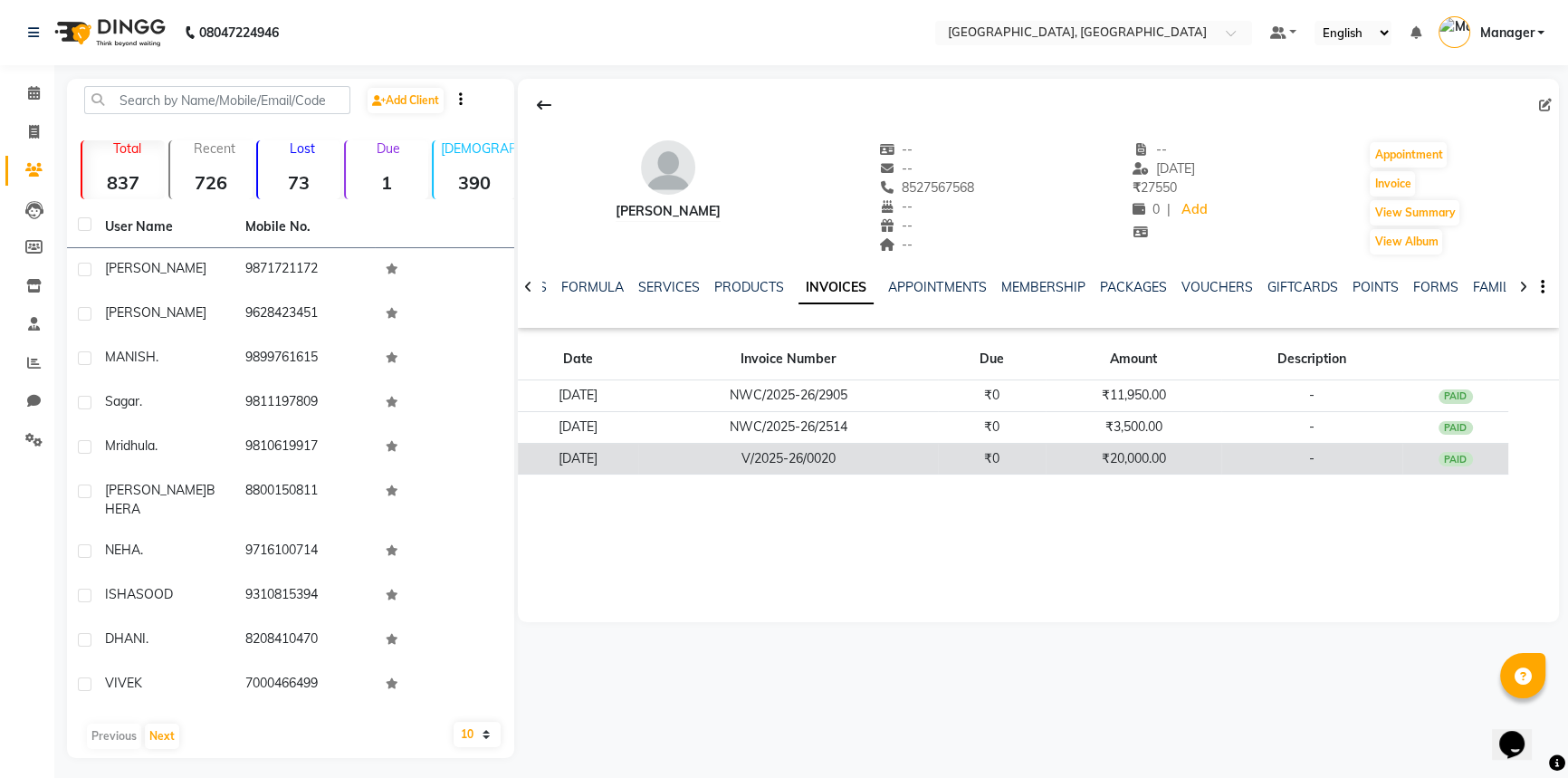
click at [755, 454] on td "V/2025-26/0020" at bounding box center [789, 458] width 300 height 31
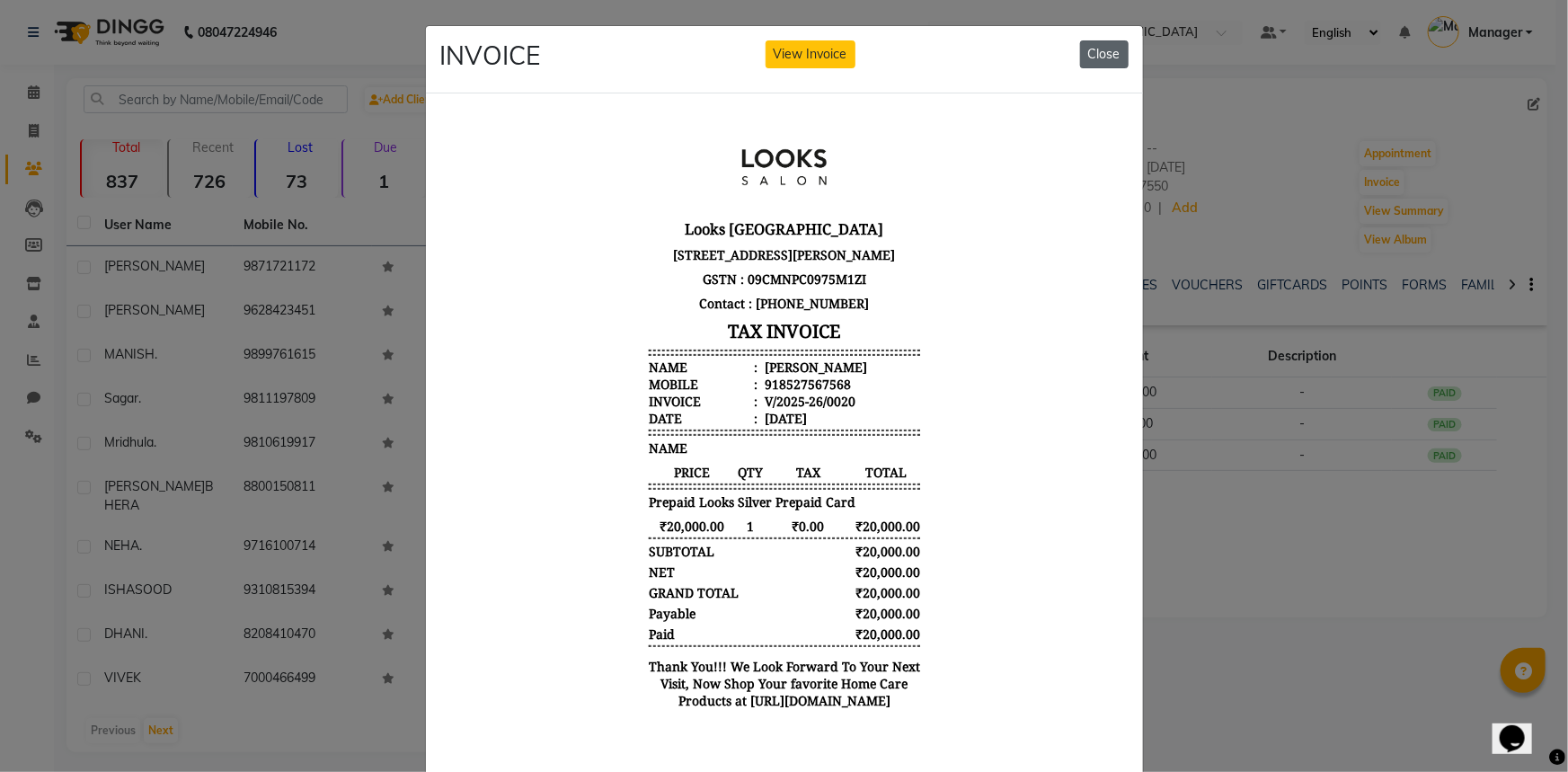
click at [1105, 53] on button "Close" at bounding box center [1104, 55] width 49 height 28
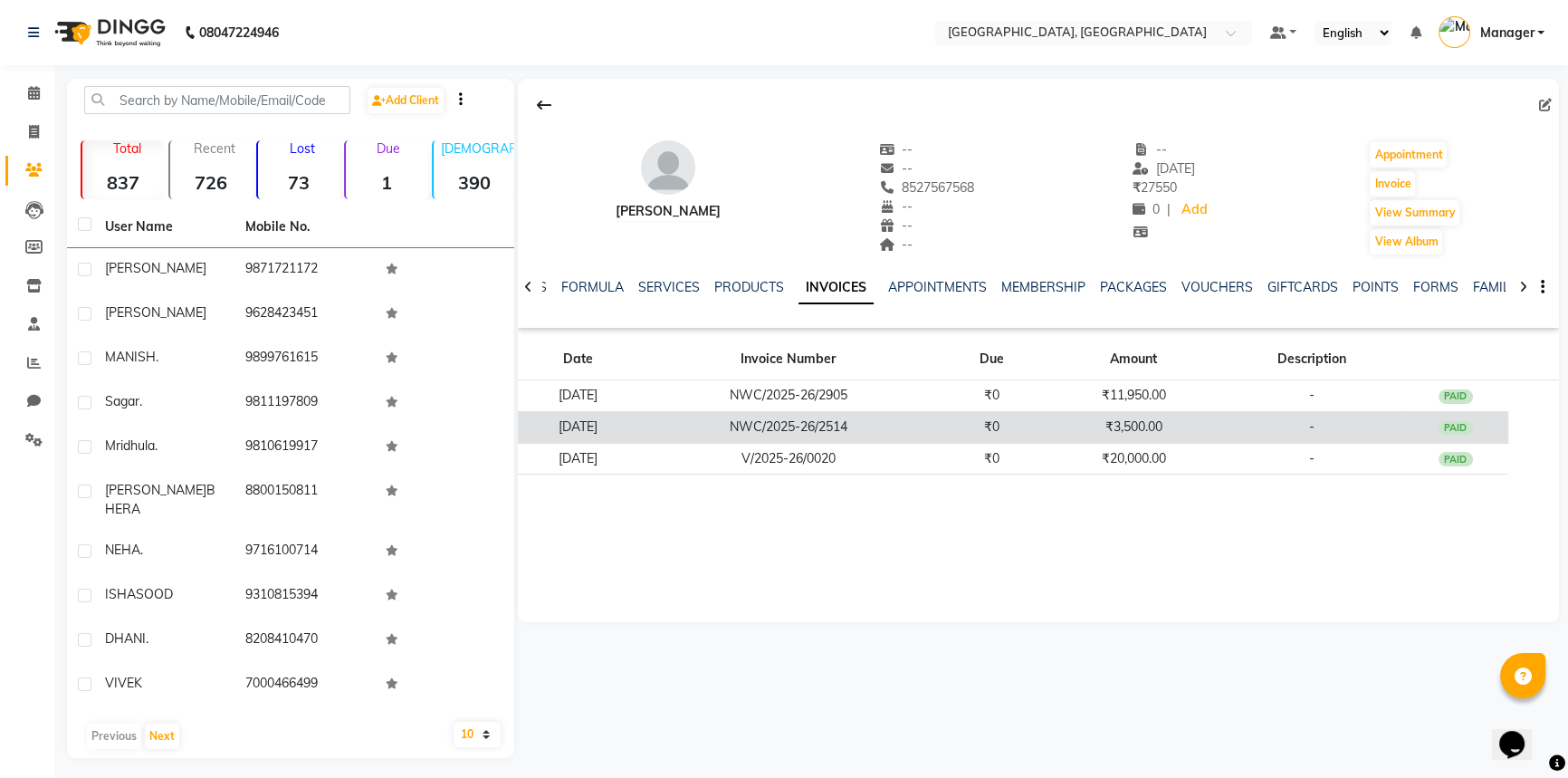
click at [879, 429] on td "NWC/2025-26/2514" at bounding box center [789, 427] width 300 height 31
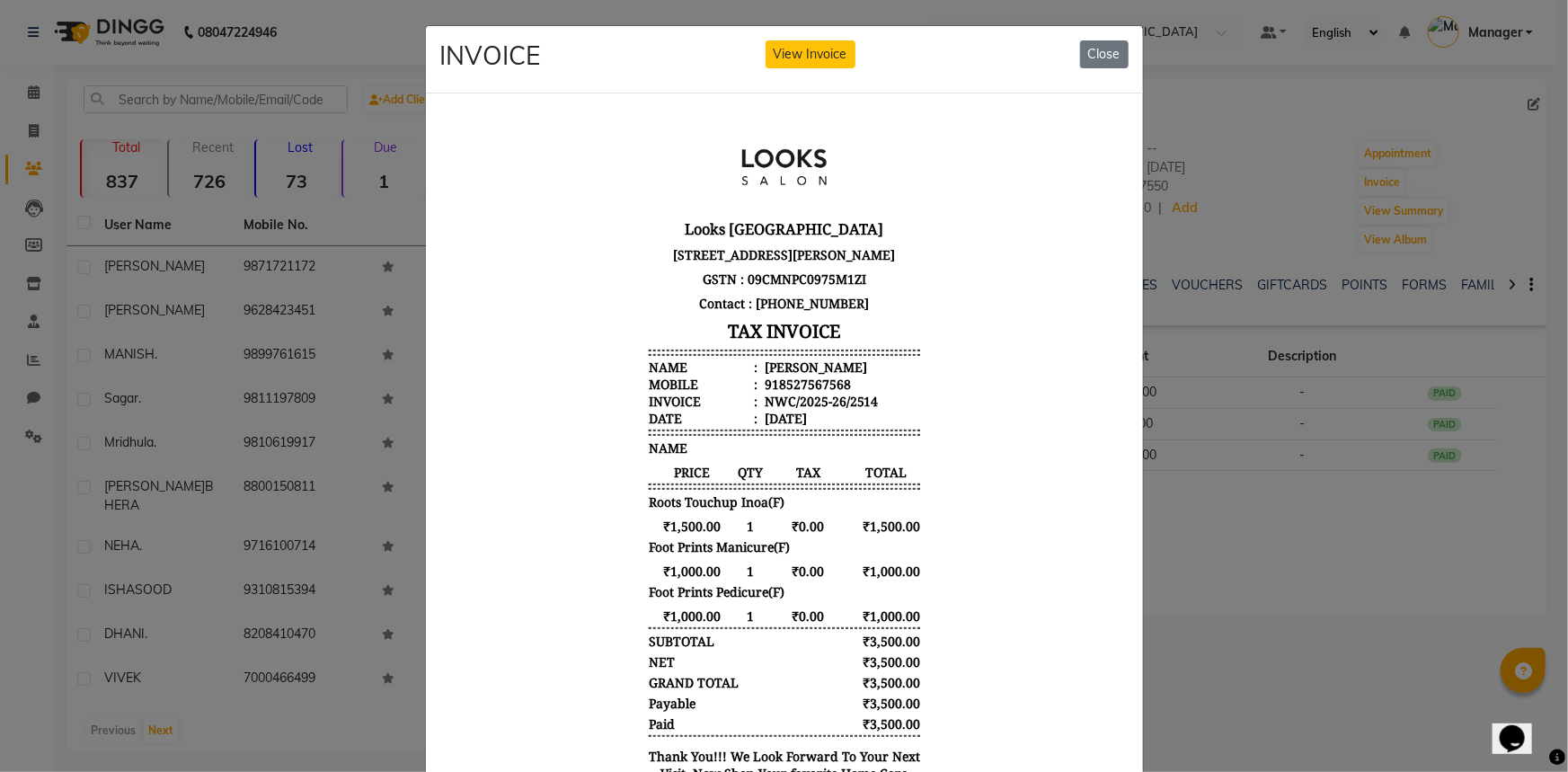
scroll to position [15, 0]
click at [1101, 55] on button "Close" at bounding box center [1104, 55] width 49 height 28
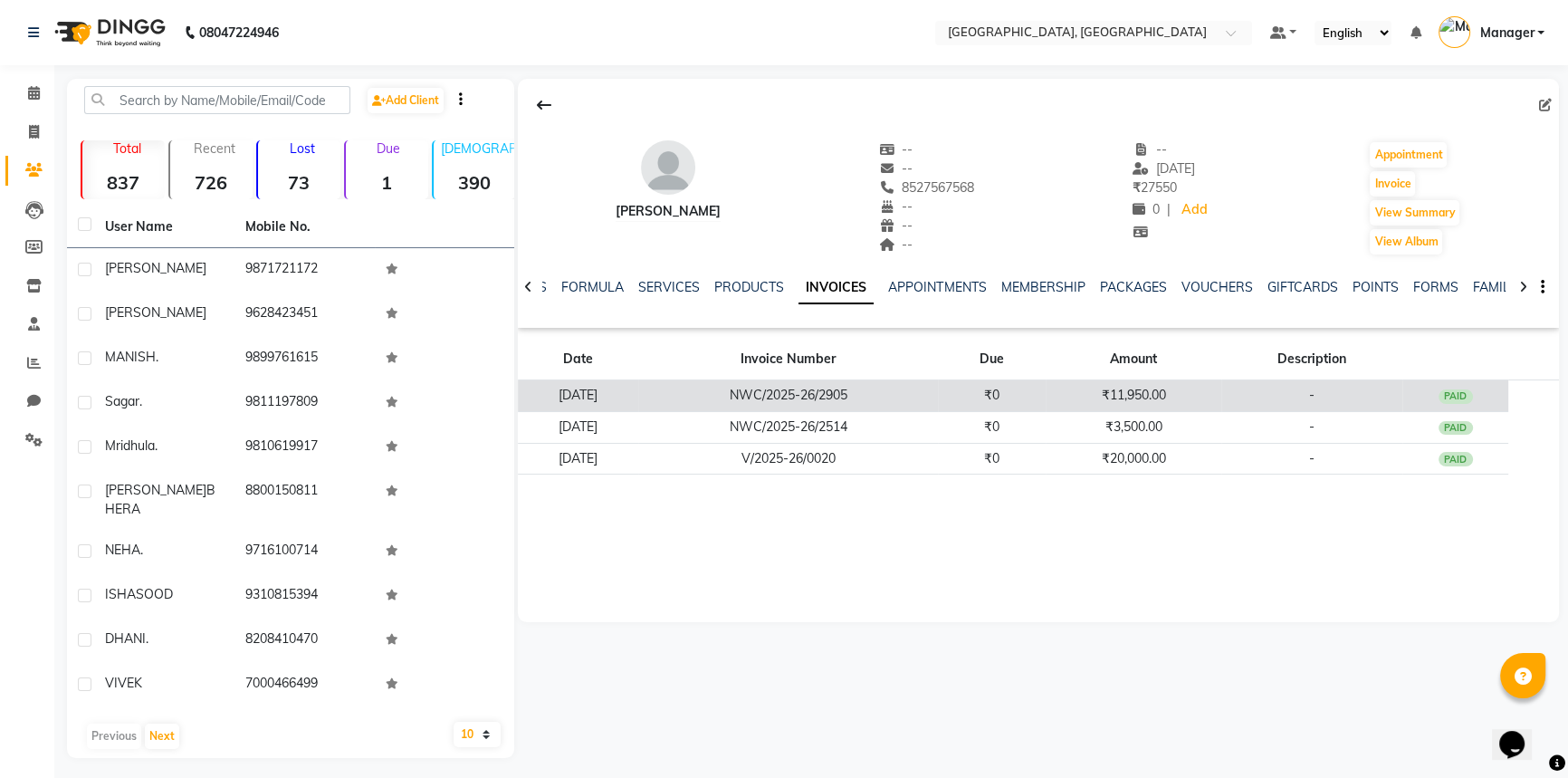
click at [1045, 399] on td "₹0" at bounding box center [991, 396] width 107 height 31
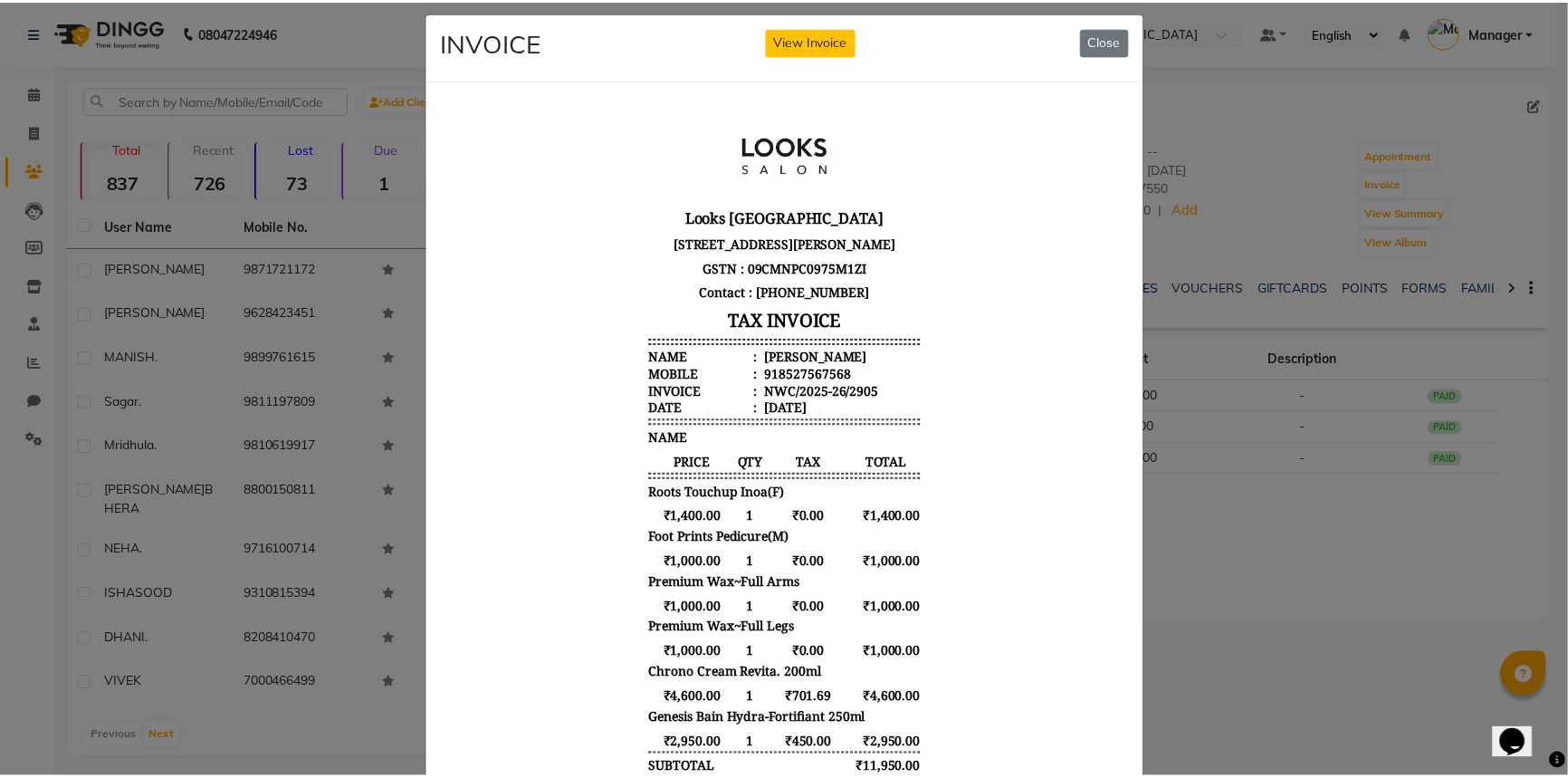
scroll to position [0, 0]
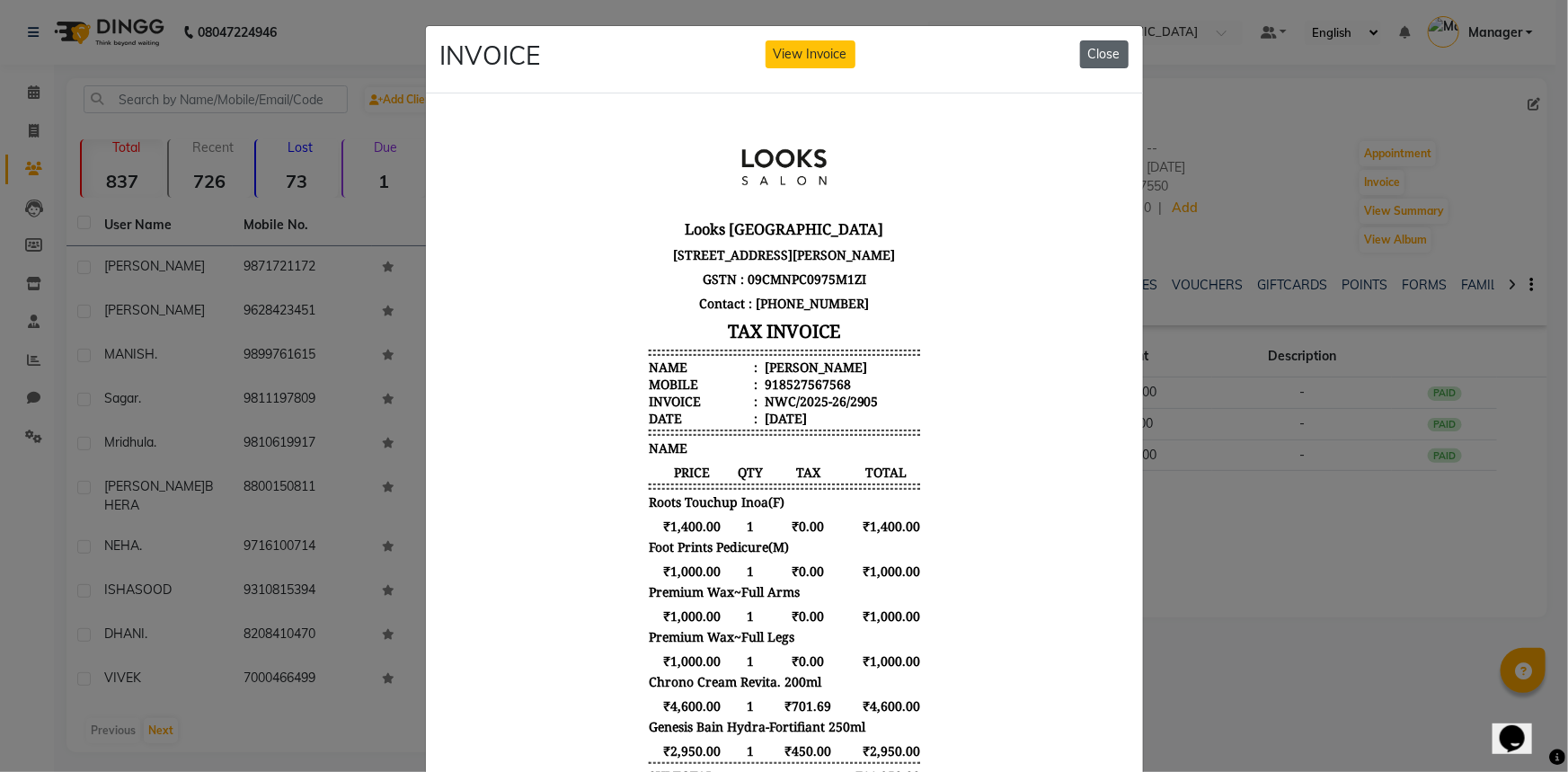
click at [1106, 55] on button "Close" at bounding box center [1104, 55] width 49 height 28
